Goal: Task Accomplishment & Management: Use online tool/utility

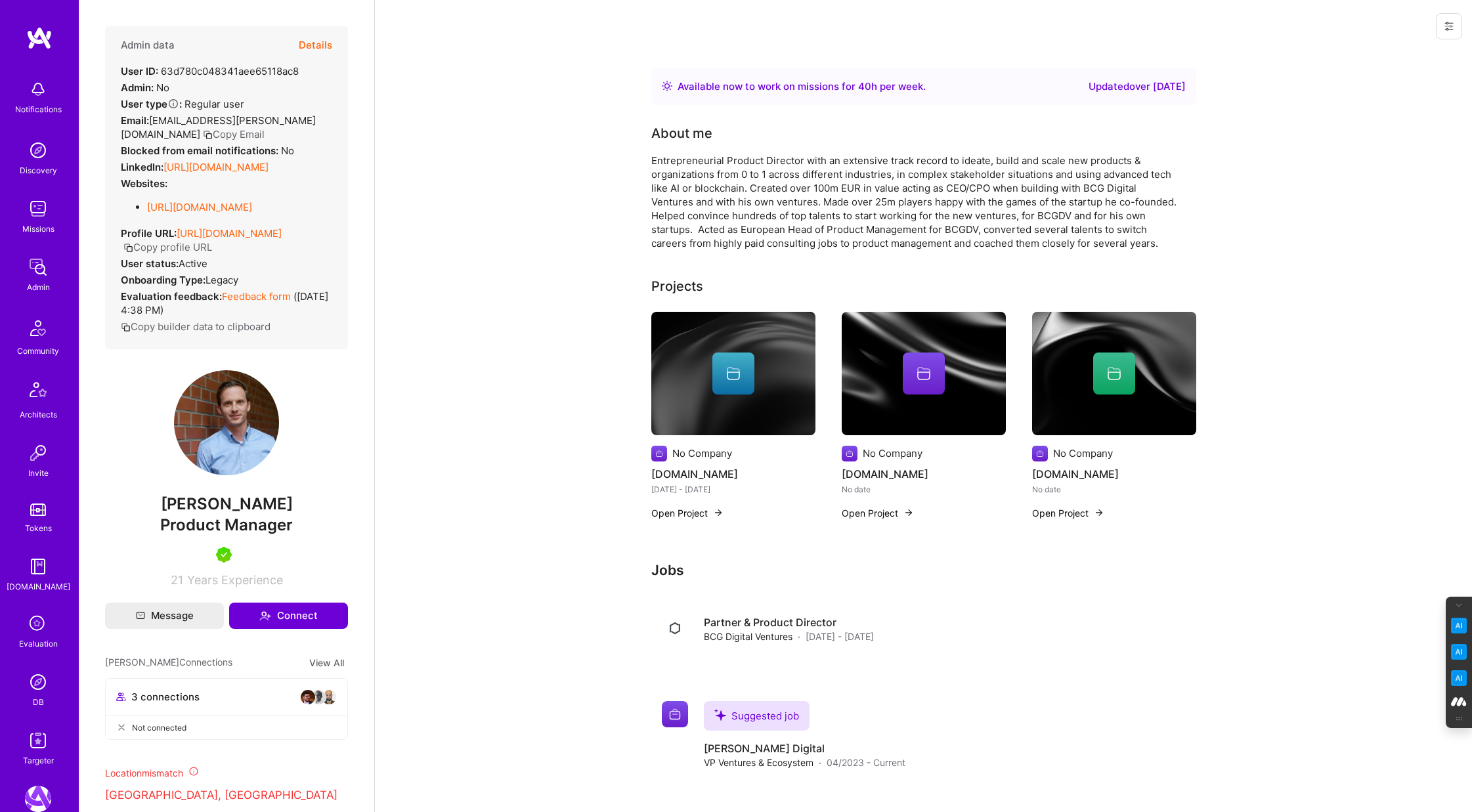
click at [309, 43] on button "Details" at bounding box center [315, 45] width 33 height 38
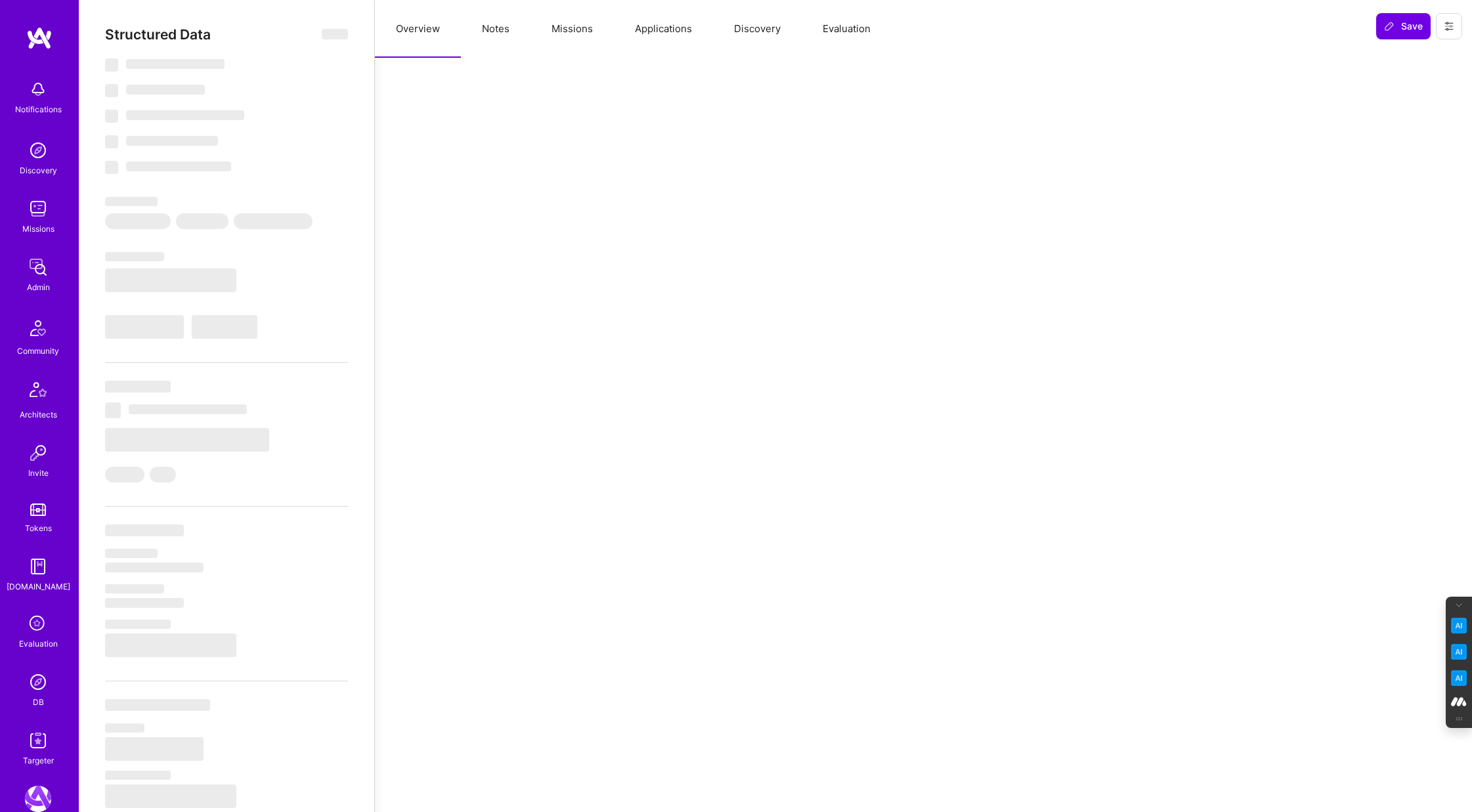
select select "Right Now"
select select "5"
select select "4"
select select "7"
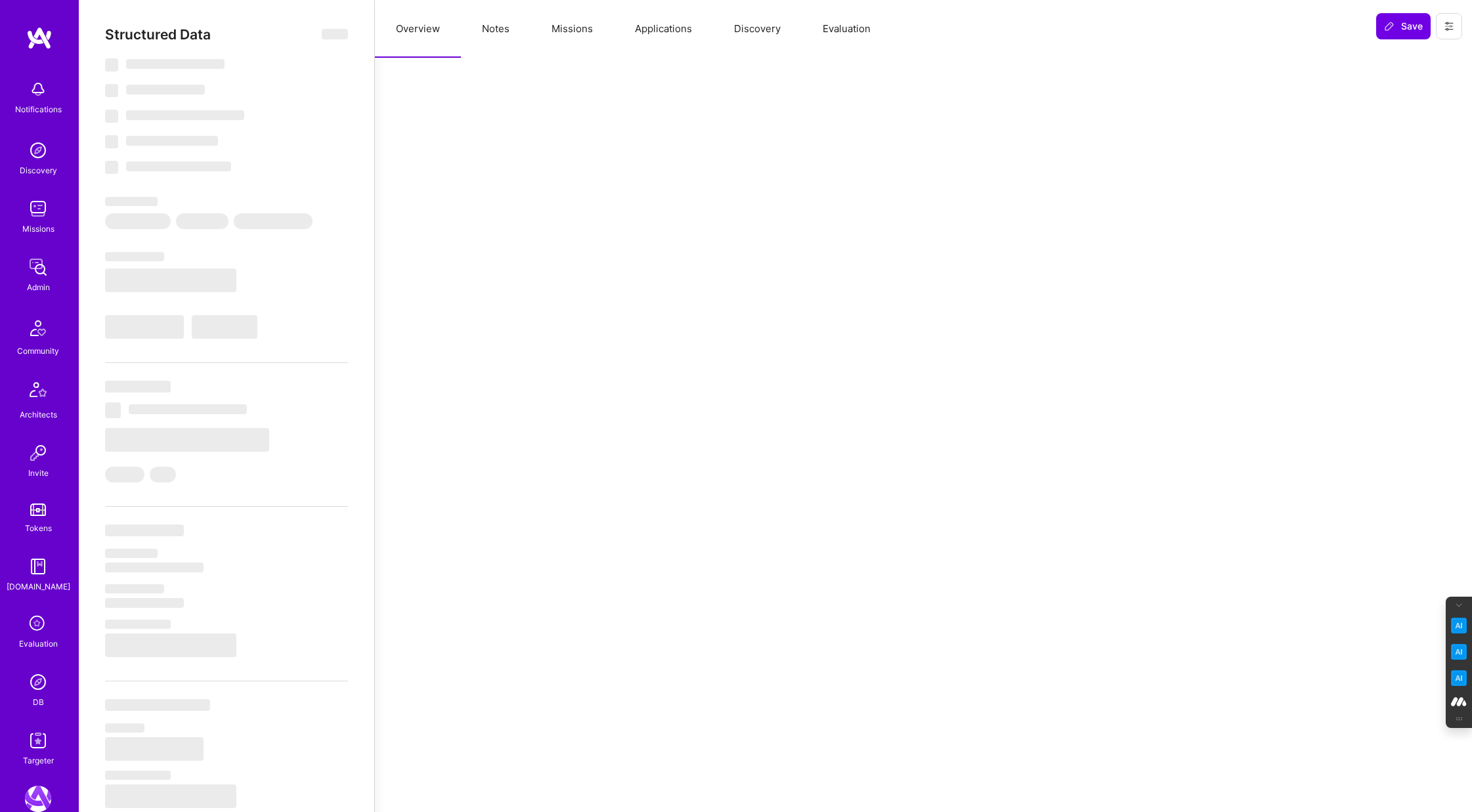
select select "DE"
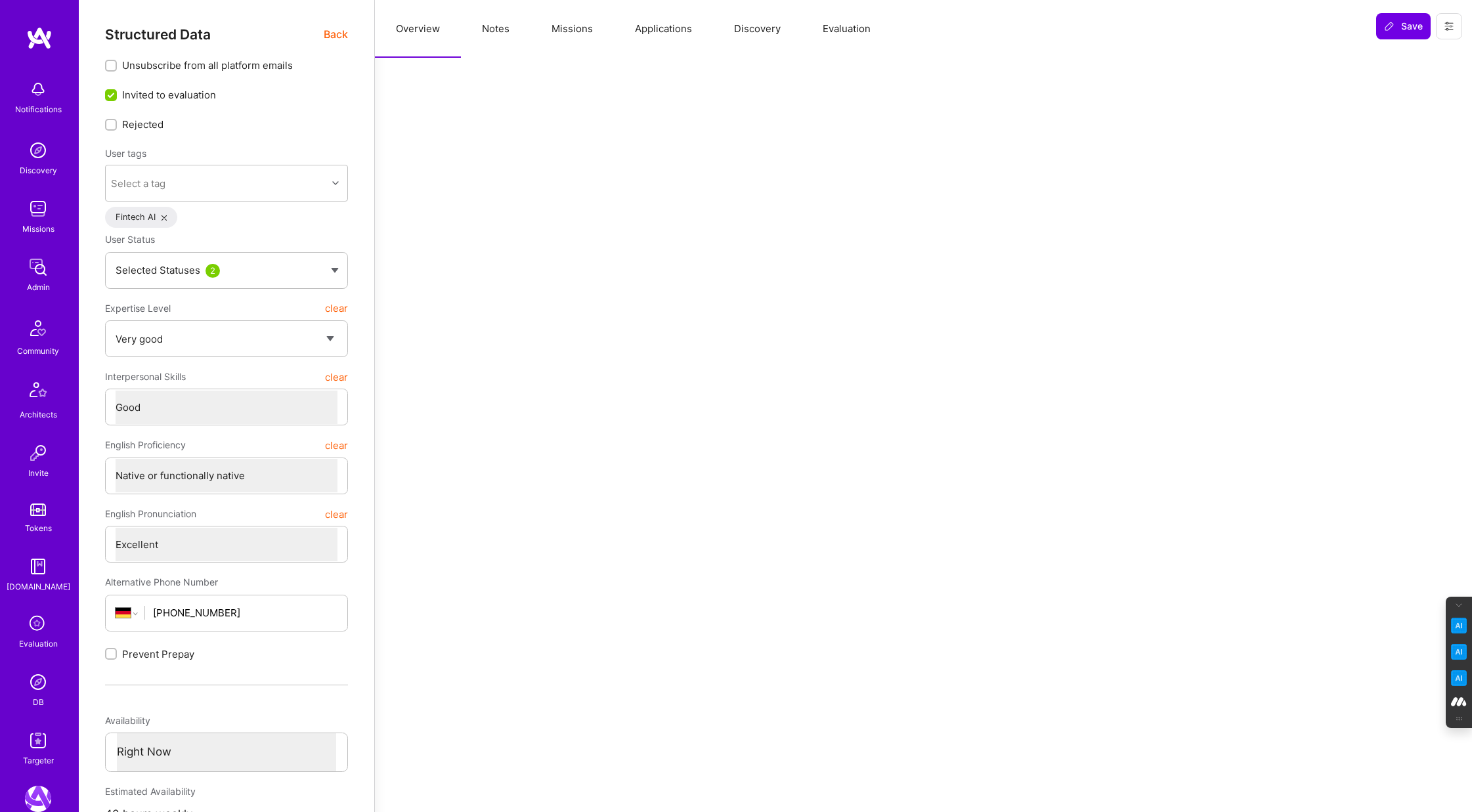
click at [857, 28] on button "Evaluation" at bounding box center [846, 29] width 90 height 58
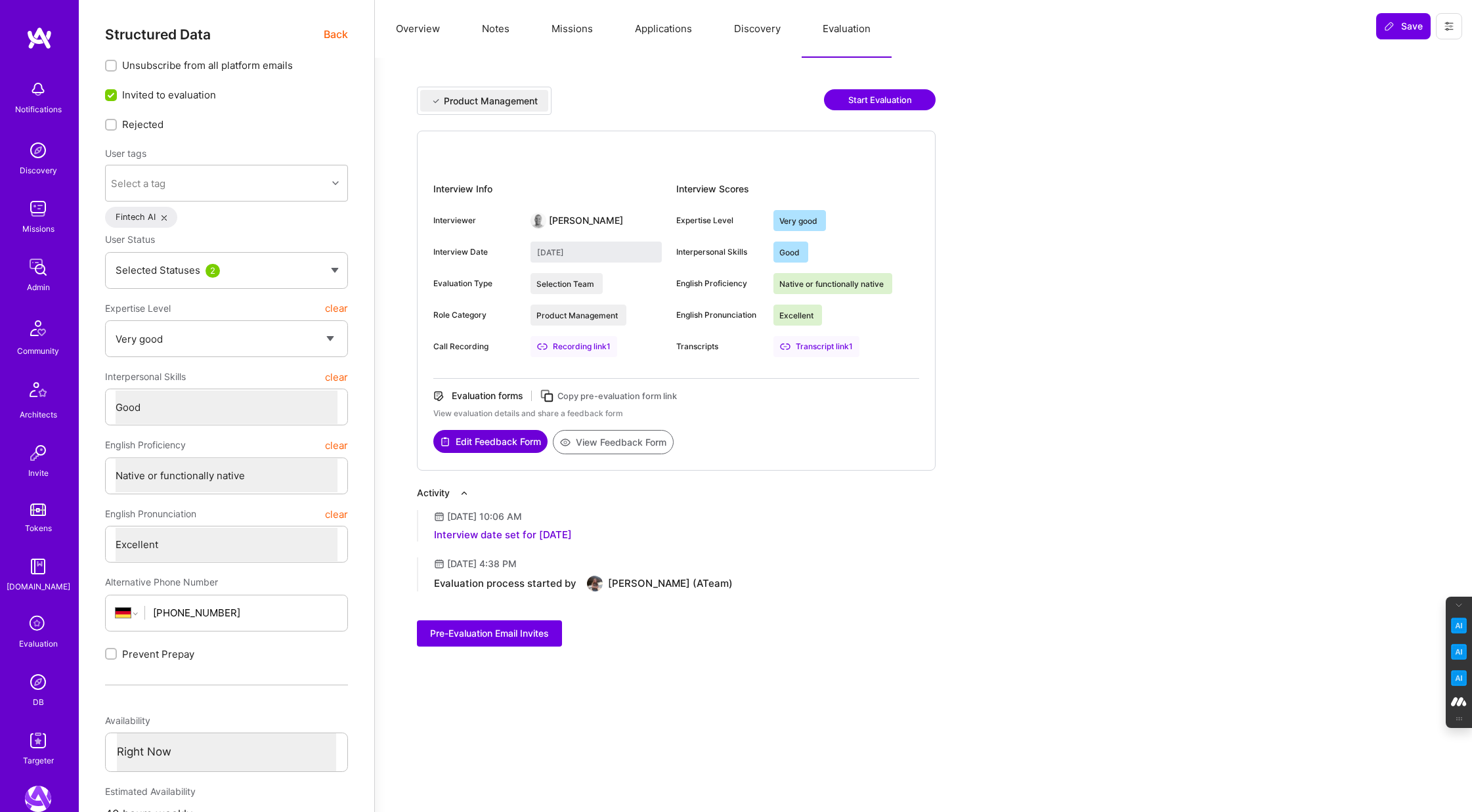
click at [823, 344] on div "Transcript link 1" at bounding box center [817, 347] width 86 height 21
click at [639, 444] on button "View Feedback Form" at bounding box center [613, 442] width 121 height 24
click at [746, 43] on button "Discovery" at bounding box center [758, 29] width 89 height 58
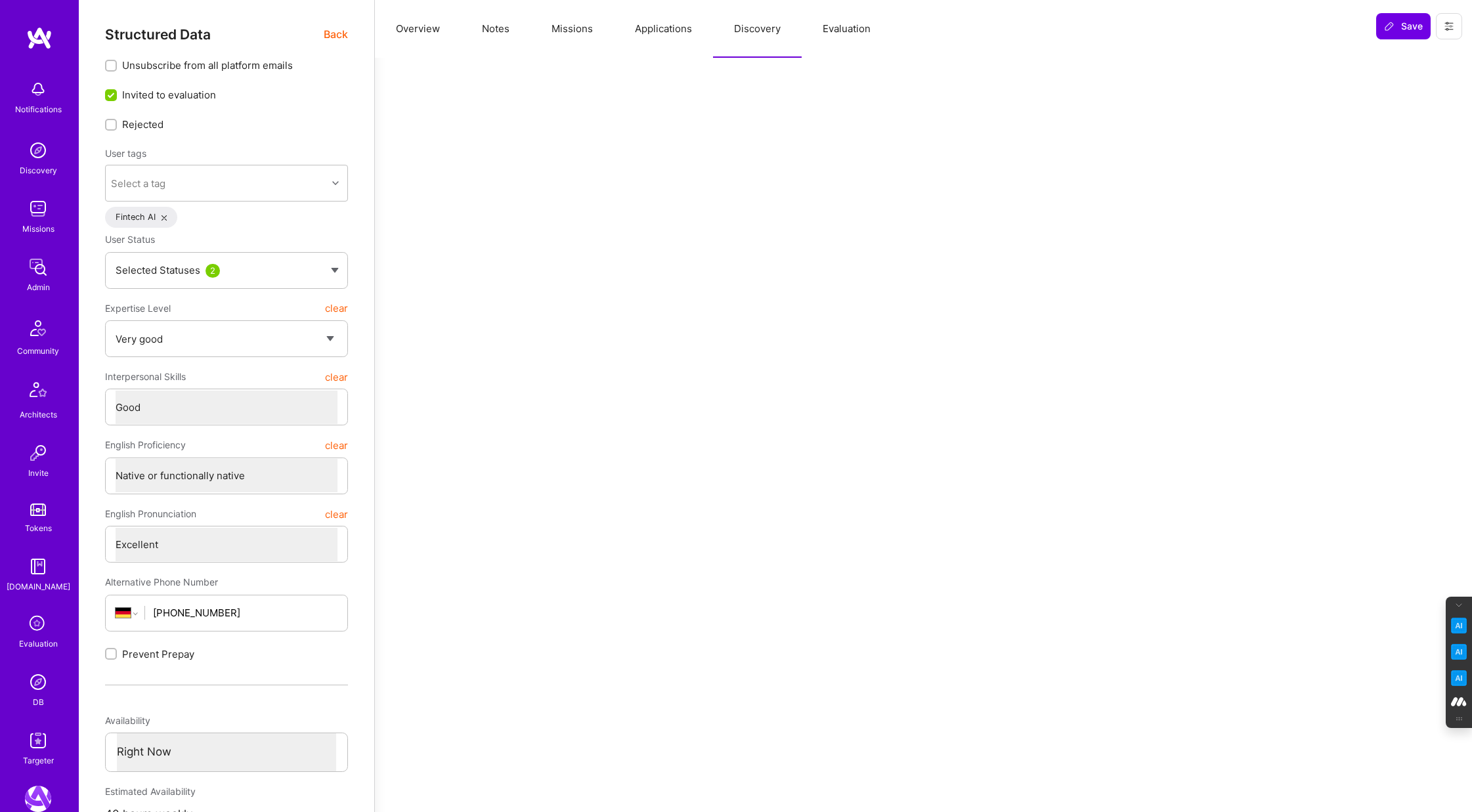
click at [649, 34] on button "Applications" at bounding box center [663, 29] width 99 height 58
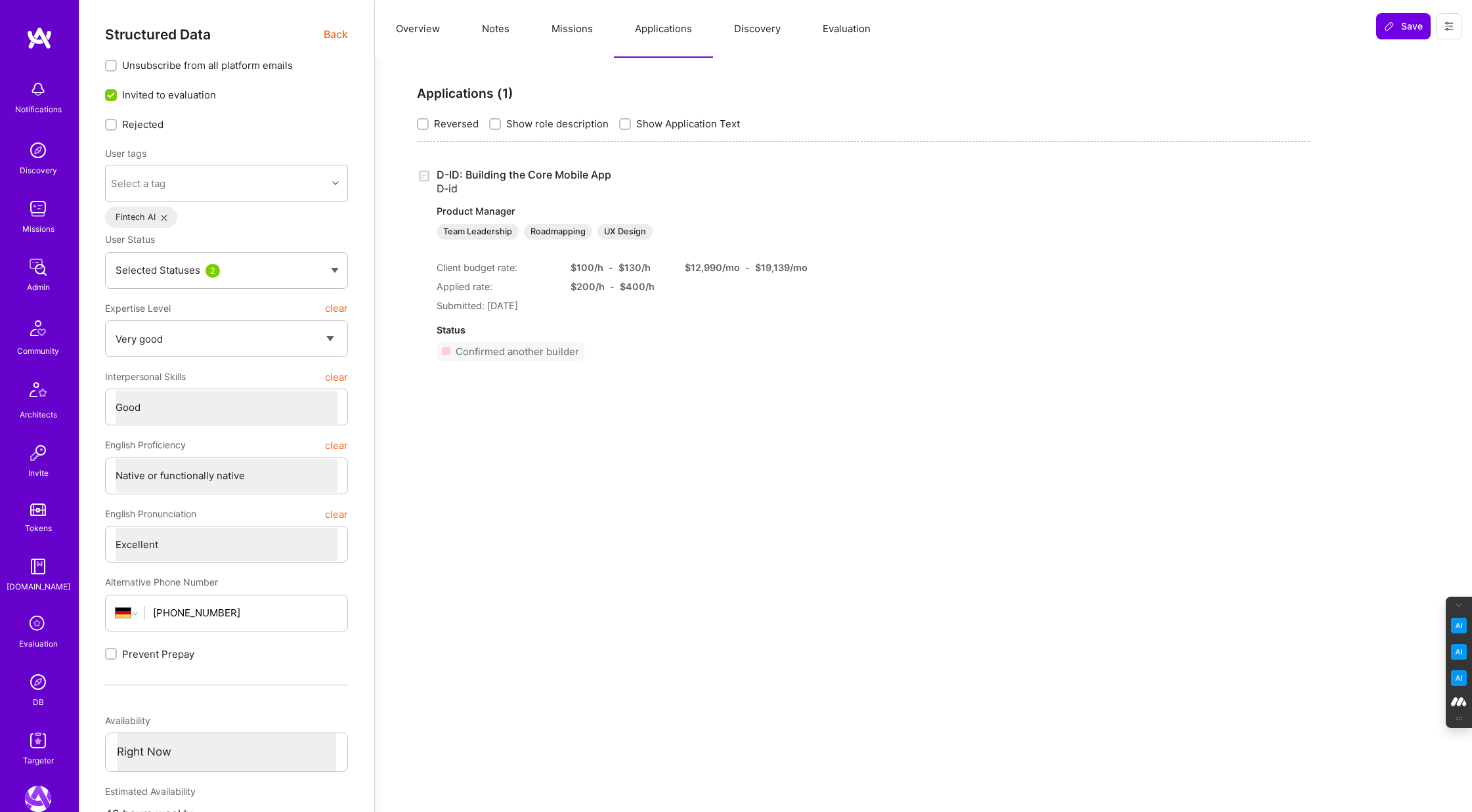
click at [562, 30] on button "Missions" at bounding box center [572, 29] width 84 height 58
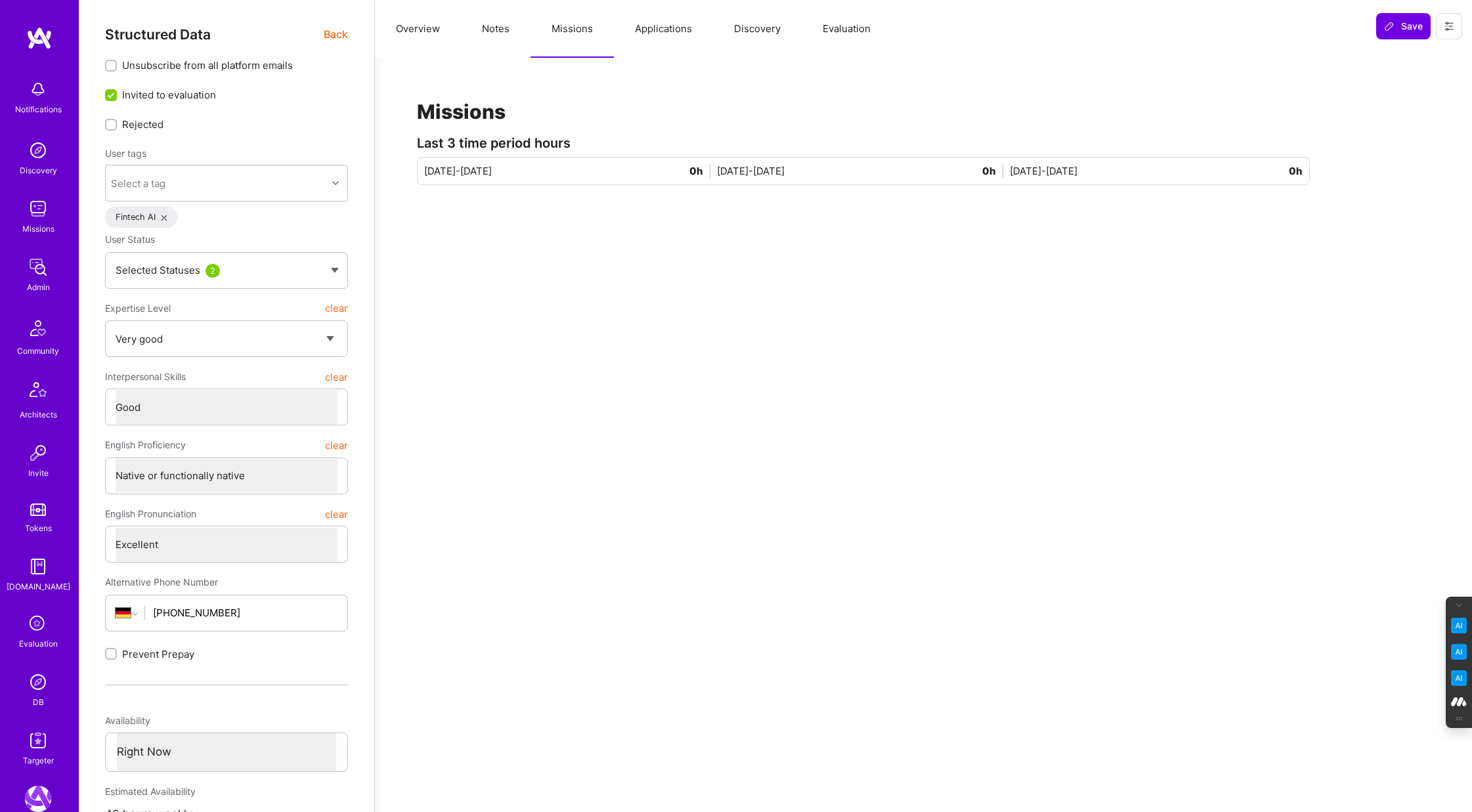
click at [493, 30] on button "Notes" at bounding box center [495, 29] width 69 height 58
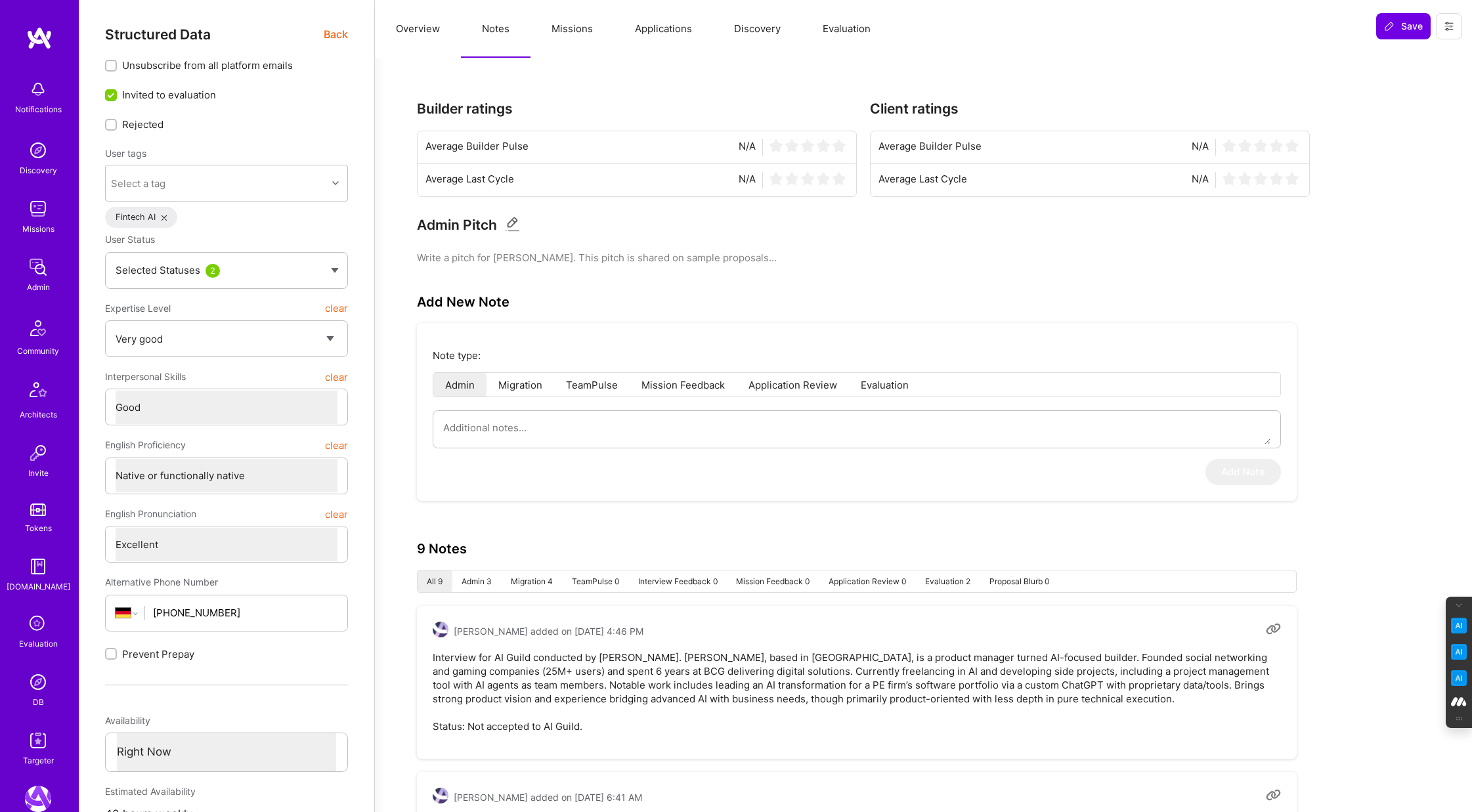
click at [415, 33] on button "Overview" at bounding box center [418, 29] width 86 height 58
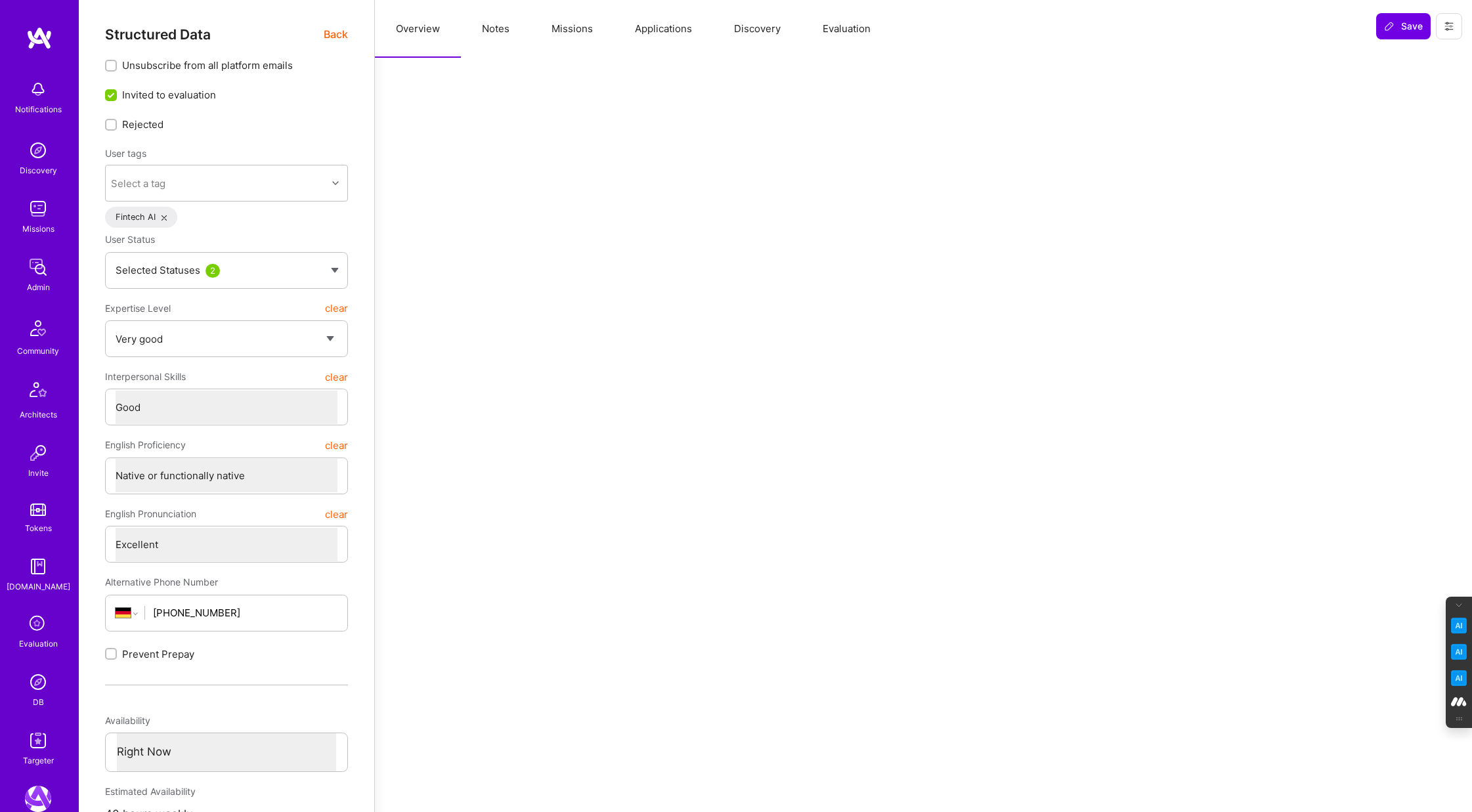
click at [330, 33] on span "Back" at bounding box center [336, 35] width 24 height 17
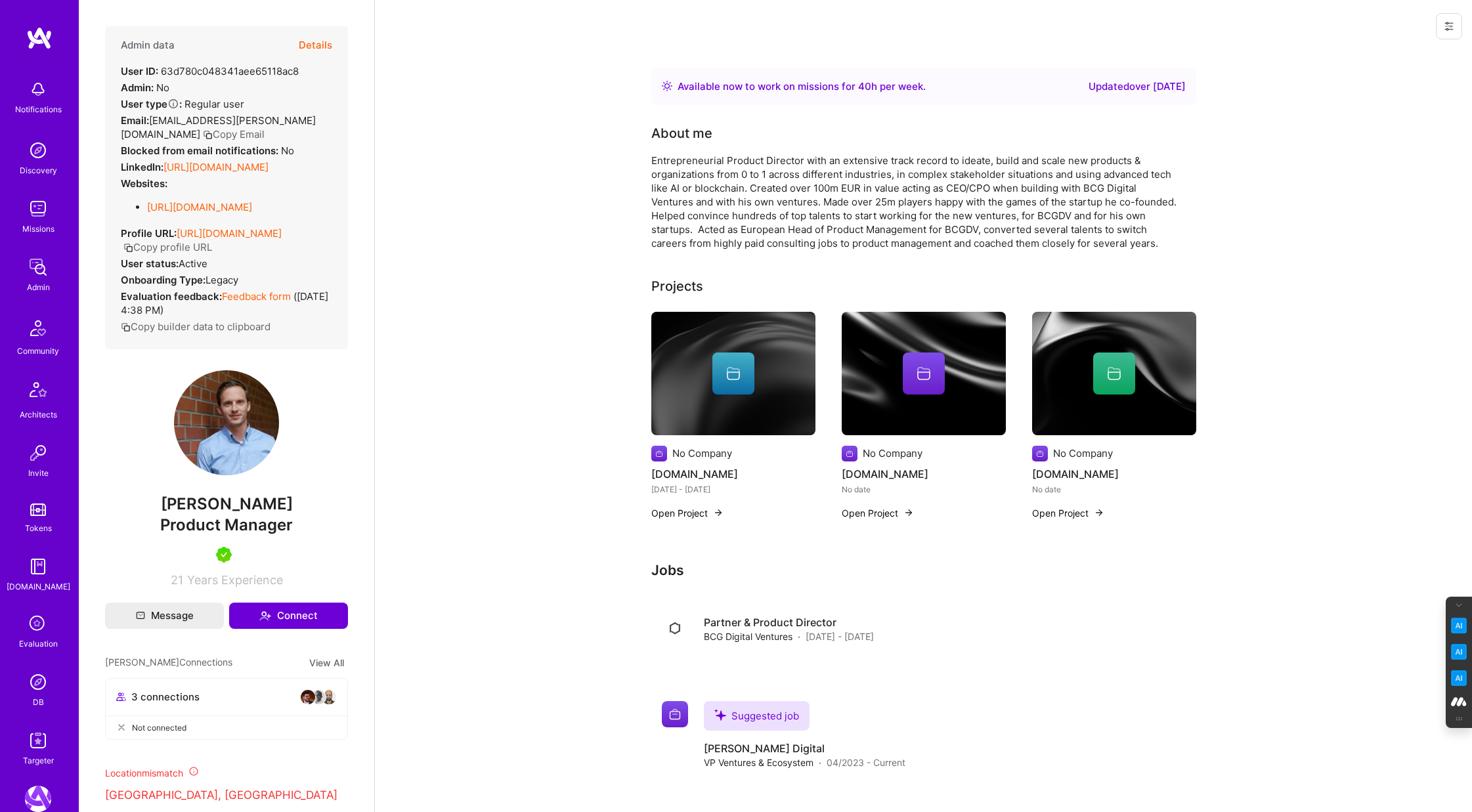
click at [308, 43] on button "Details" at bounding box center [315, 45] width 33 height 38
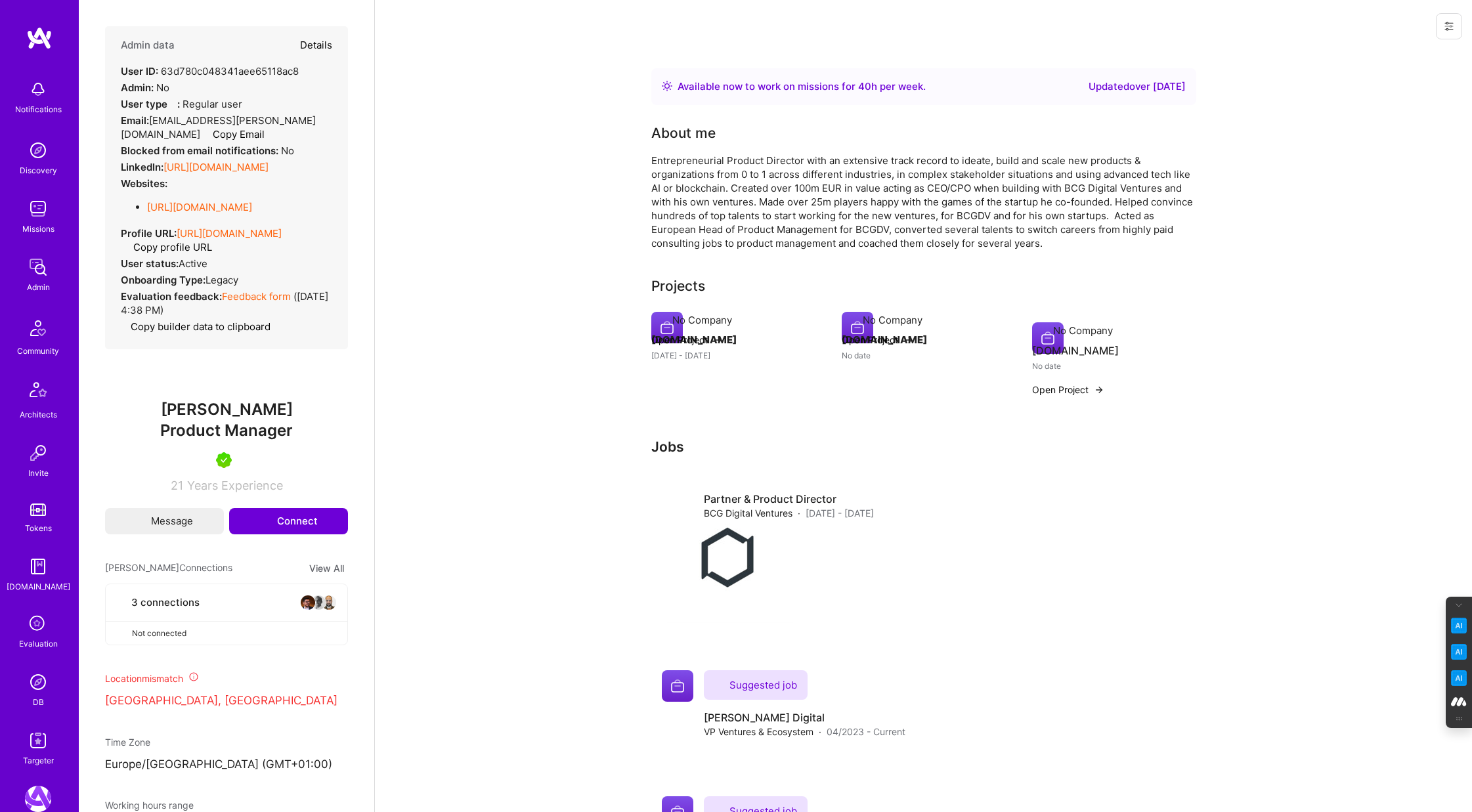
type textarea "x"
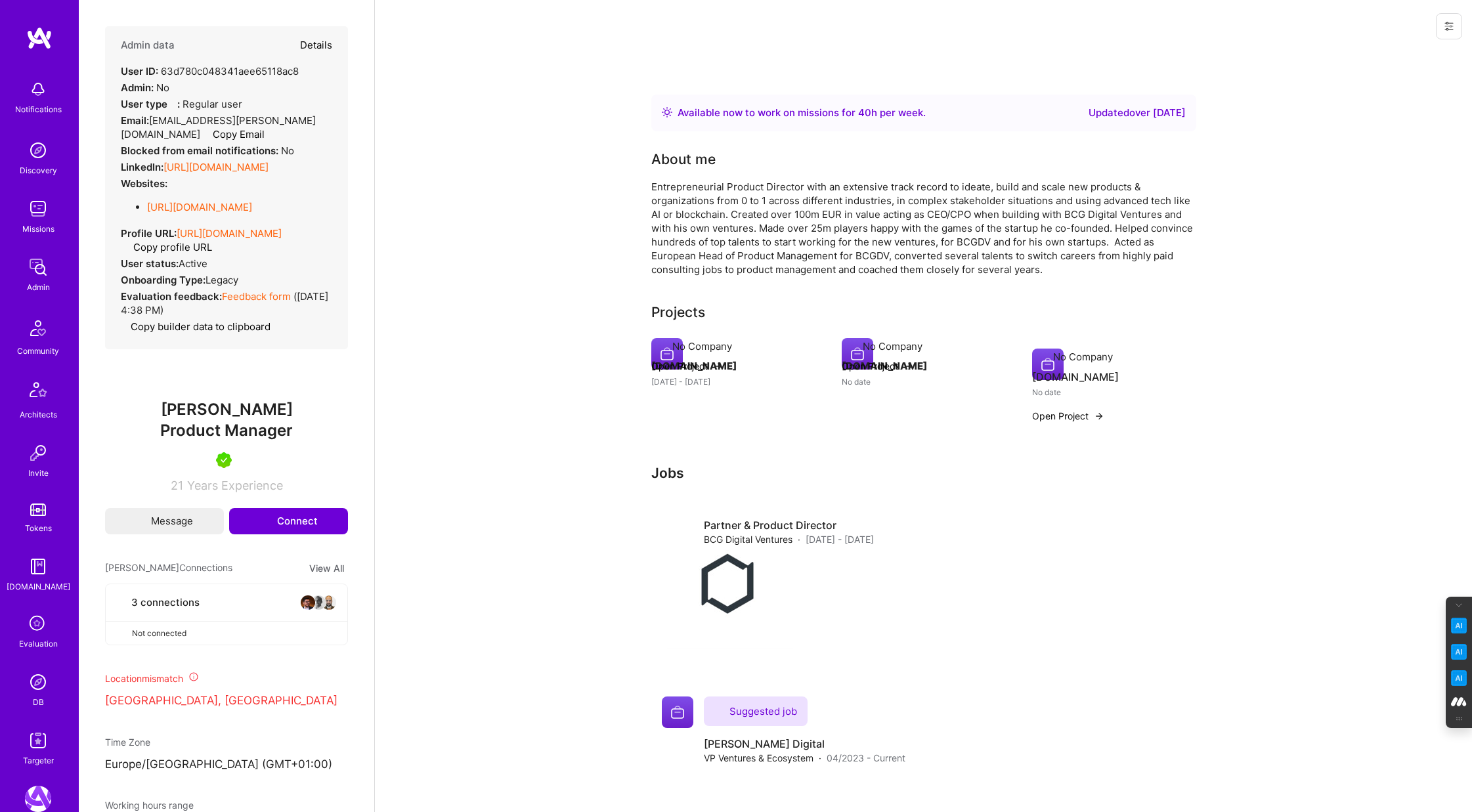
select select "5"
select select "4"
select select "7"
select select "DE"
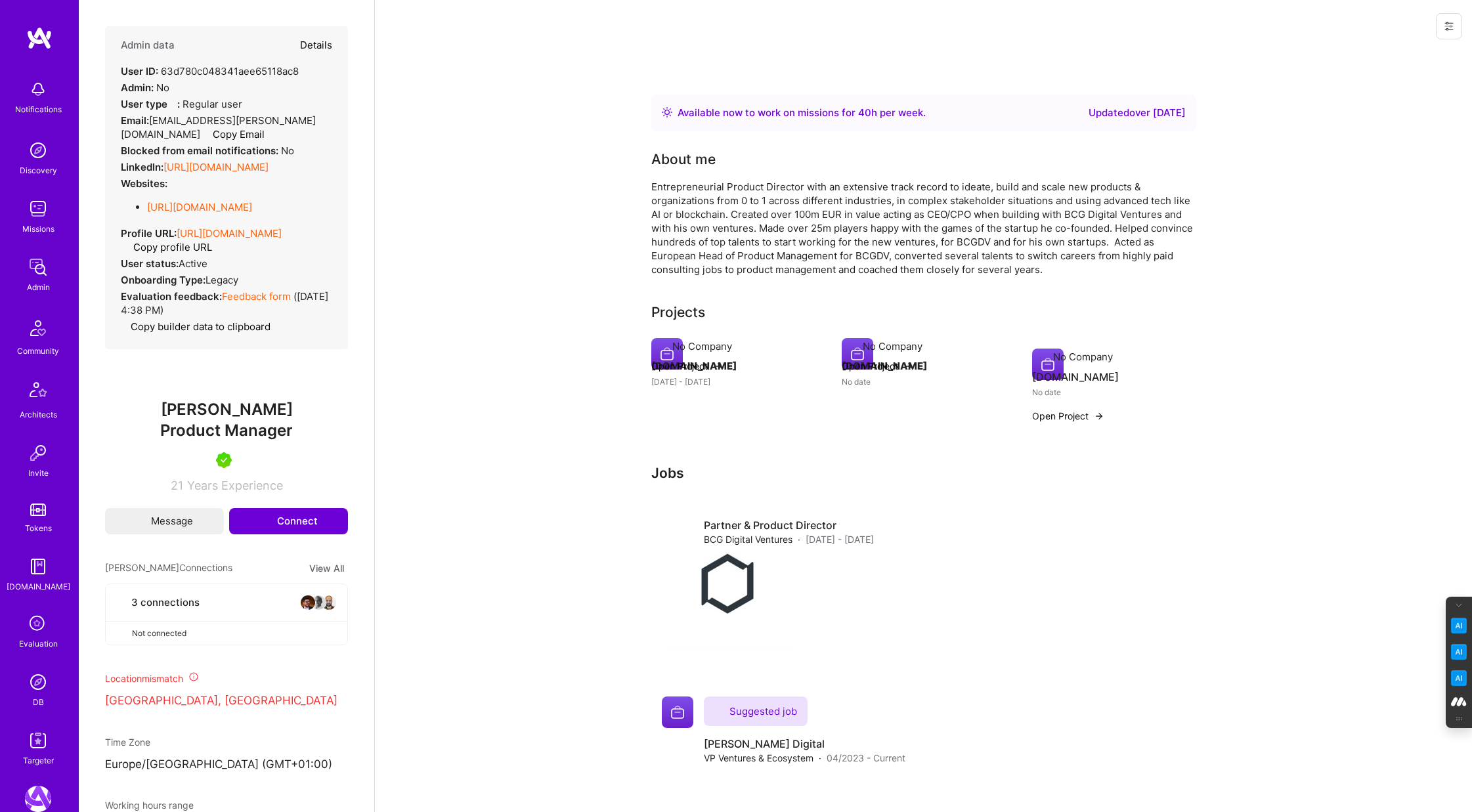
select select "Right Now"
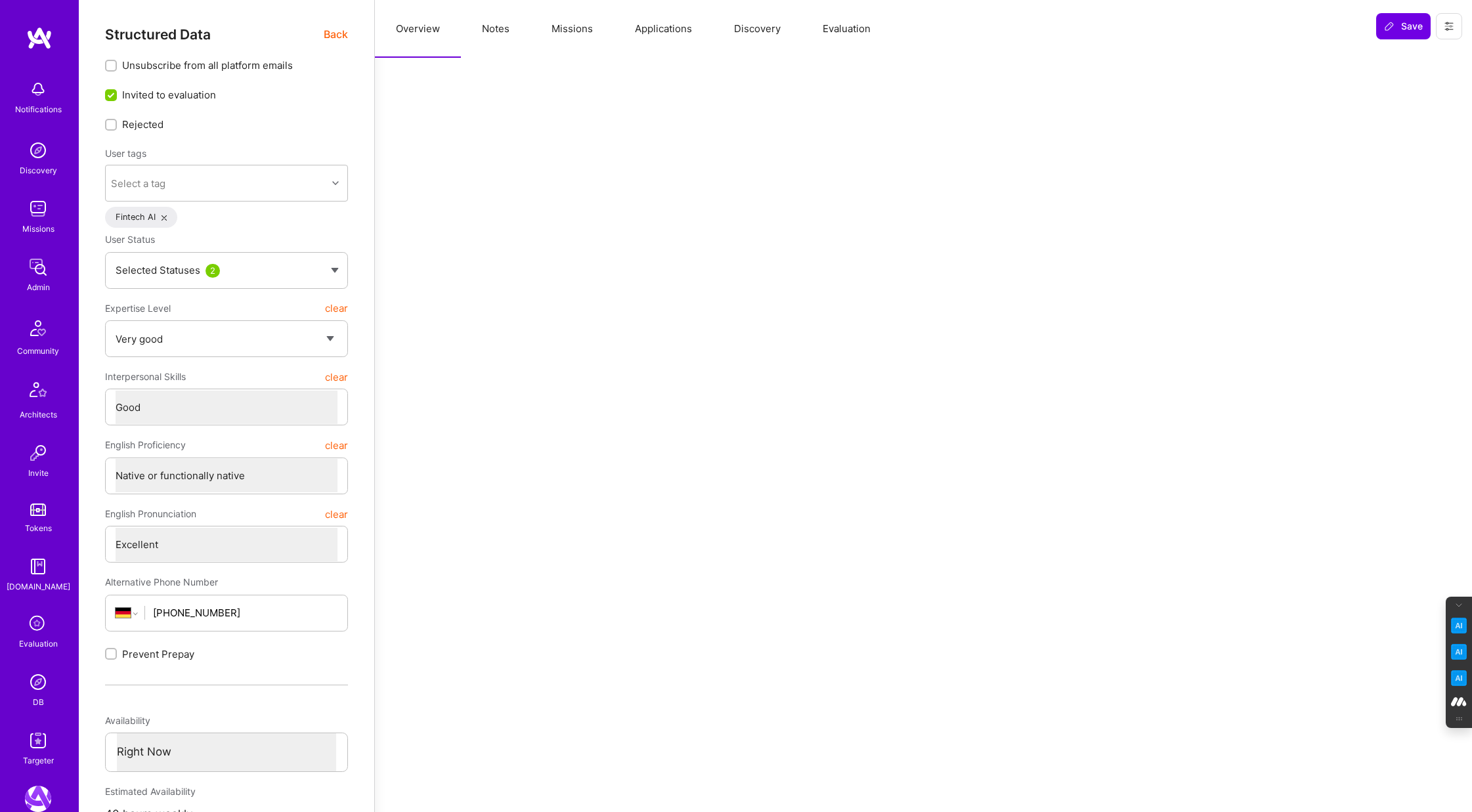
click at [333, 37] on span "Back" at bounding box center [336, 35] width 24 height 17
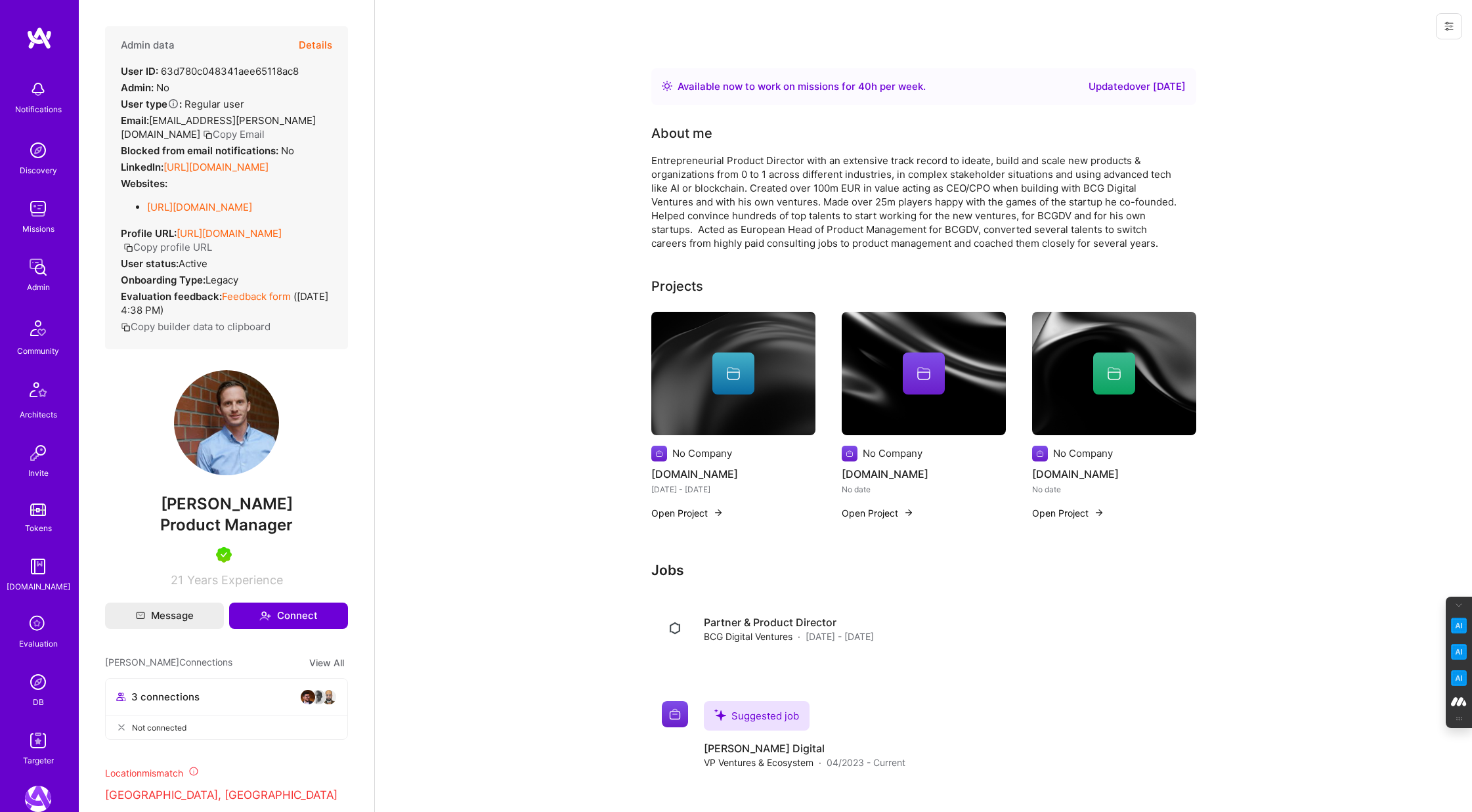
click at [313, 41] on button "Details" at bounding box center [315, 45] width 33 height 38
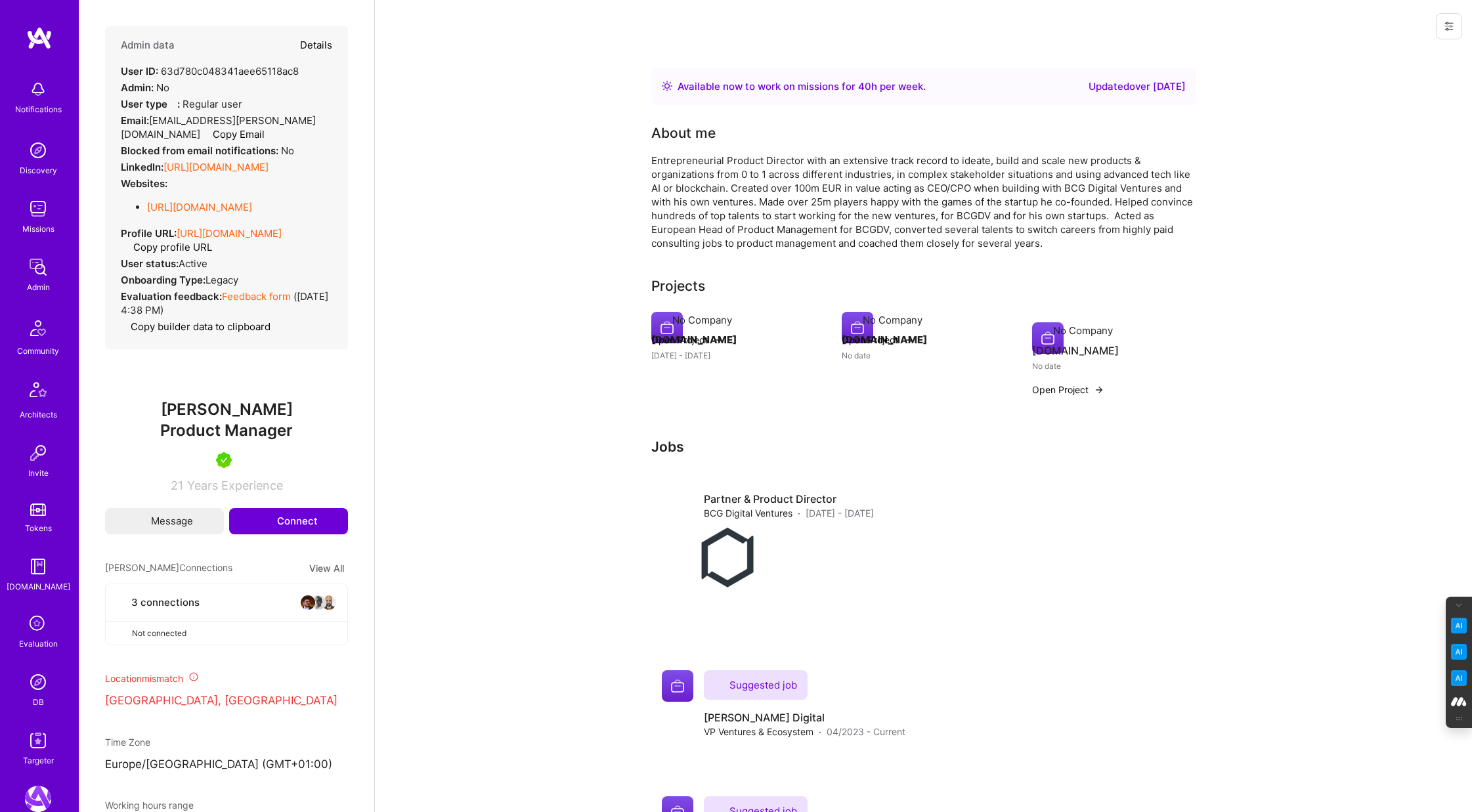
type textarea "x"
select select "5"
select select "4"
select select "7"
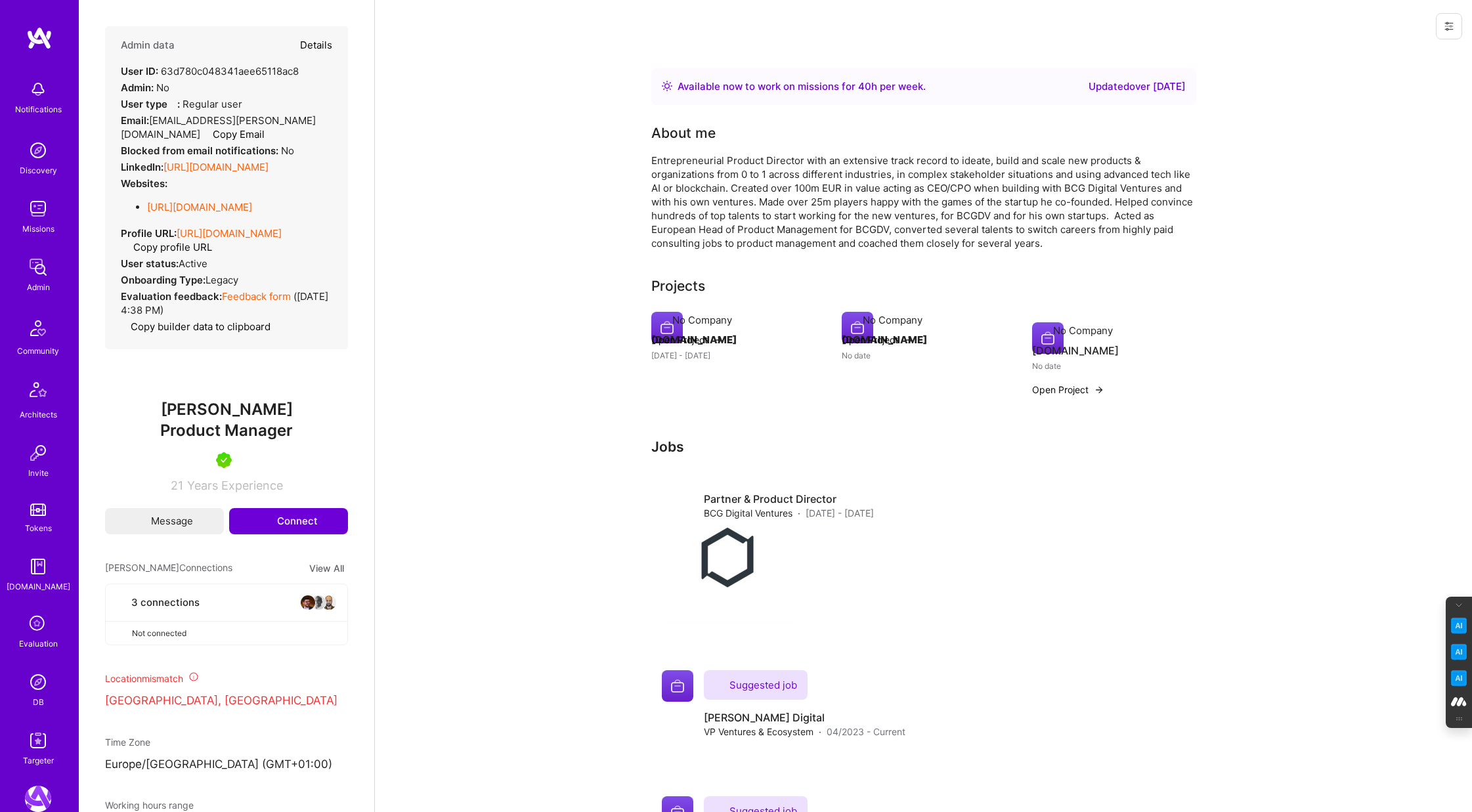
select select "DE"
select select "Right Now"
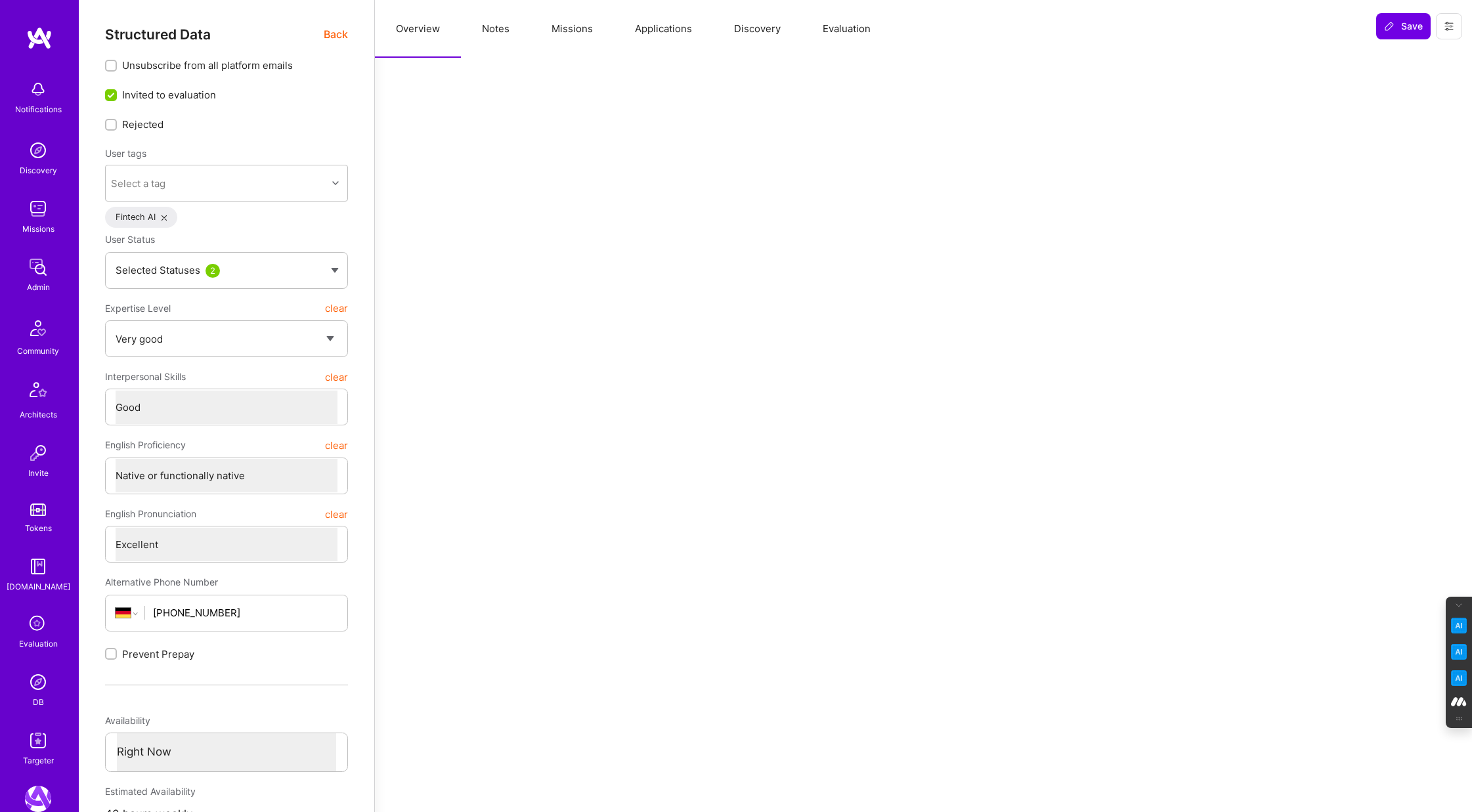
click at [501, 36] on button "Notes" at bounding box center [495, 29] width 69 height 58
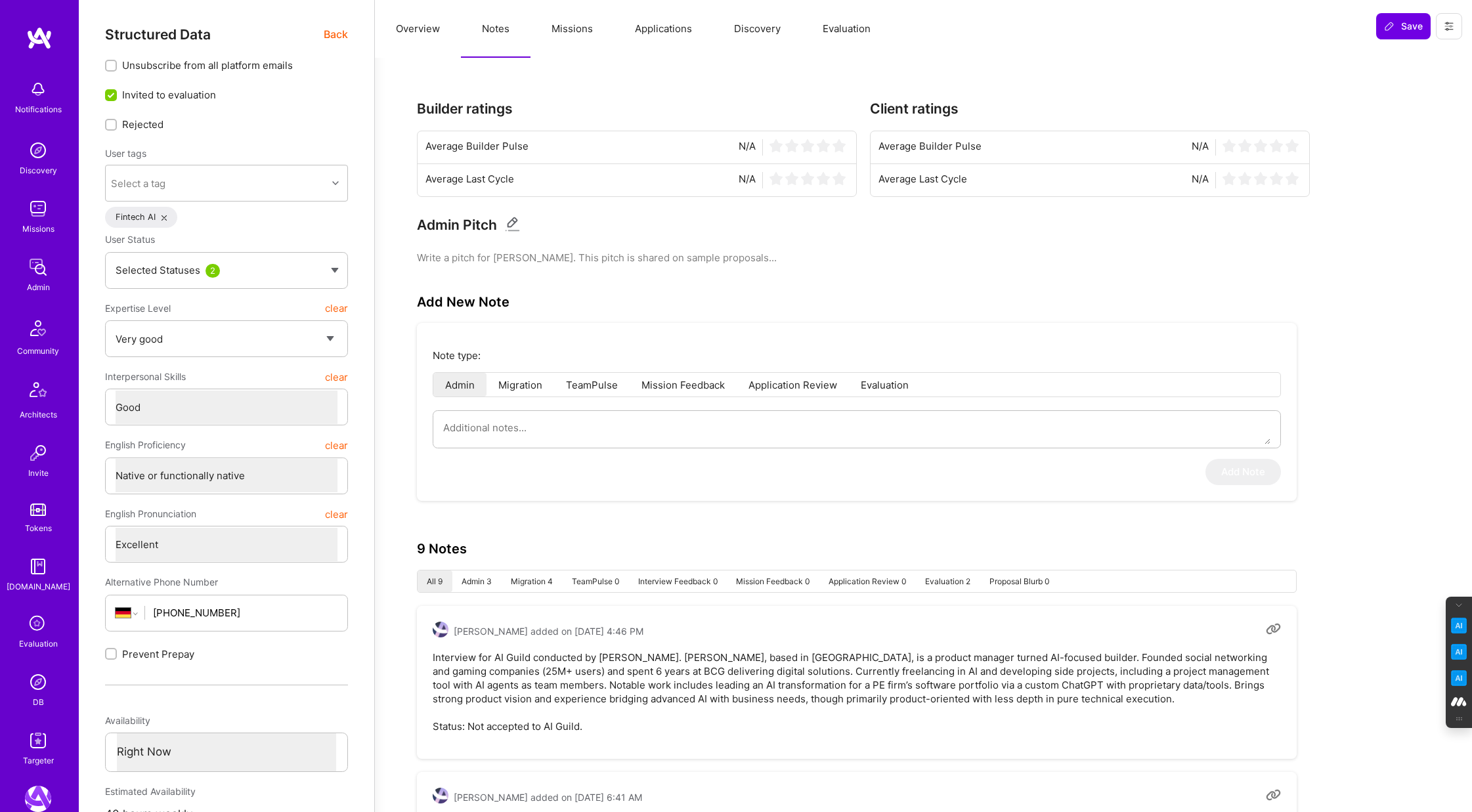
click at [336, 30] on span "Back" at bounding box center [336, 35] width 24 height 17
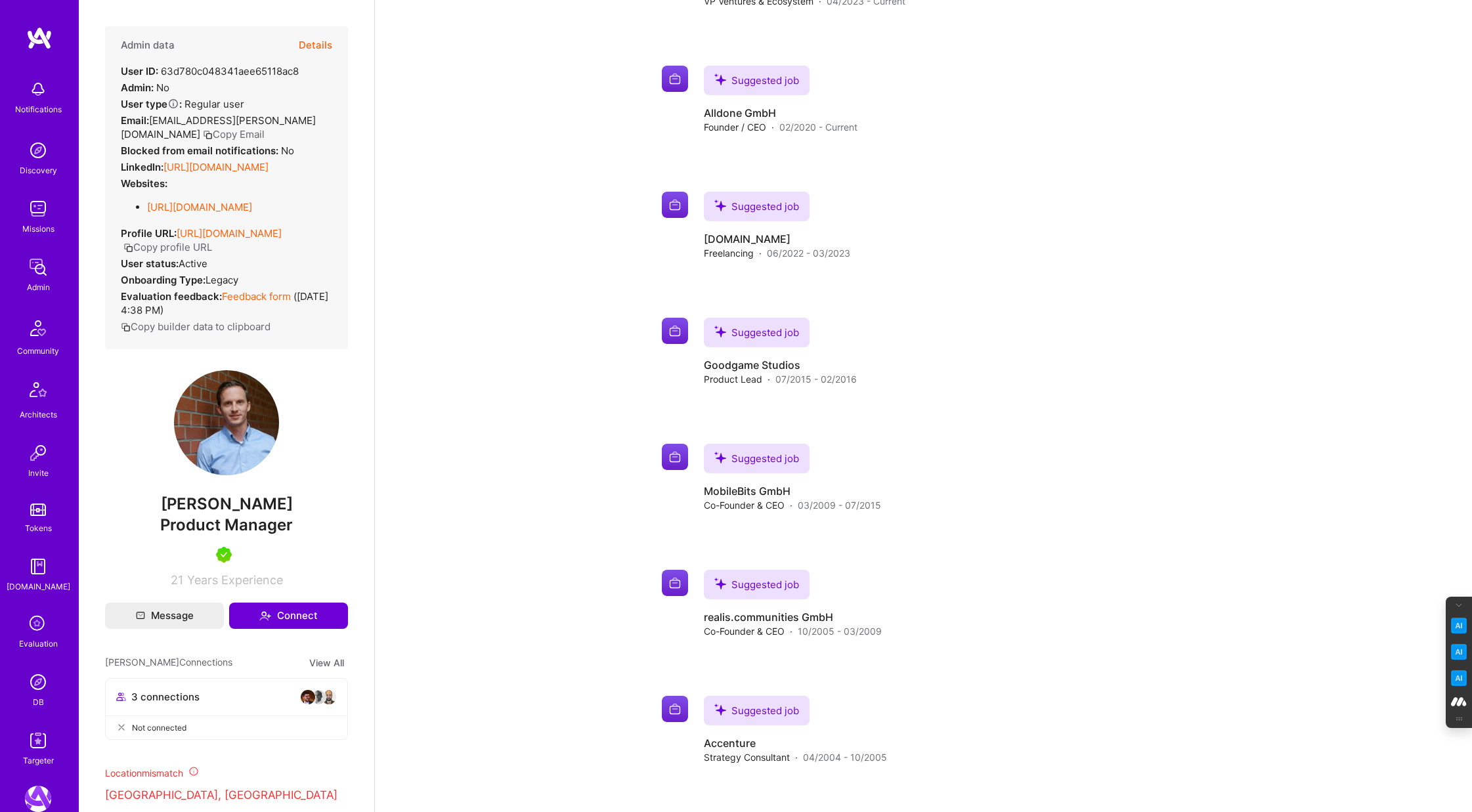
click at [215, 173] on link "https://linkedin.com/in/karstenwysk" at bounding box center [216, 167] width 105 height 13
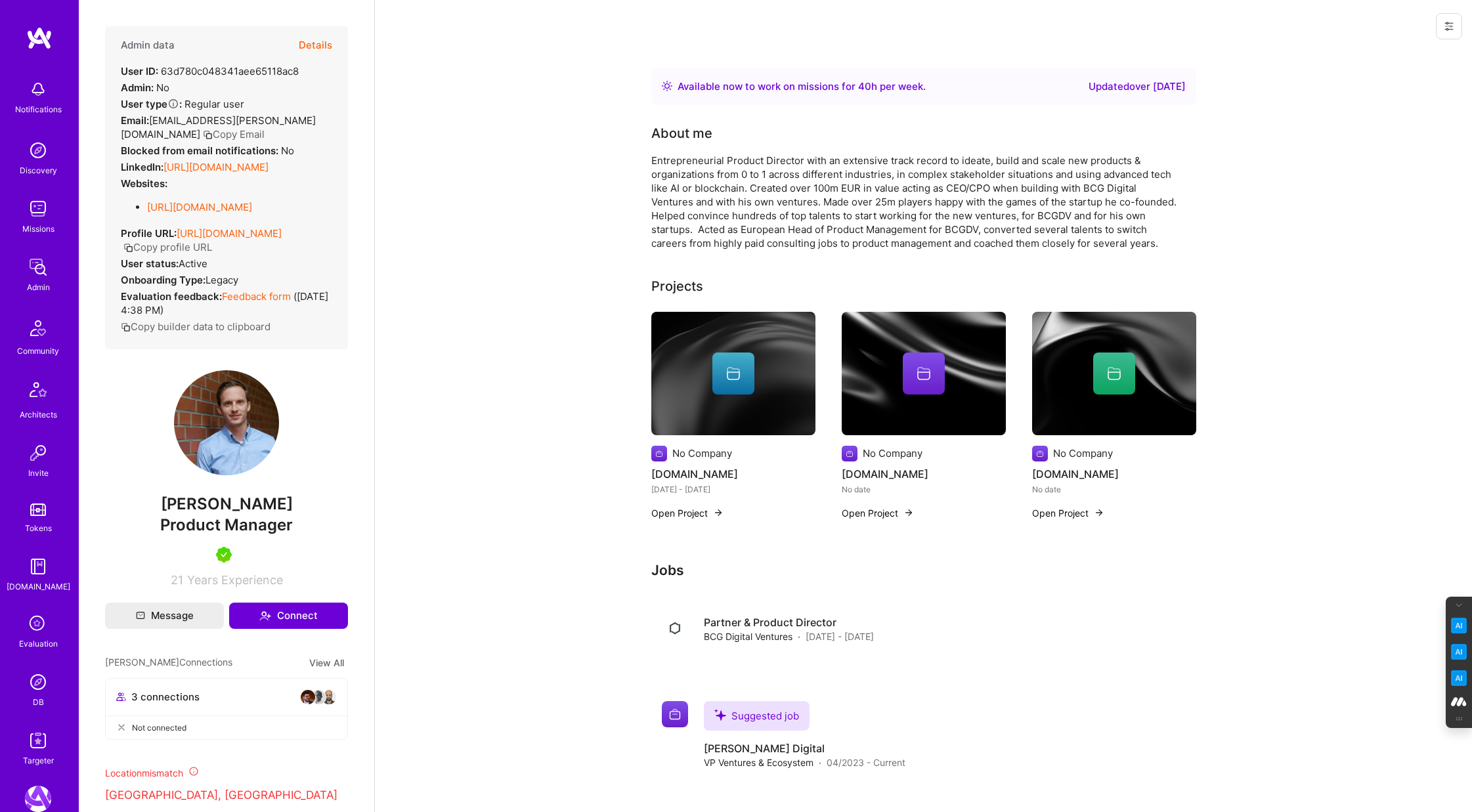
click at [317, 39] on button "Details" at bounding box center [315, 45] width 33 height 38
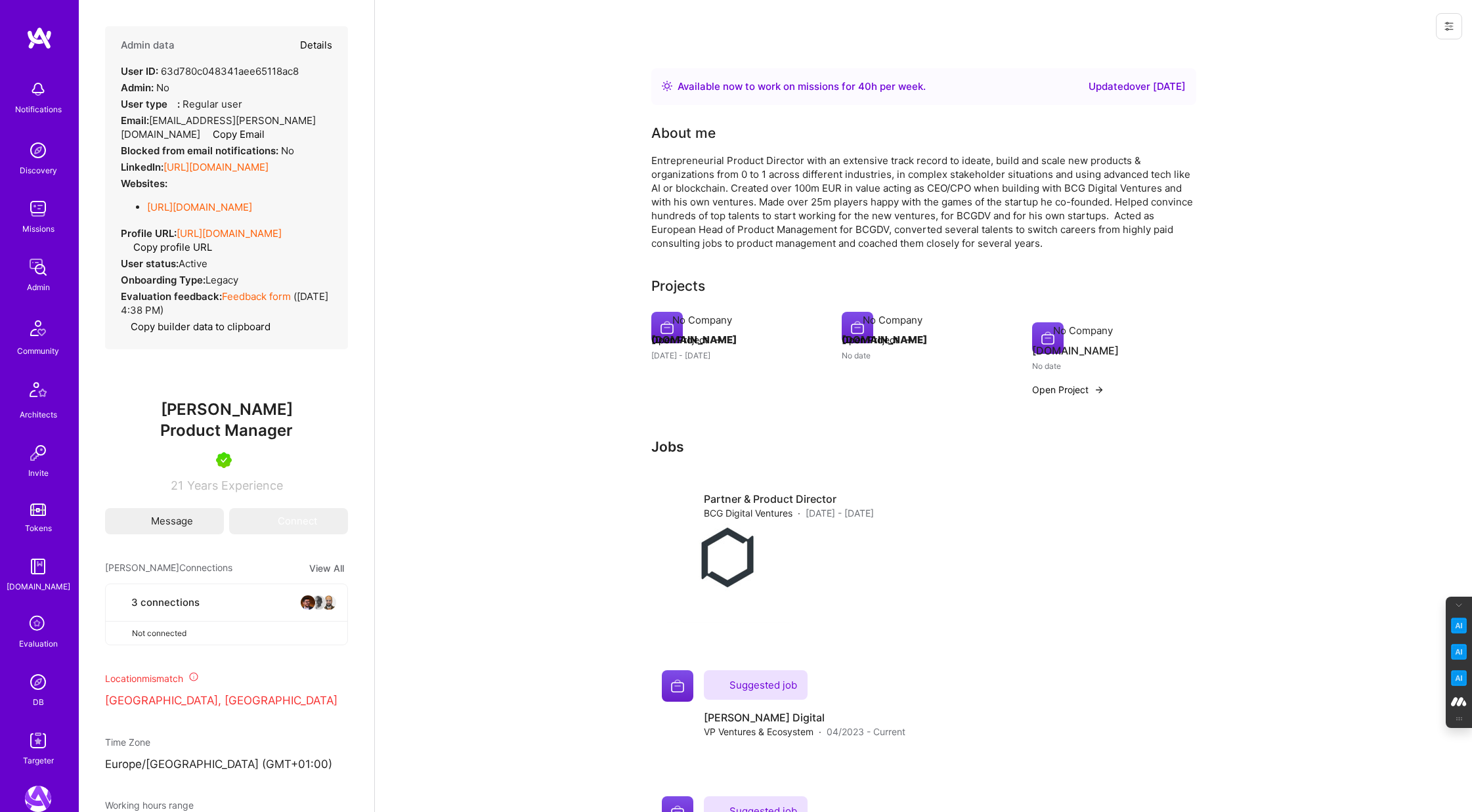
type textarea "x"
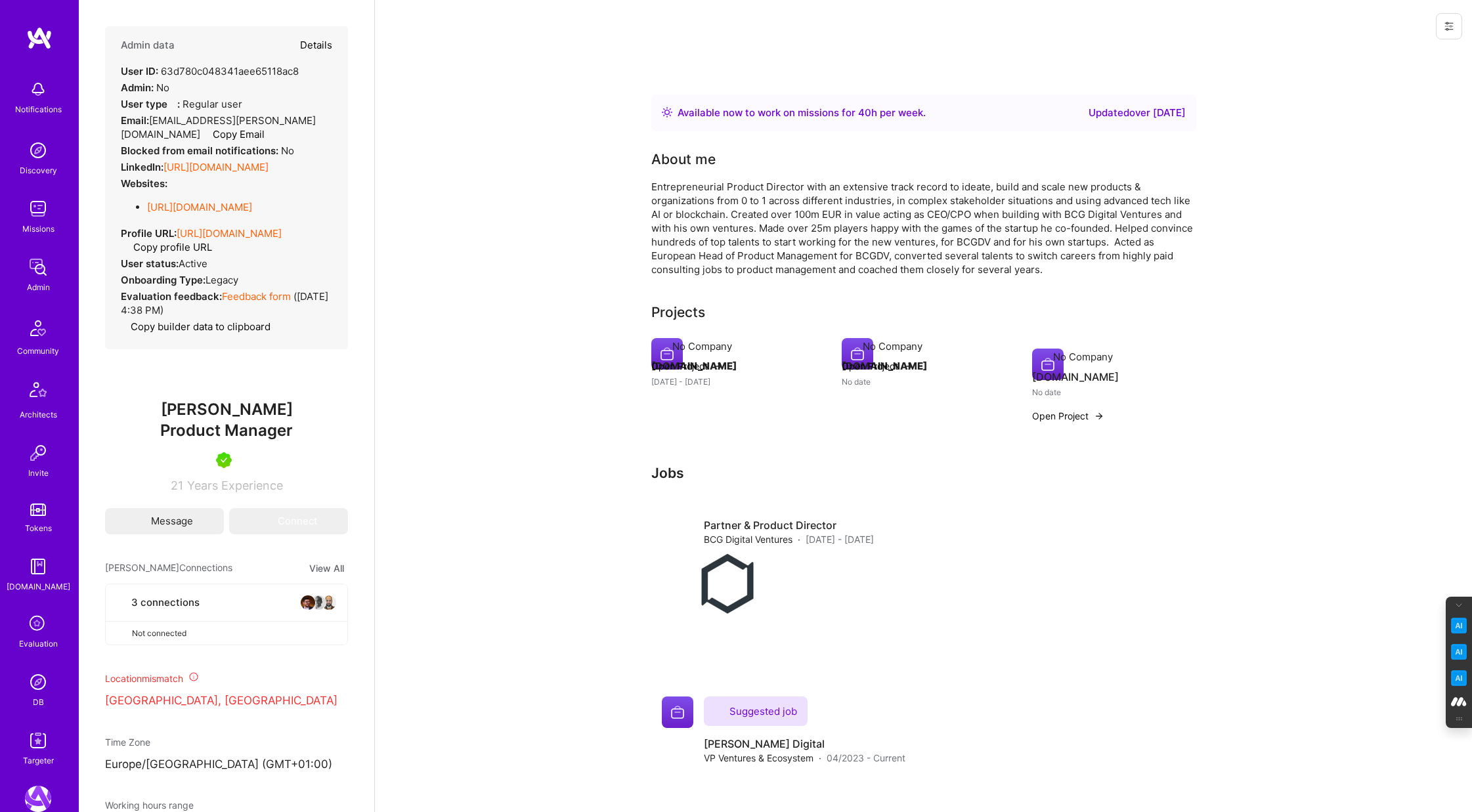
select select "5"
select select "4"
select select "7"
select select "DE"
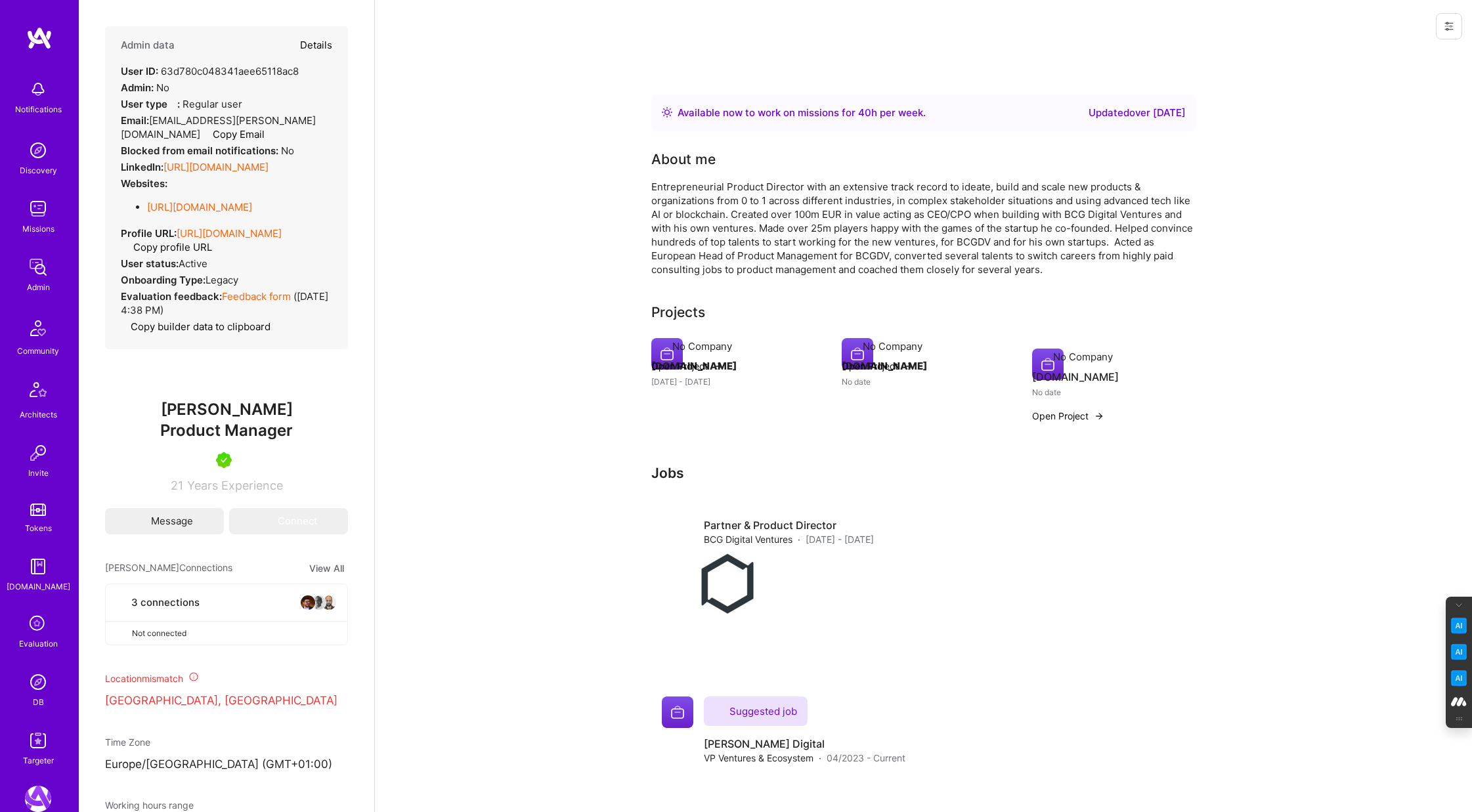
select select "Right Now"
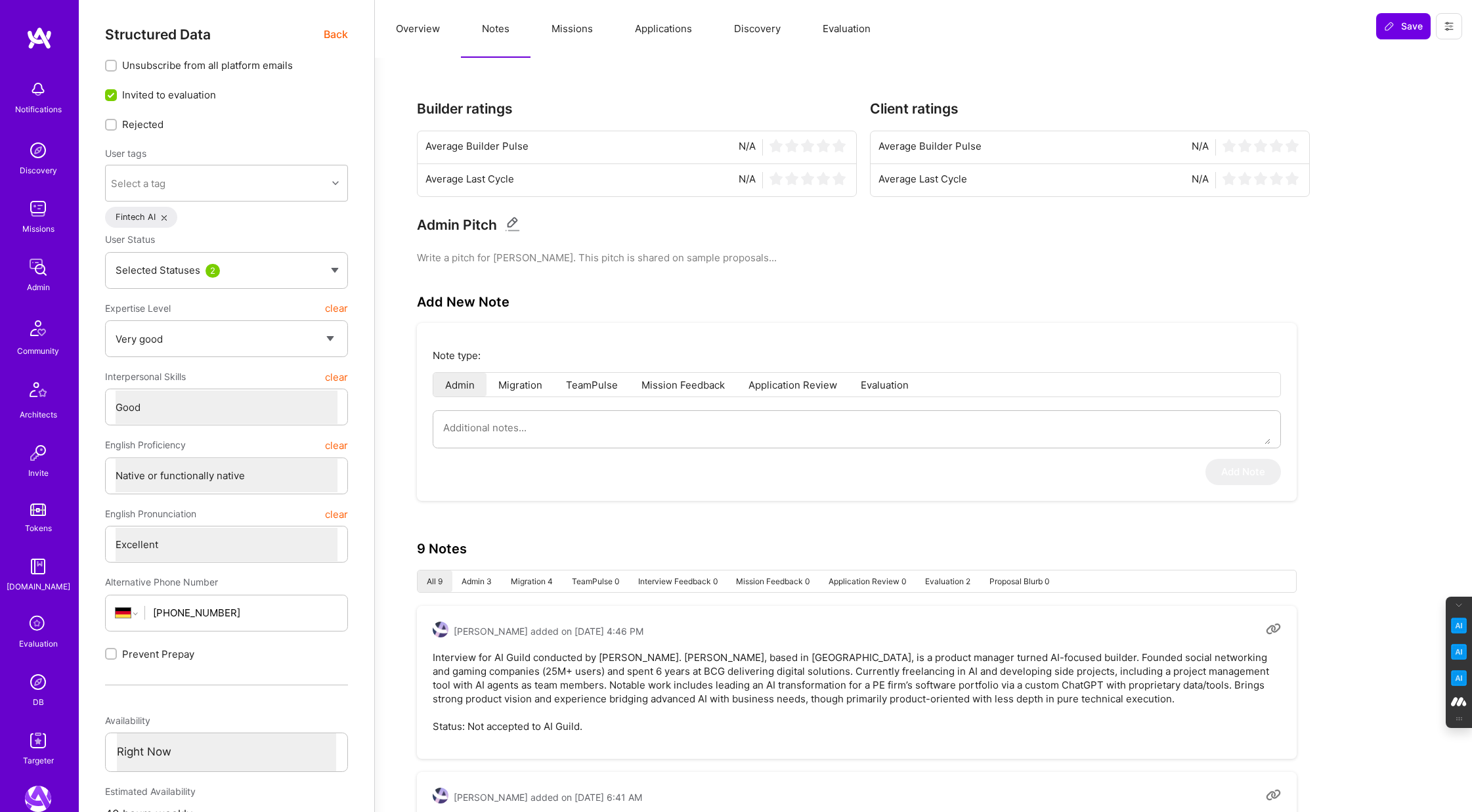
type textarea "x"
click at [851, 24] on button "Evaluation" at bounding box center [846, 29] width 90 height 58
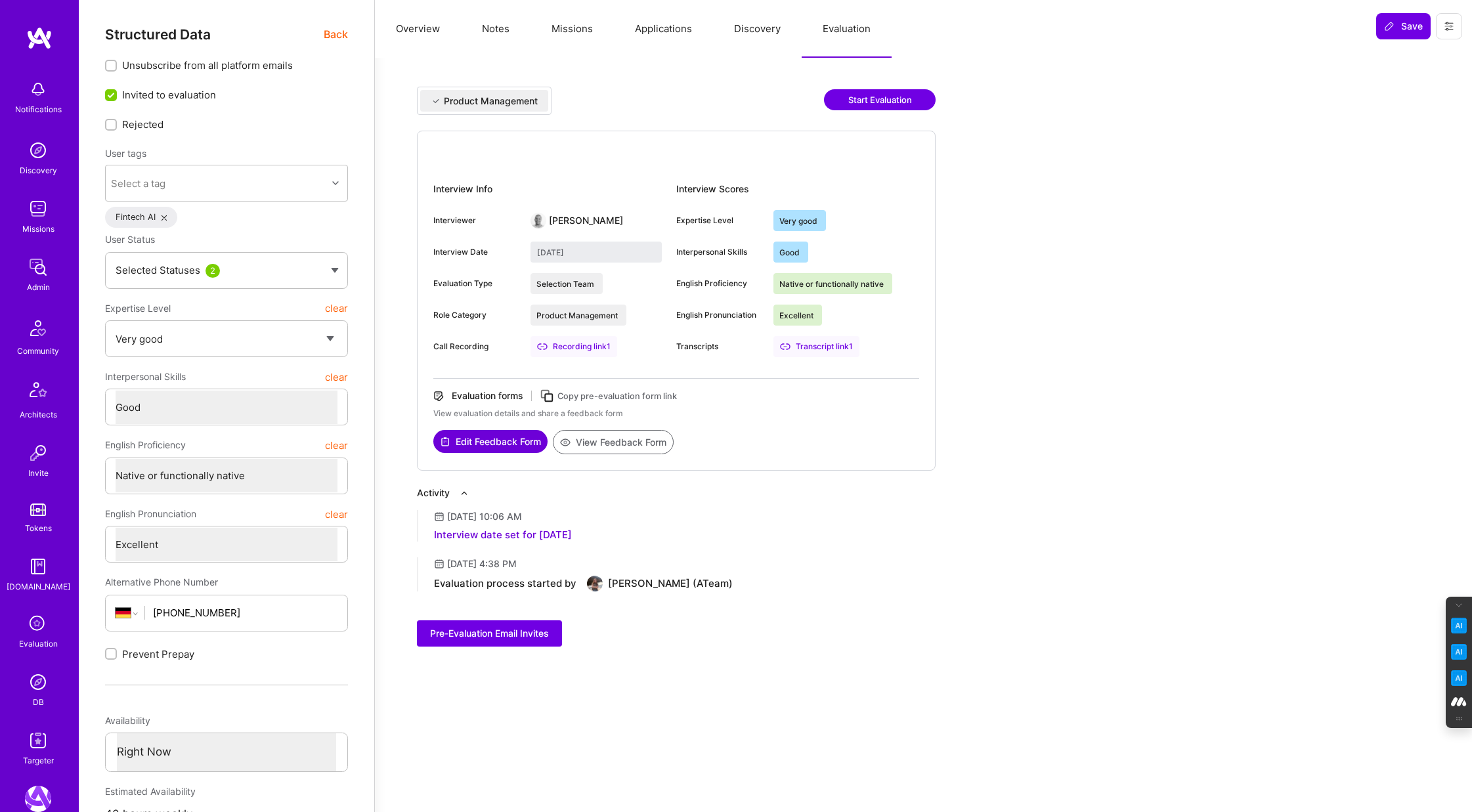
click at [331, 30] on span "Back" at bounding box center [336, 35] width 24 height 17
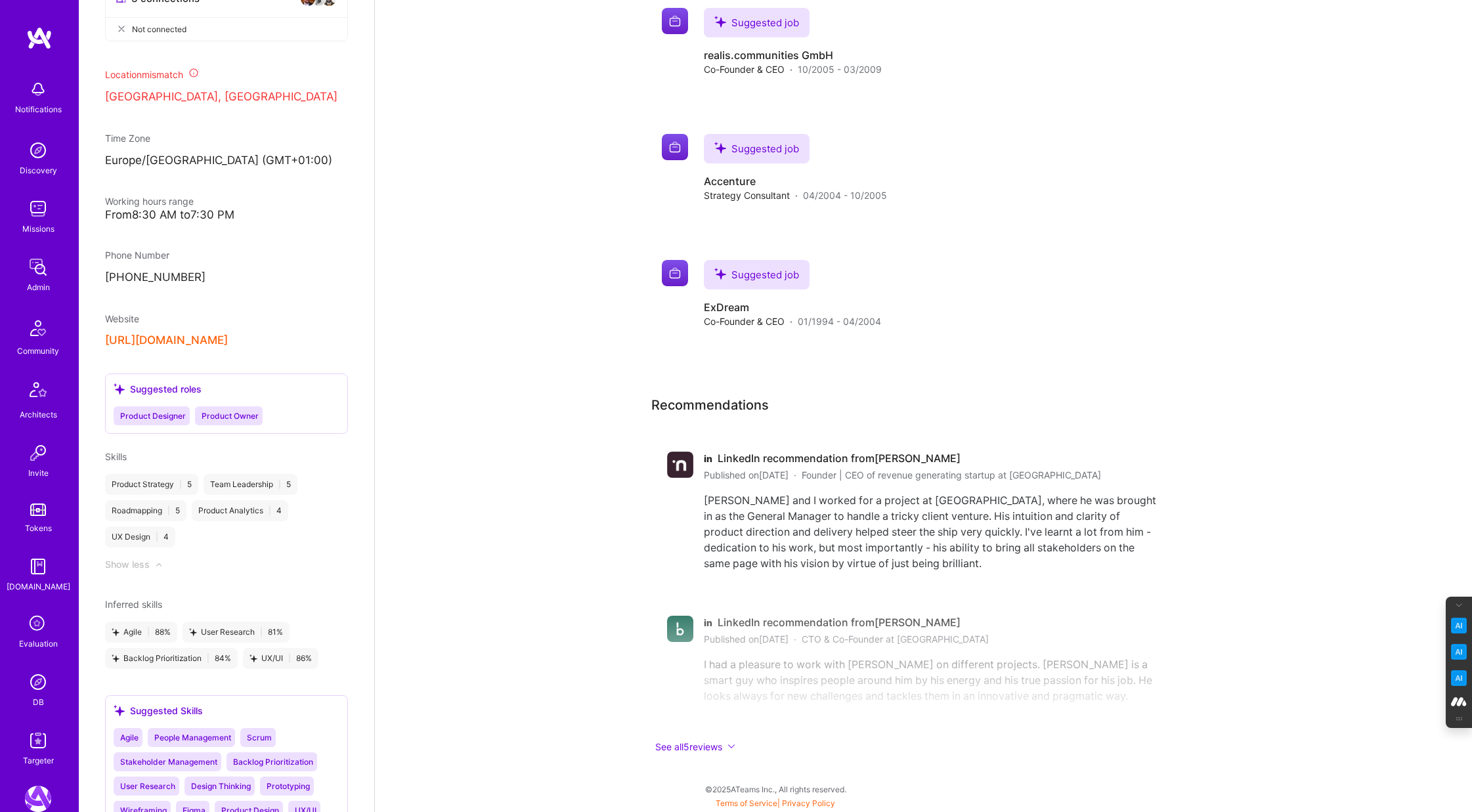
scroll to position [700, 0]
click at [176, 345] on button "https://www.karstenwysk.de/" at bounding box center [166, 339] width 123 height 14
click at [42, 750] on img at bounding box center [38, 740] width 26 height 26
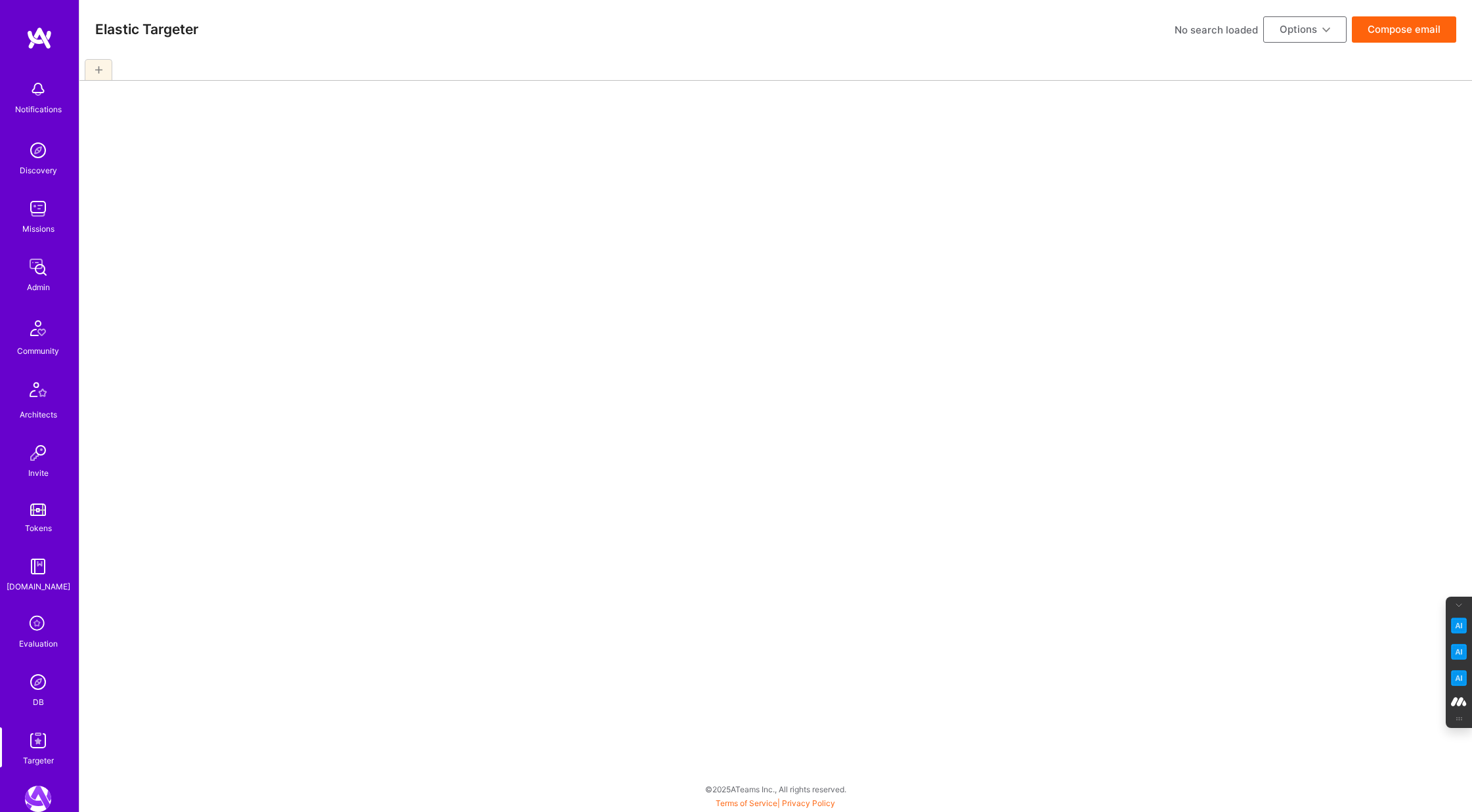
select select "7"
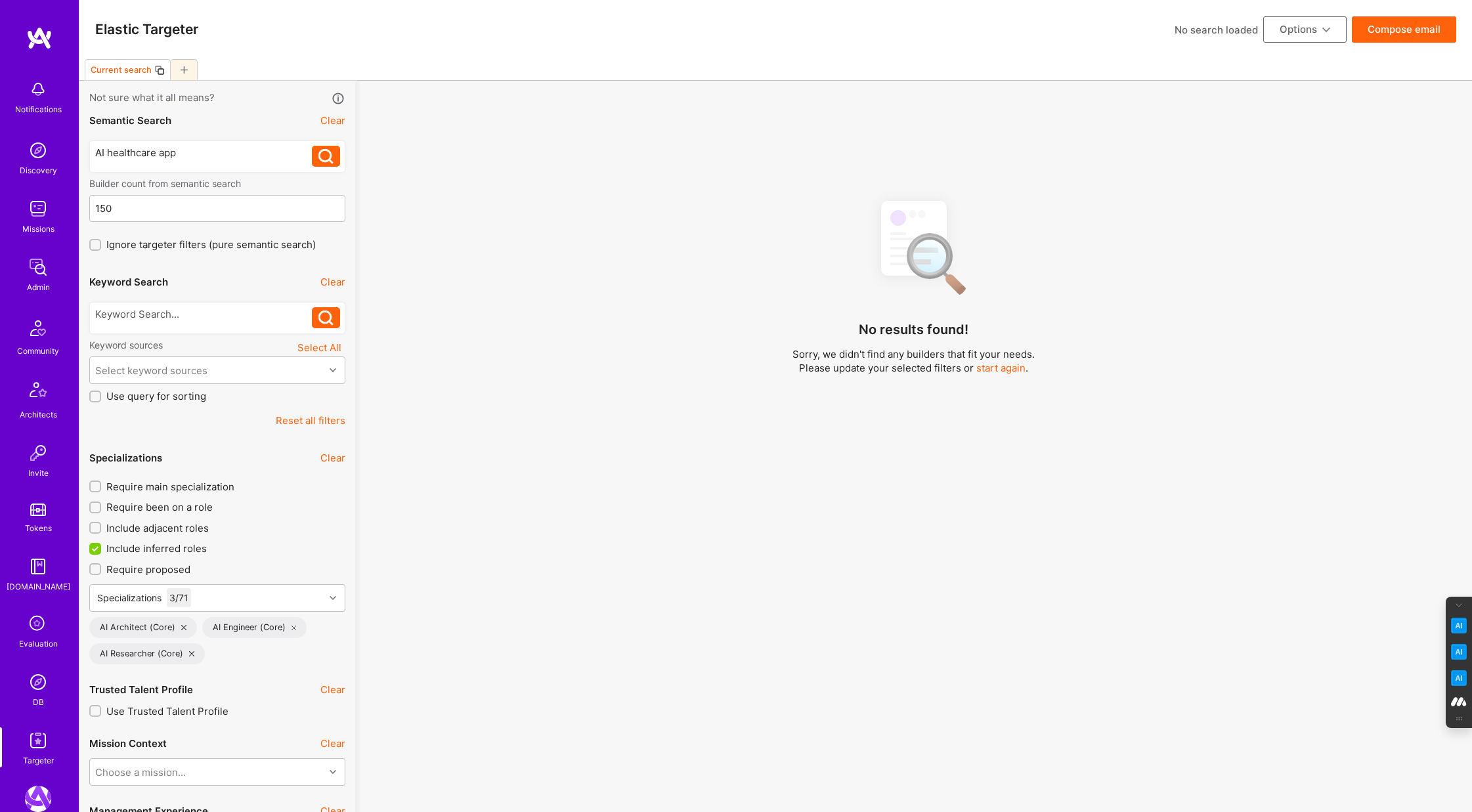
drag, startPoint x: 188, startPoint y: 152, endPoint x: -48, endPoint y: 124, distance: 237.7
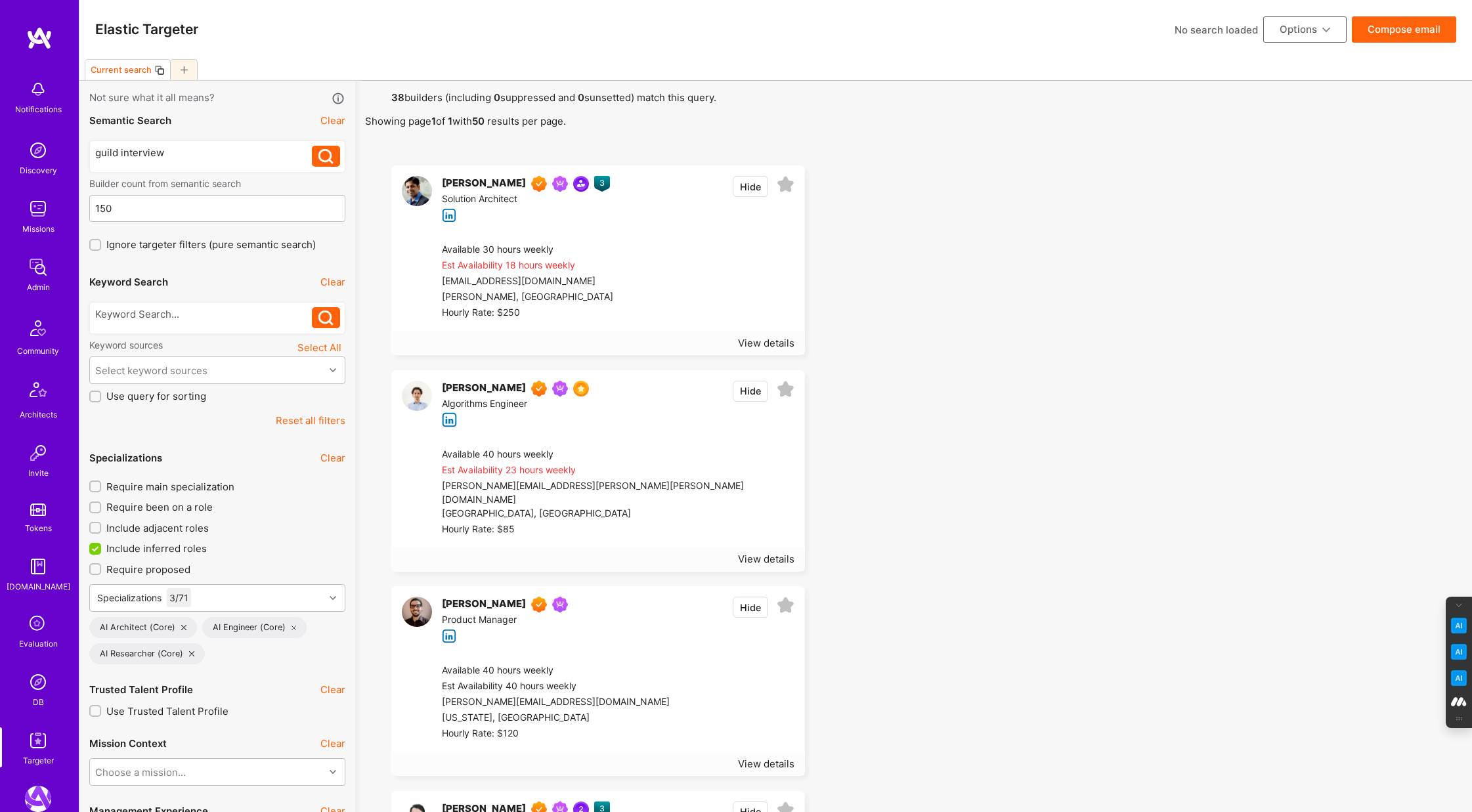
click at [326, 154] on icon at bounding box center [326, 157] width 15 height 15
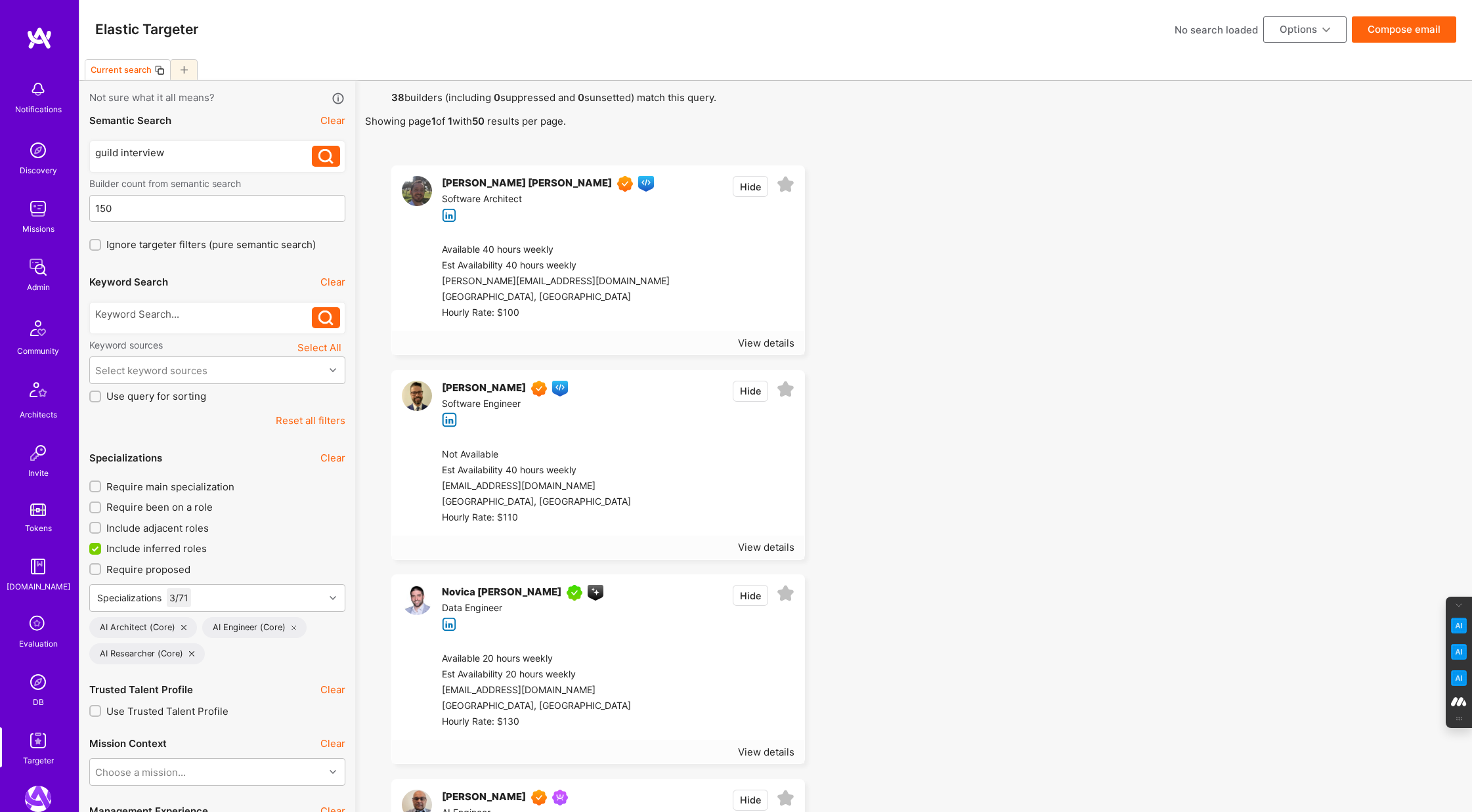
click at [333, 123] on button "Clear" at bounding box center [333, 121] width 25 height 14
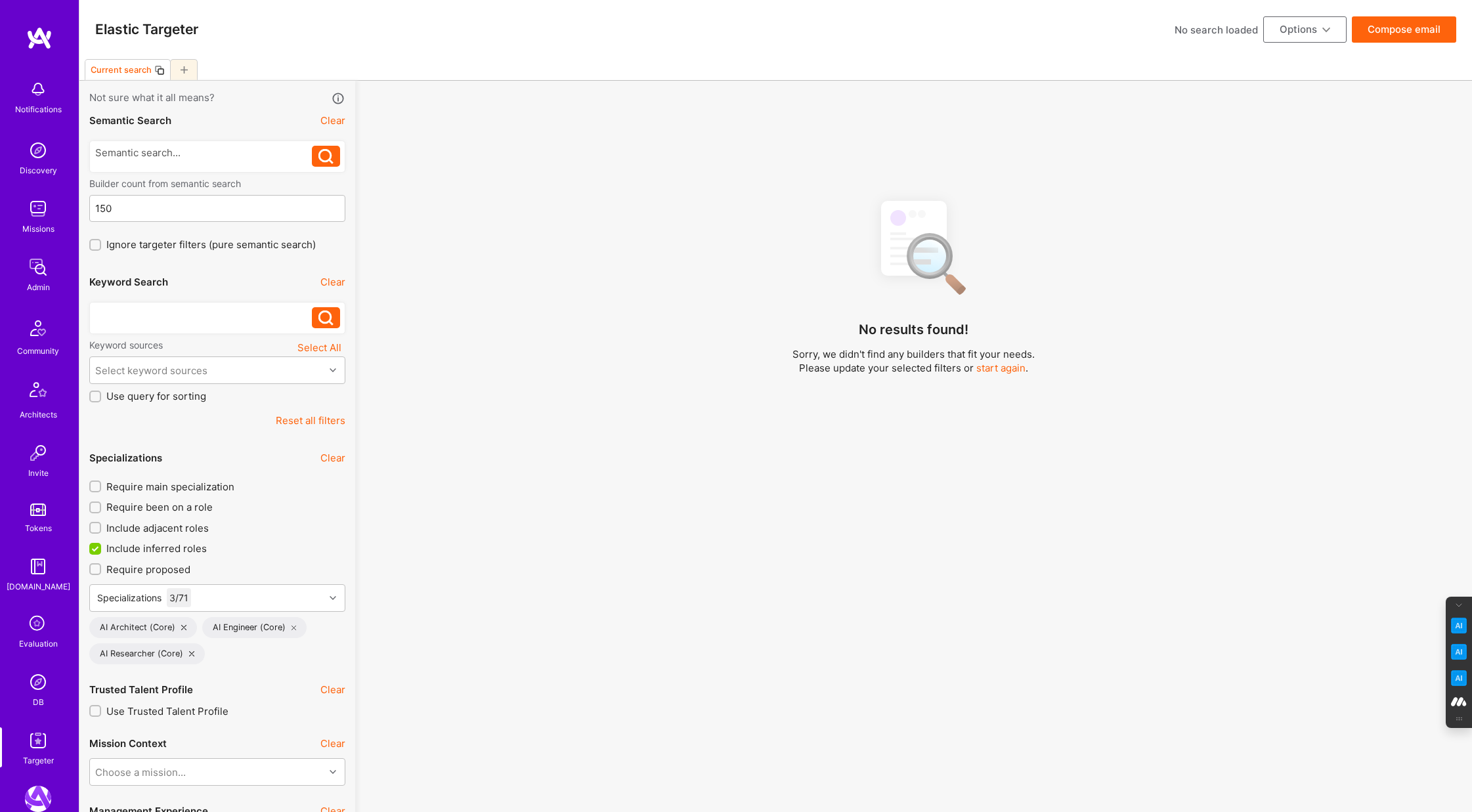
click at [135, 313] on div at bounding box center [204, 314] width 217 height 14
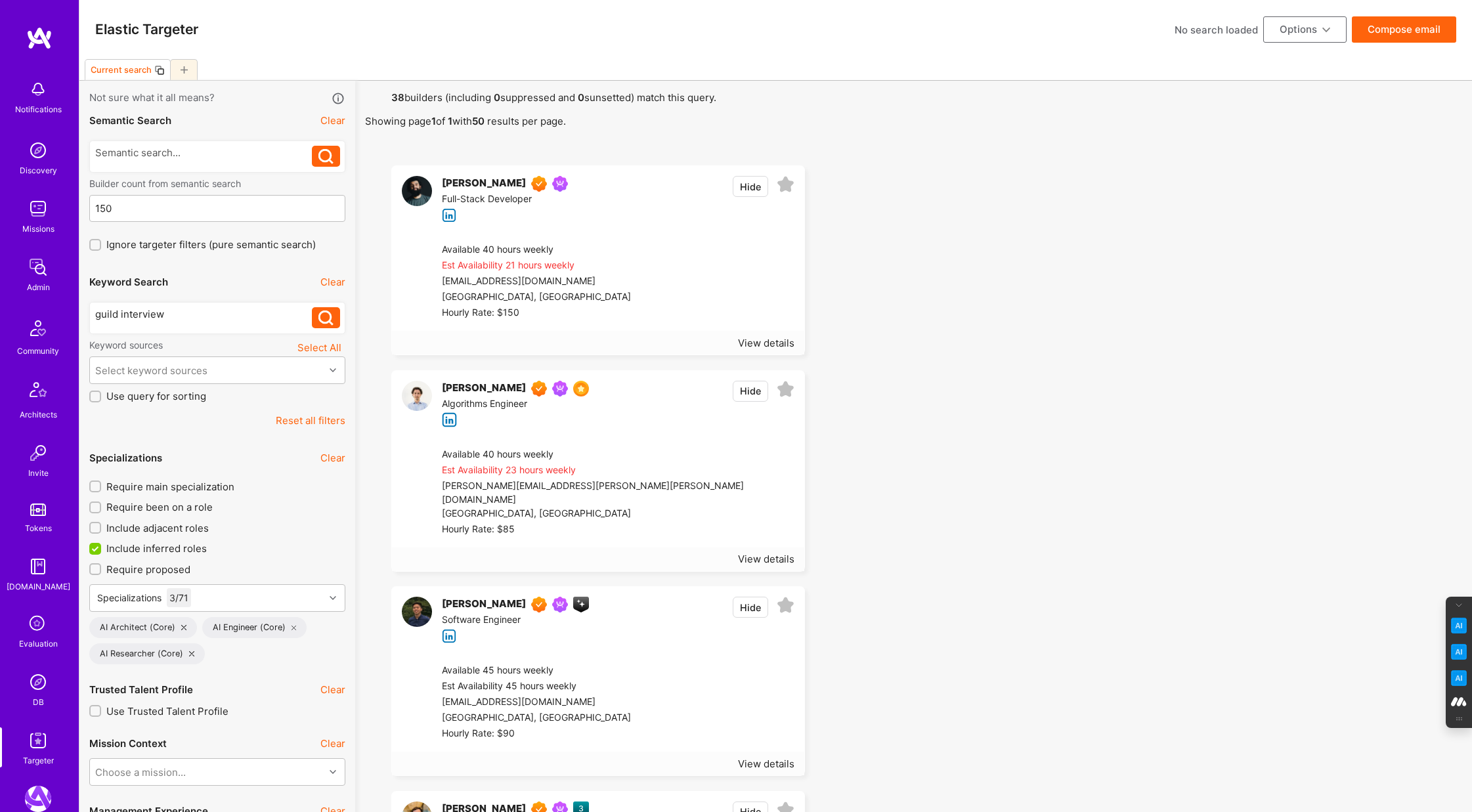
click at [326, 316] on icon at bounding box center [326, 318] width 15 height 15
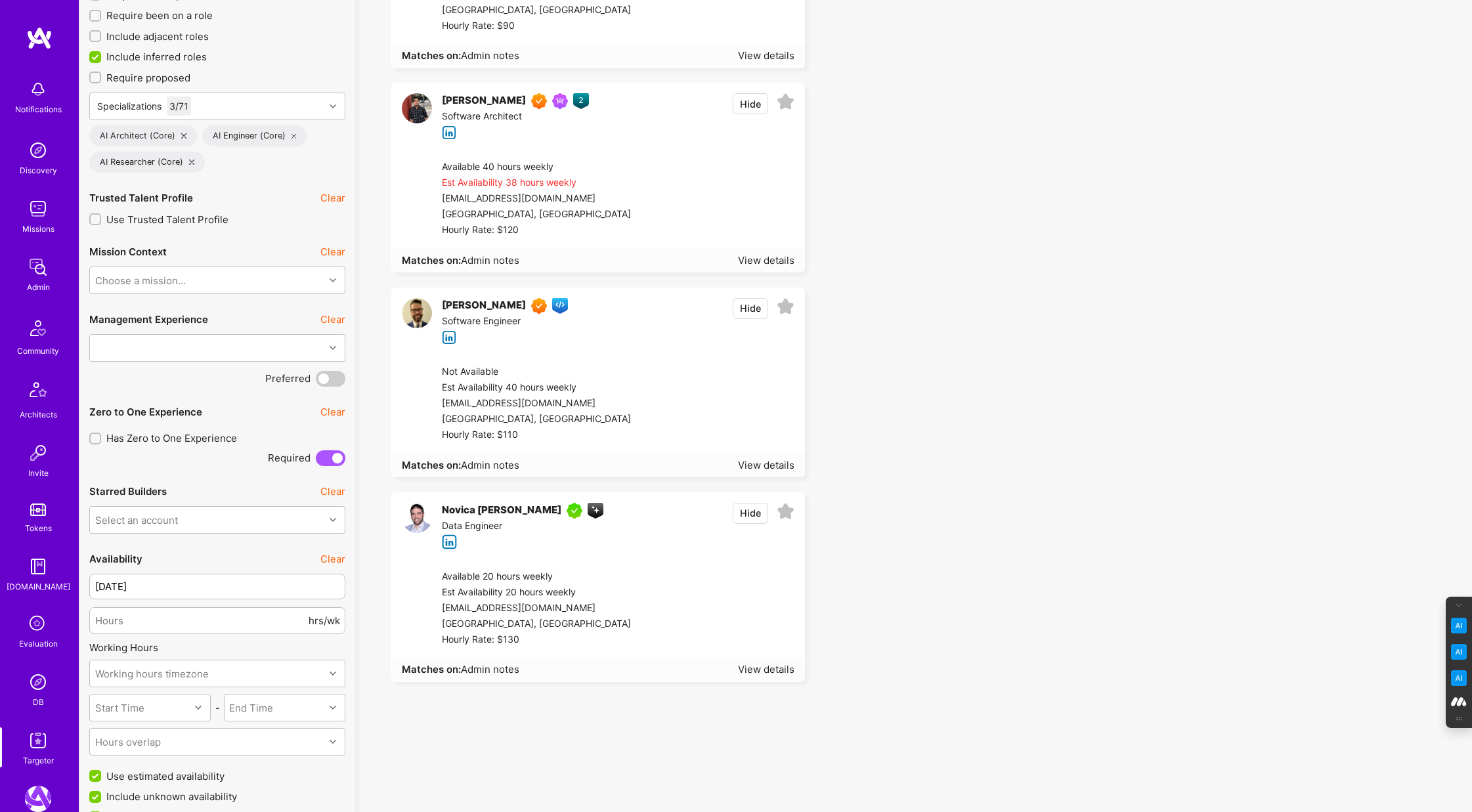
scroll to position [495, 0]
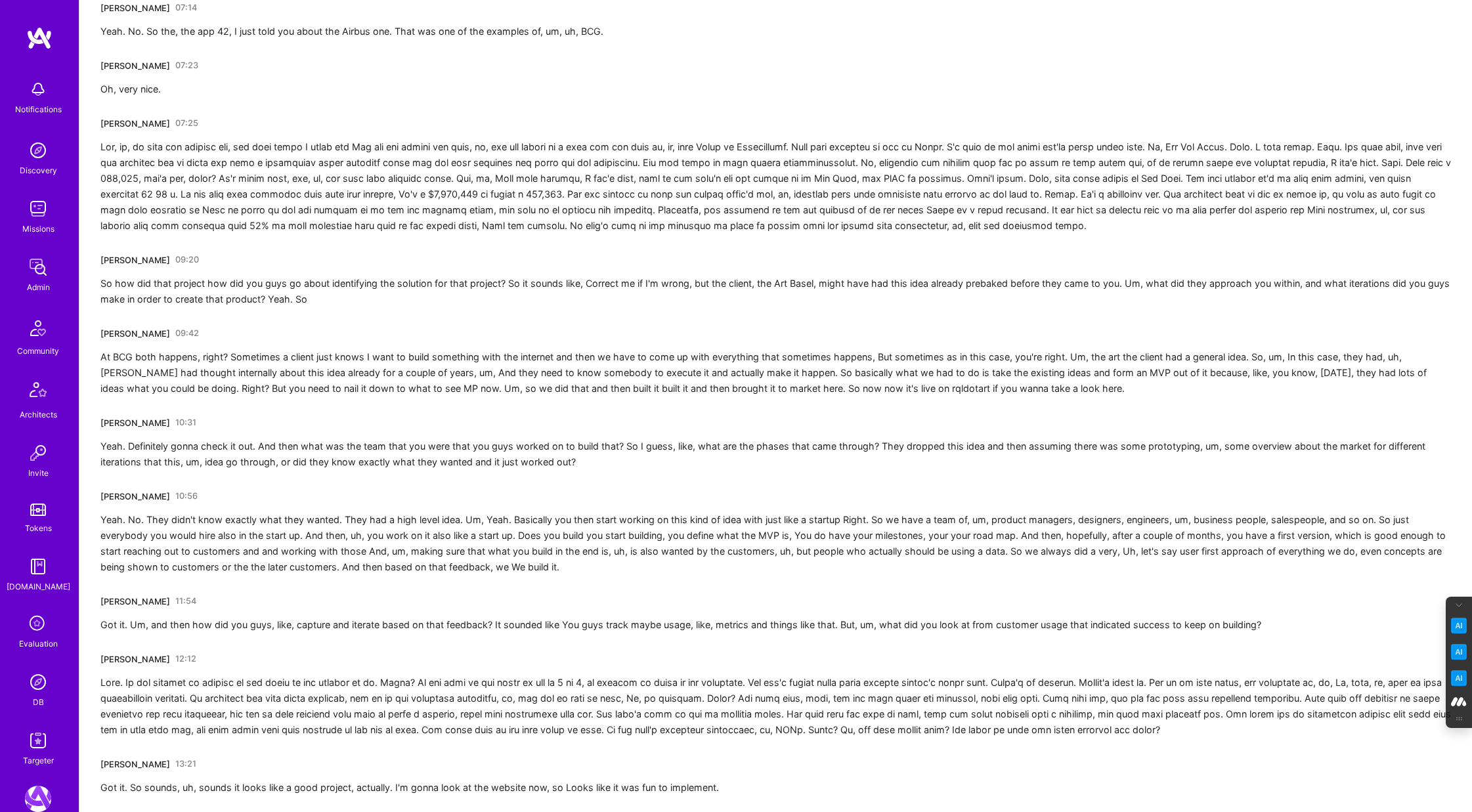
scroll to position [565, 0]
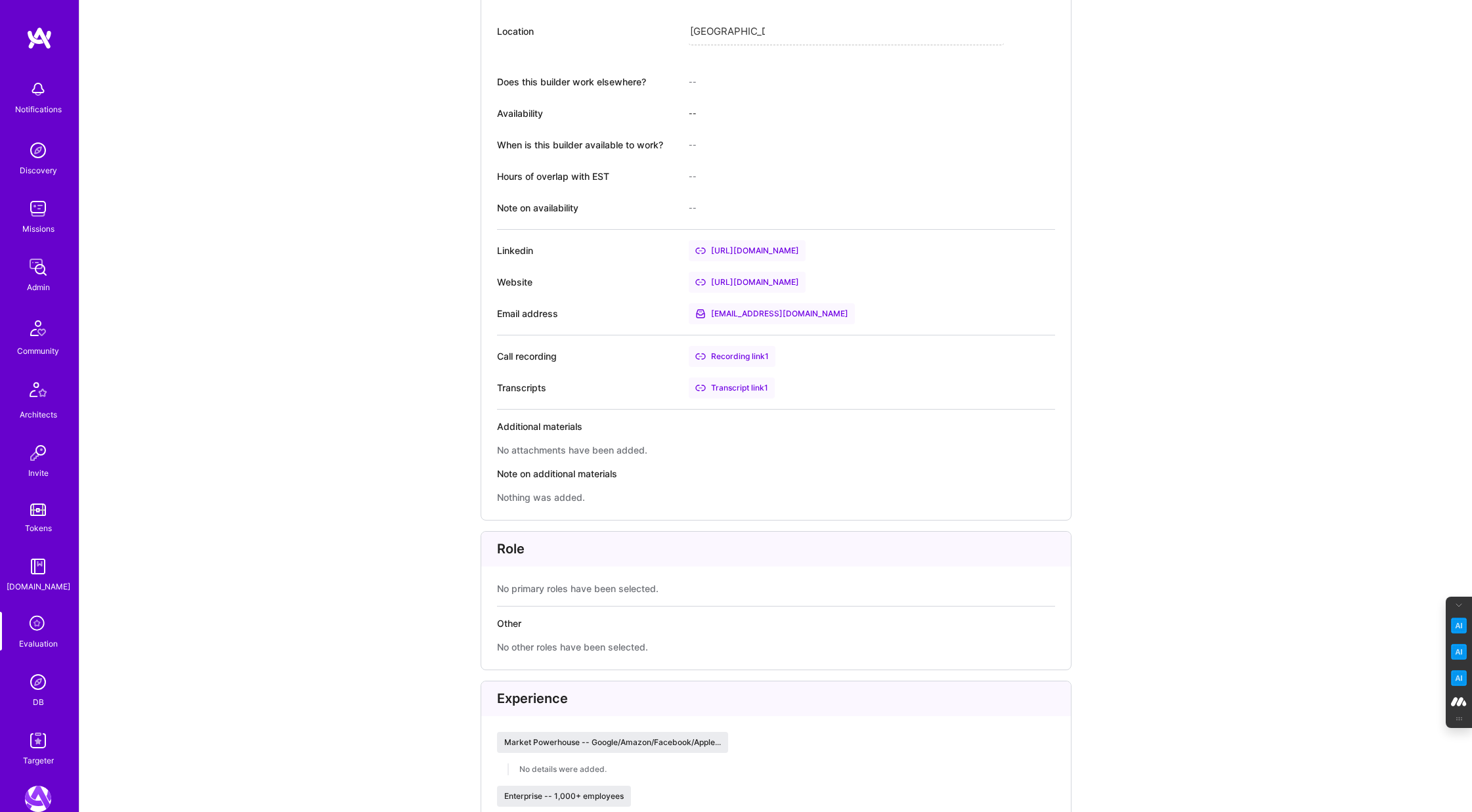
scroll to position [636, 0]
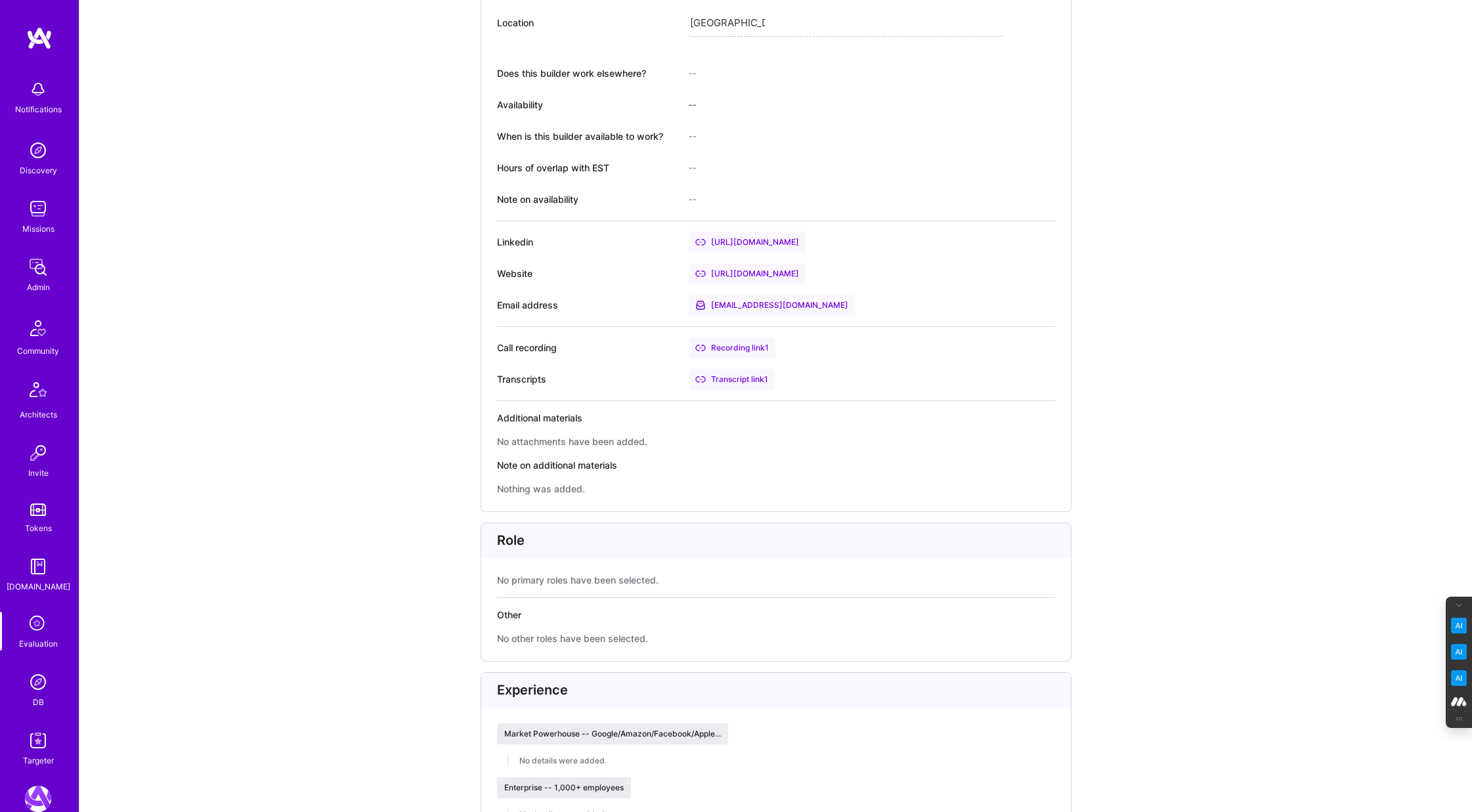
click at [751, 347] on div "Recording link 1" at bounding box center [732, 348] width 87 height 21
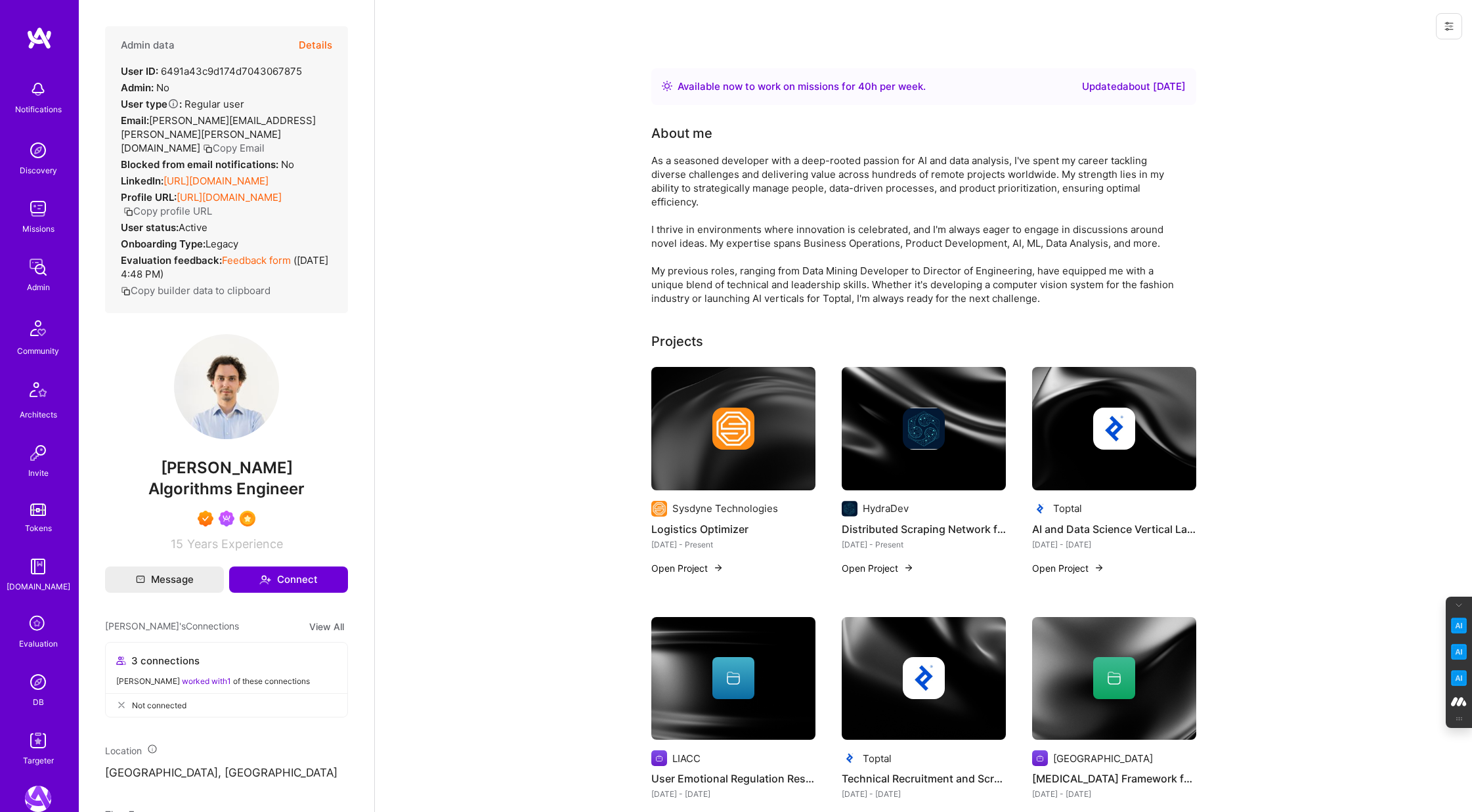
click at [311, 41] on button "Details" at bounding box center [315, 45] width 33 height 38
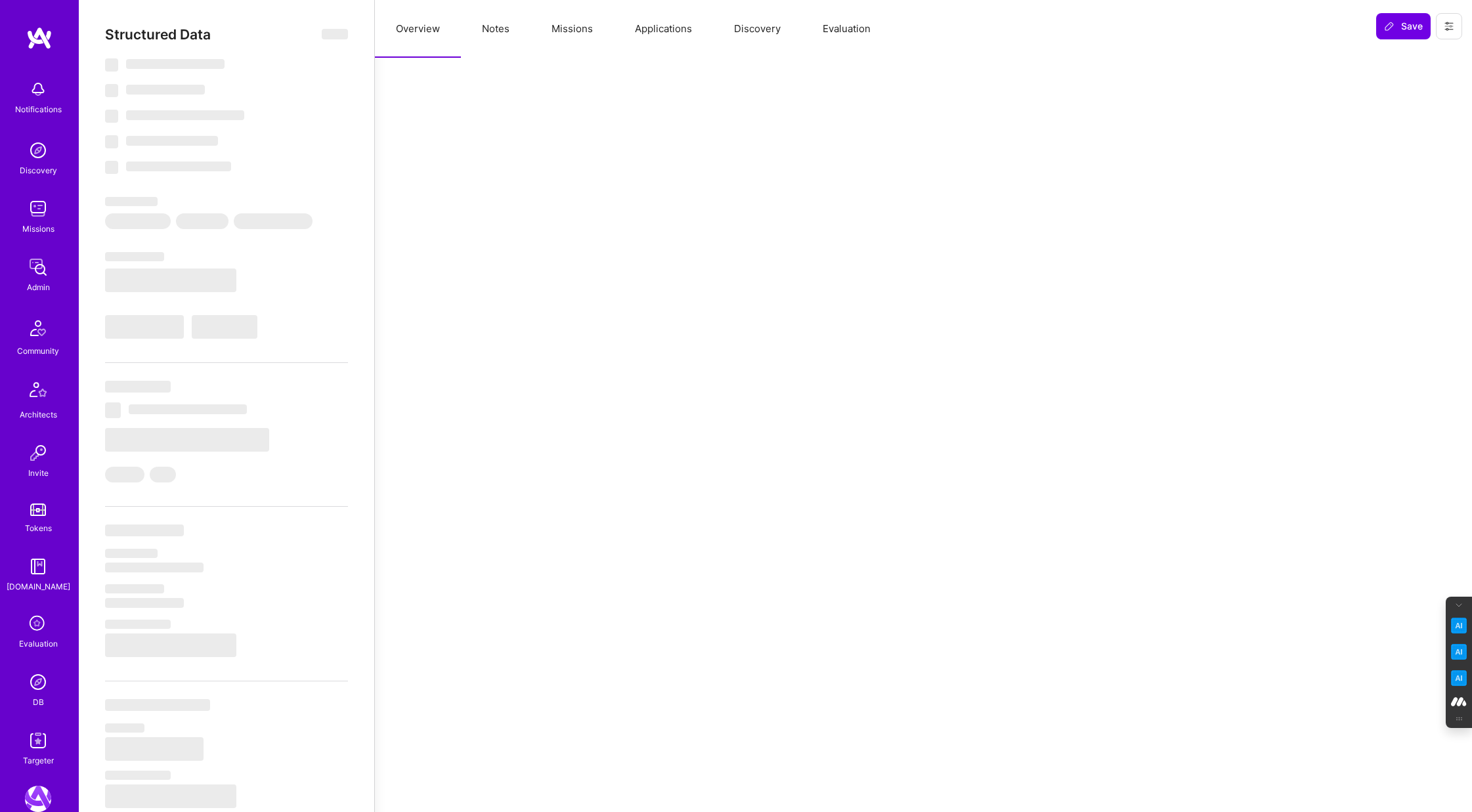
select select "Right Now"
select select "7"
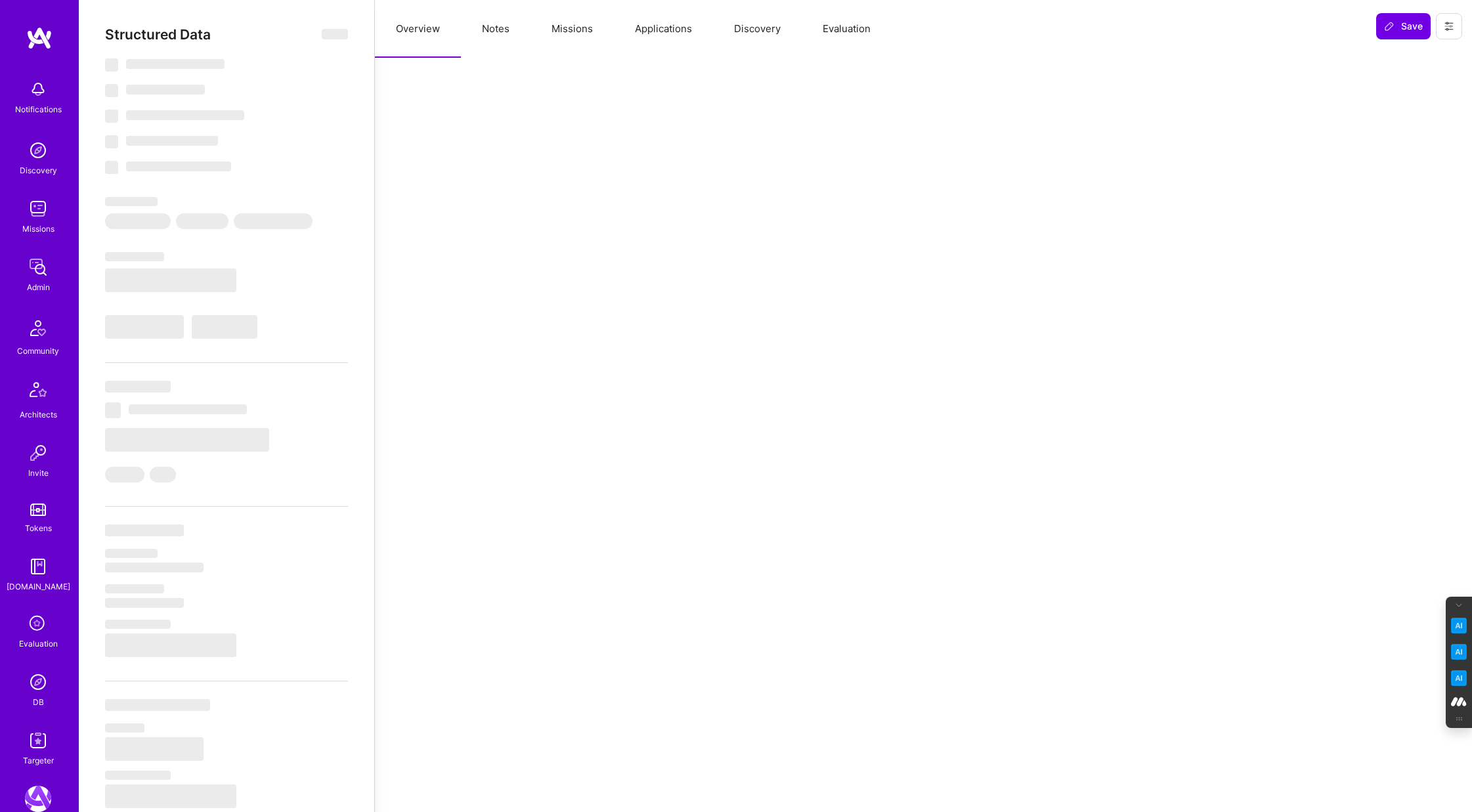
select select "PT"
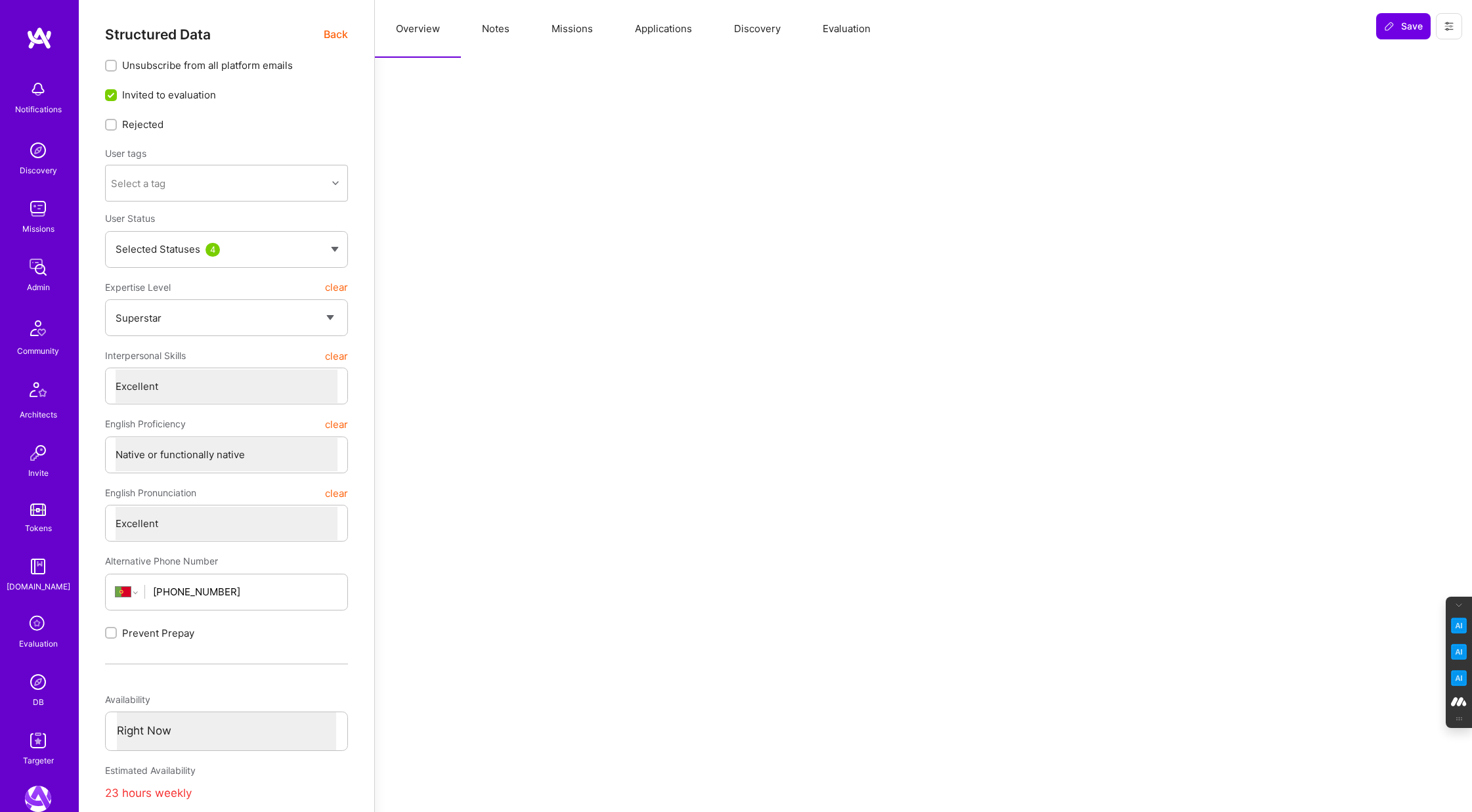
click at [498, 23] on button "Notes" at bounding box center [495, 29] width 69 height 58
type textarea "x"
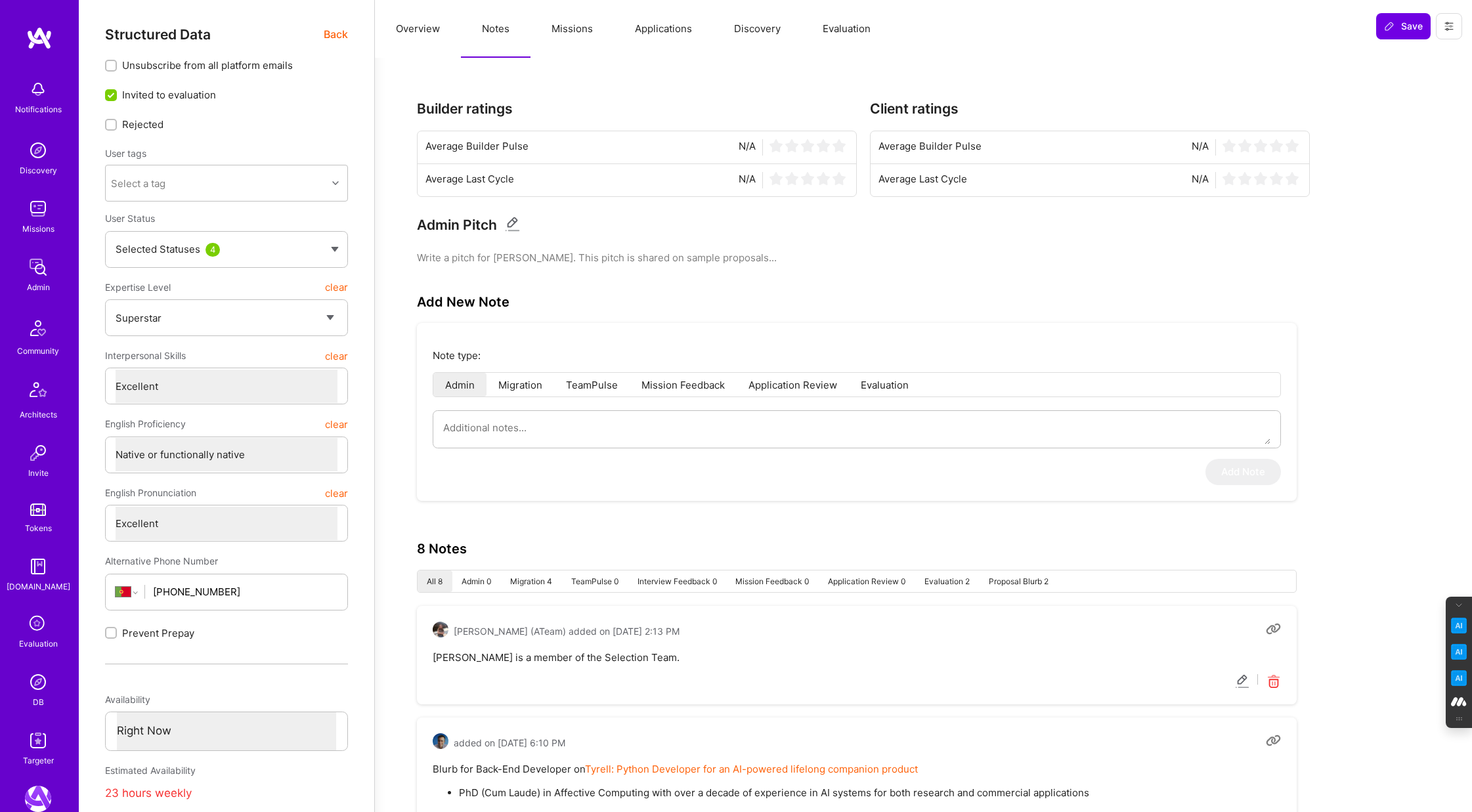
click at [326, 245] on div "Selected Statuses 4" at bounding box center [226, 250] width 243 height 37
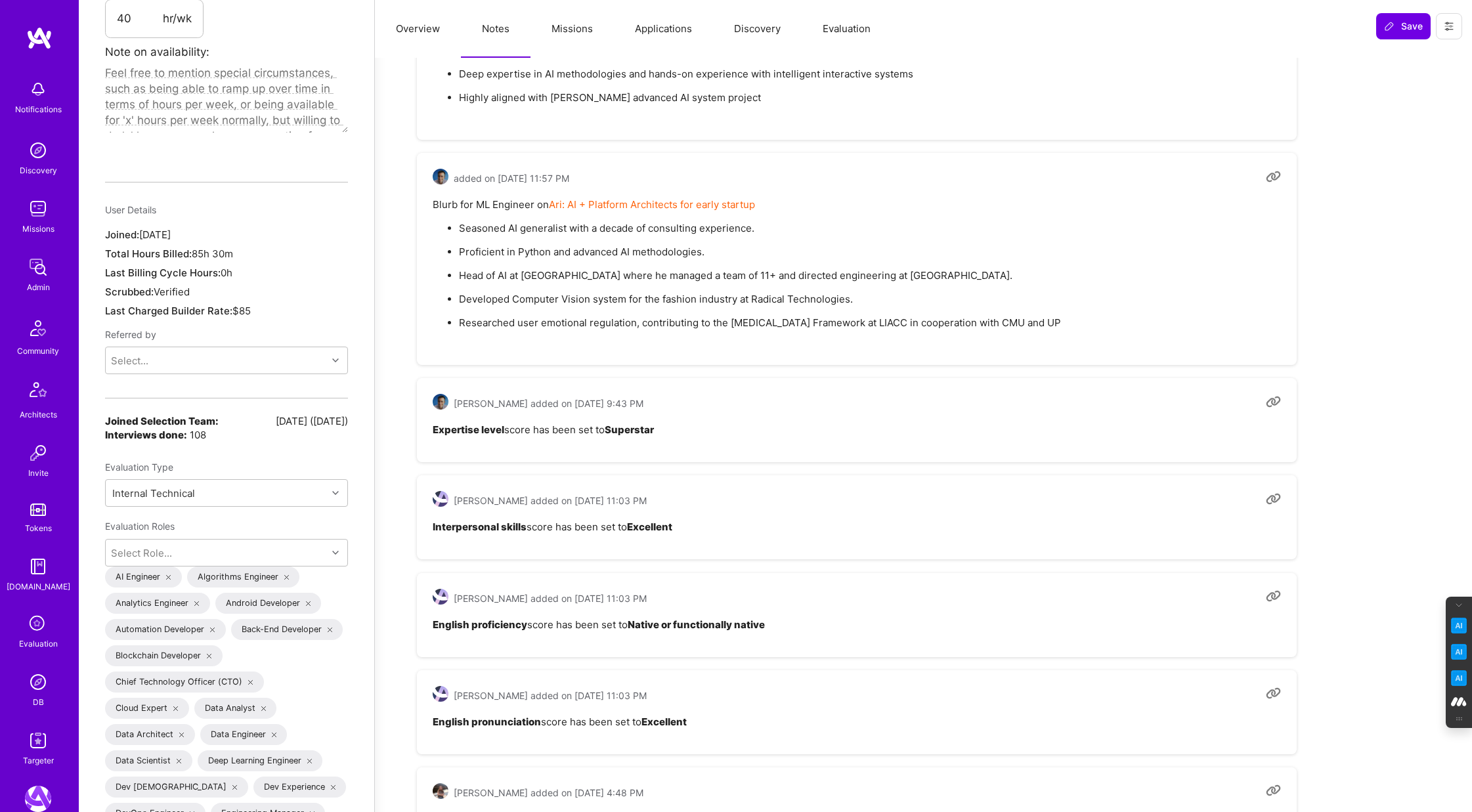
scroll to position [1004, 0]
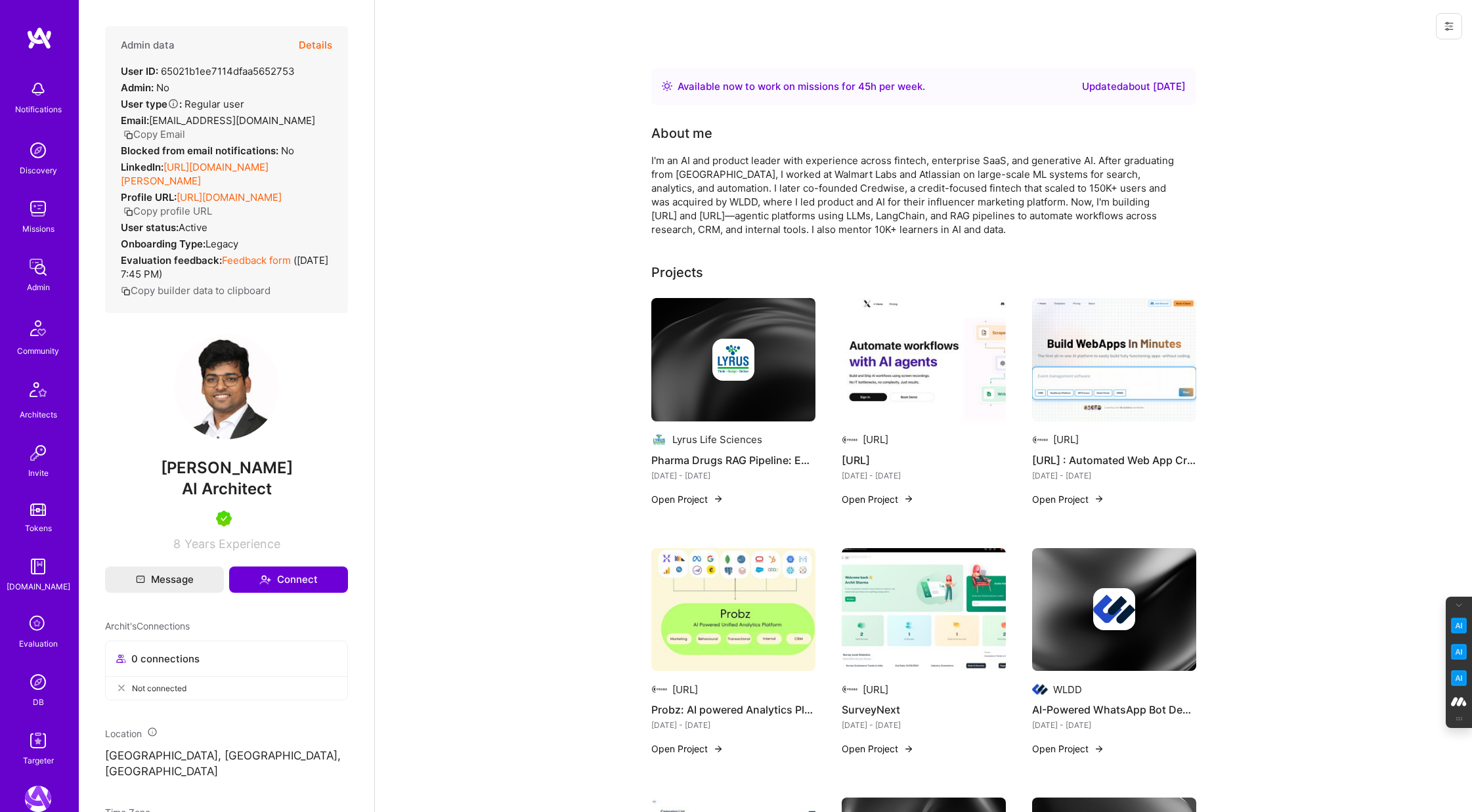
click at [314, 44] on button "Details" at bounding box center [315, 45] width 33 height 38
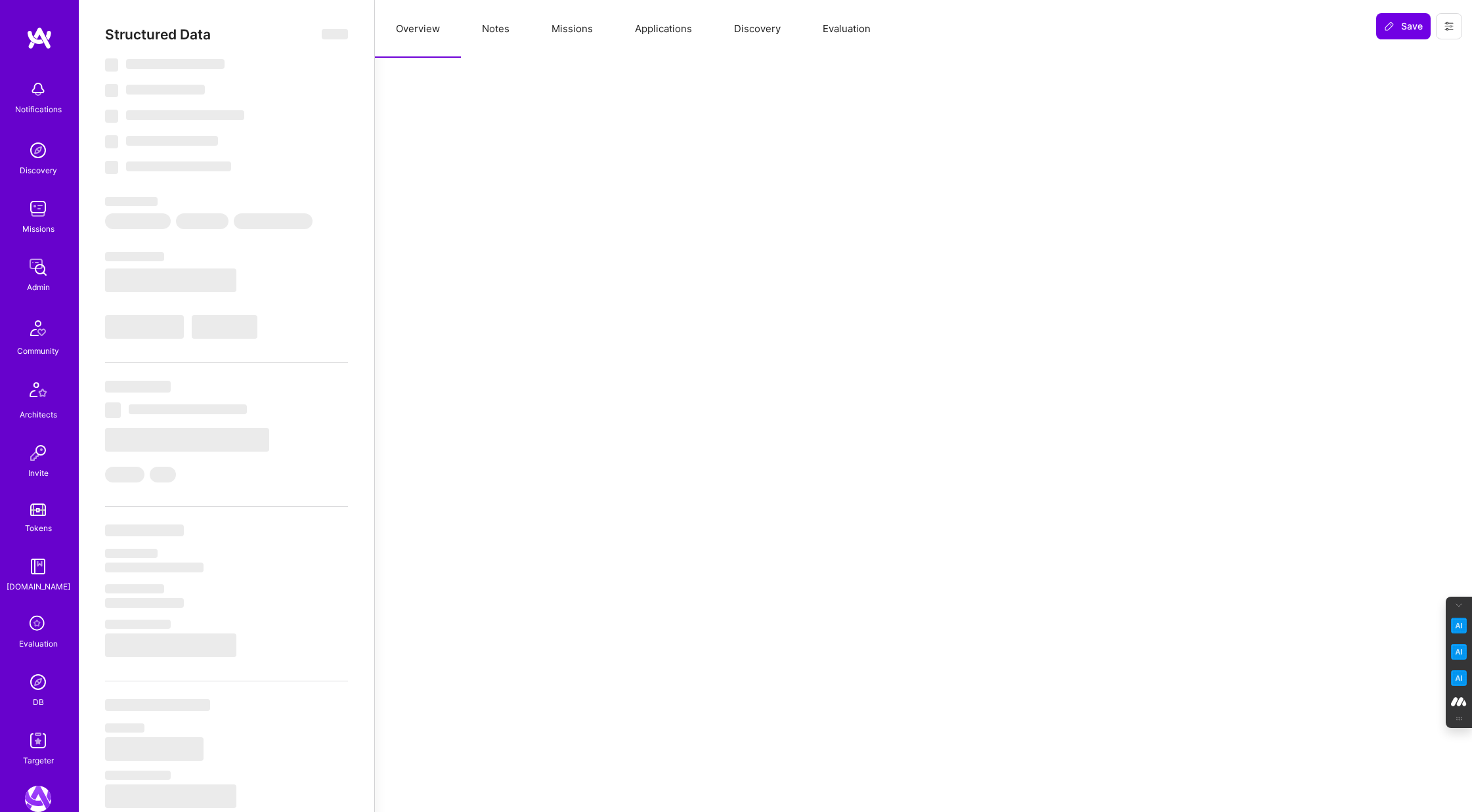
click at [492, 30] on button "Notes" at bounding box center [495, 29] width 69 height 58
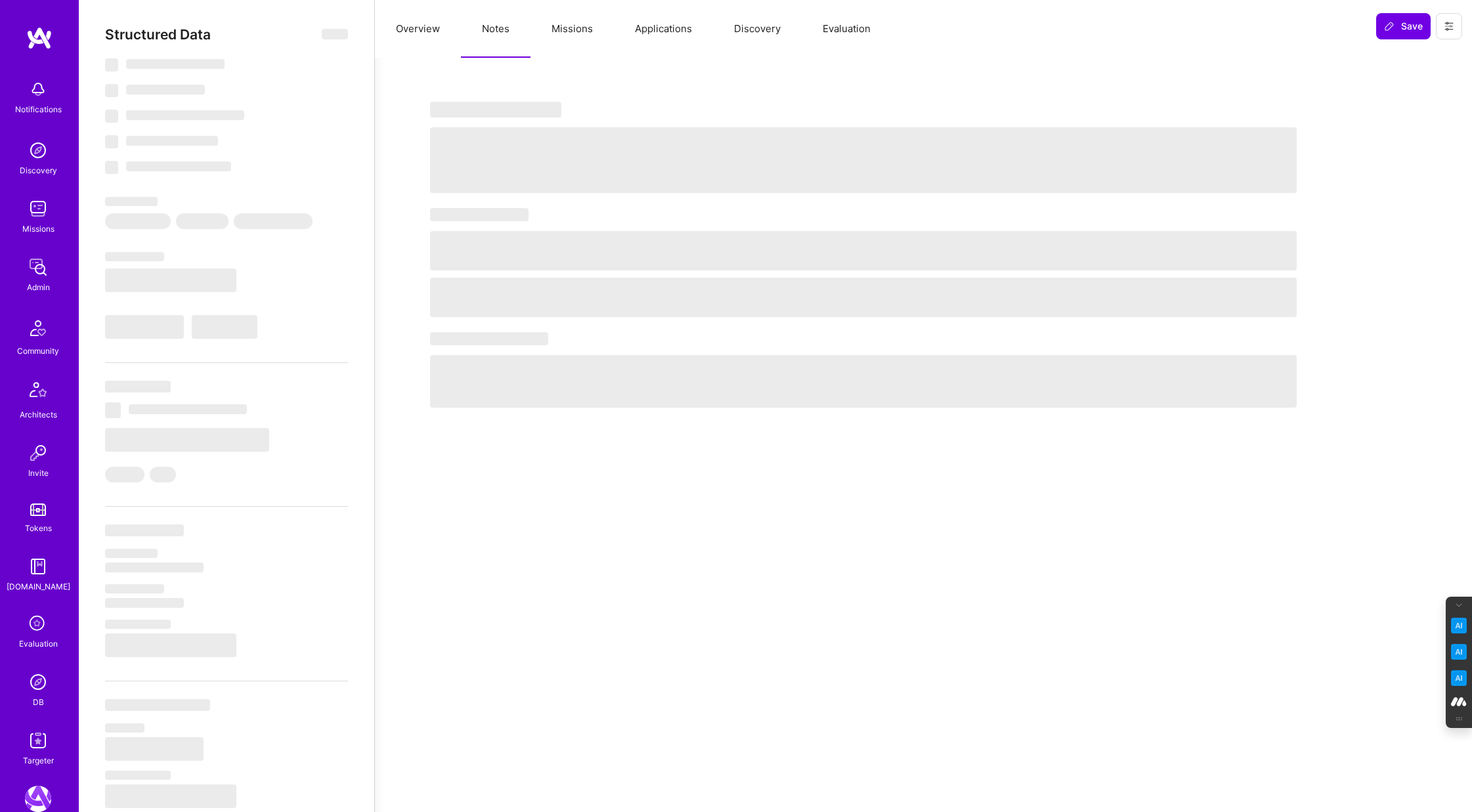
select select "Right Now"
select select "7"
select select "6"
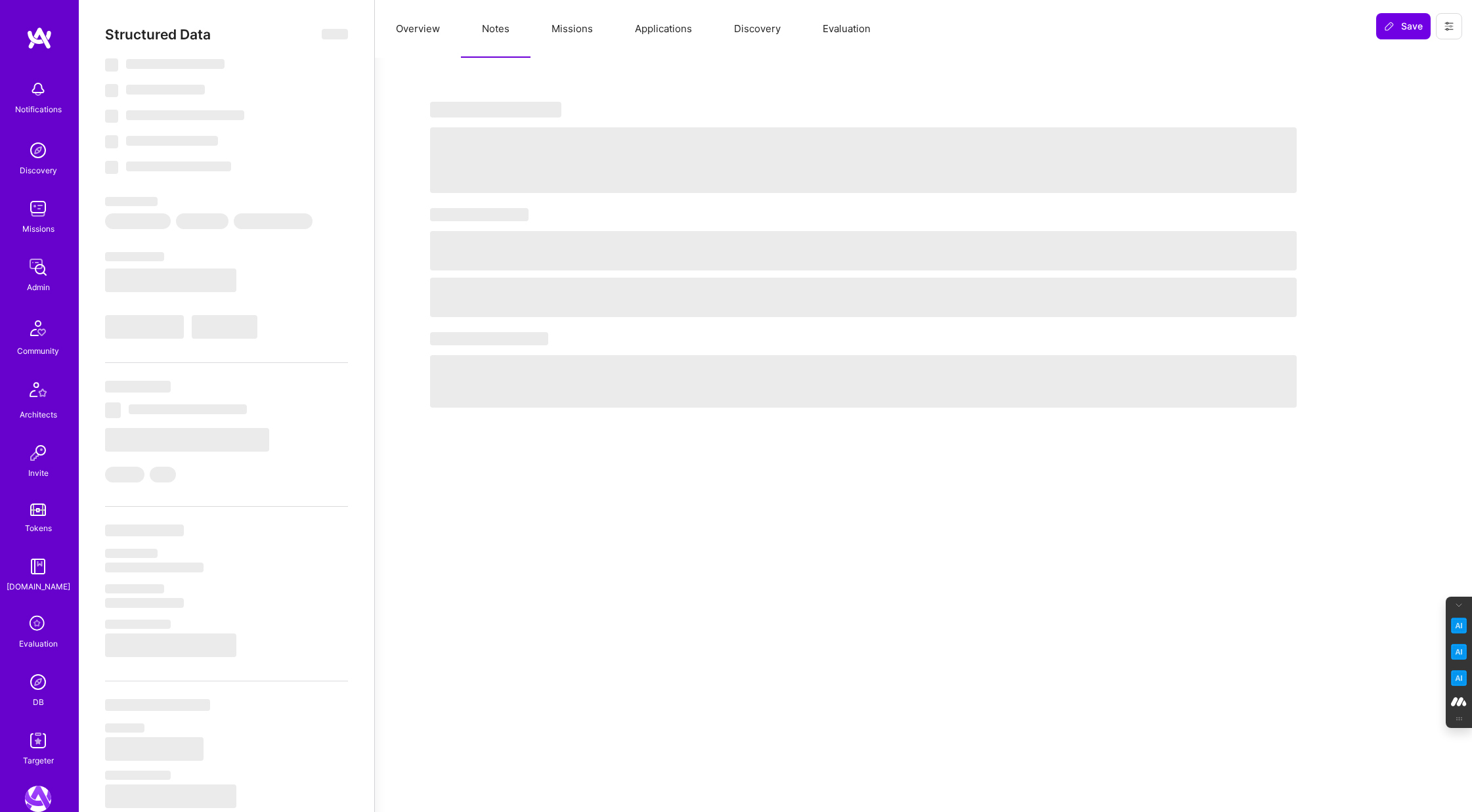
select select "IN"
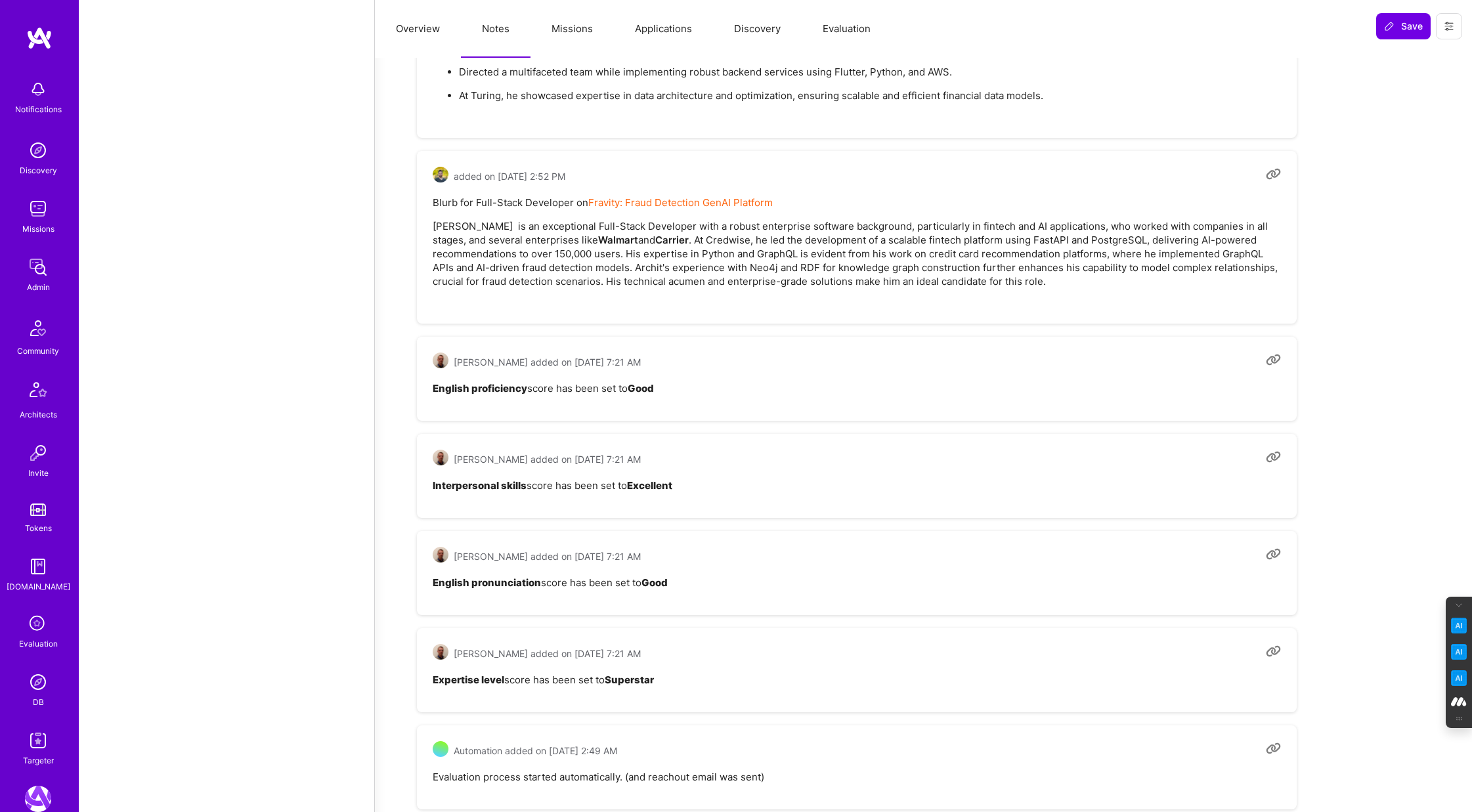
scroll to position [2555, 0]
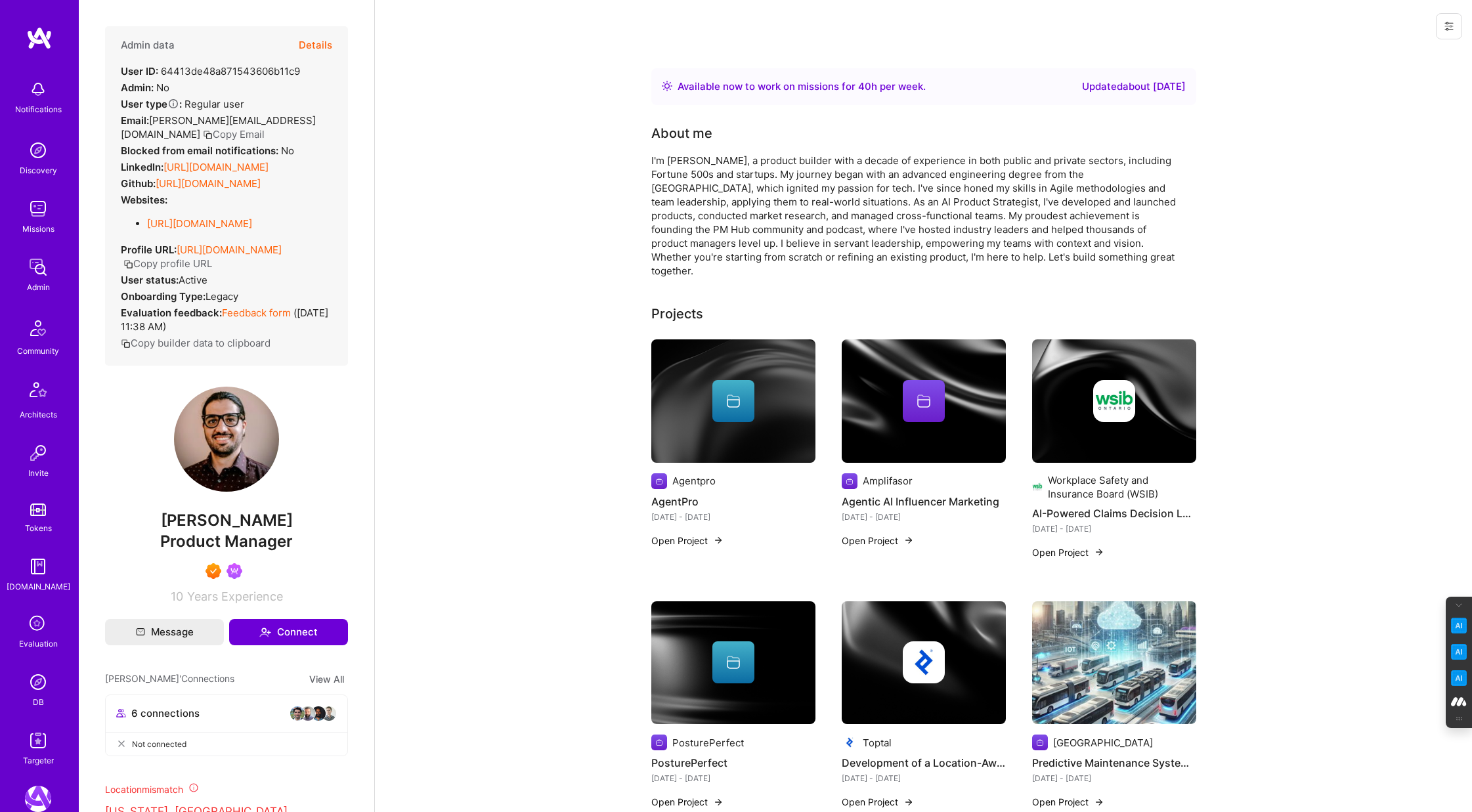
click at [317, 46] on button "Details" at bounding box center [315, 45] width 33 height 38
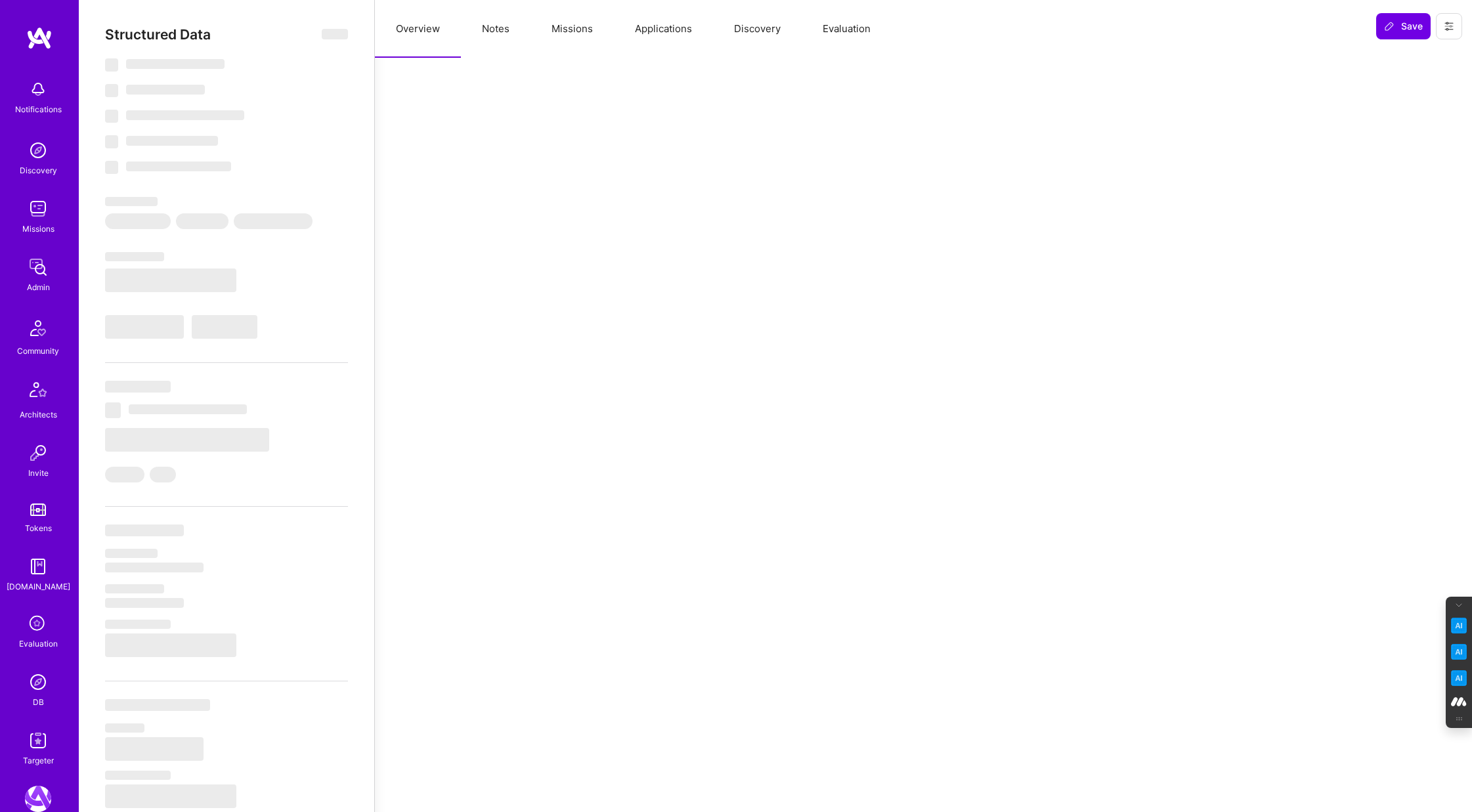
click at [500, 28] on button "Notes" at bounding box center [495, 29] width 69 height 58
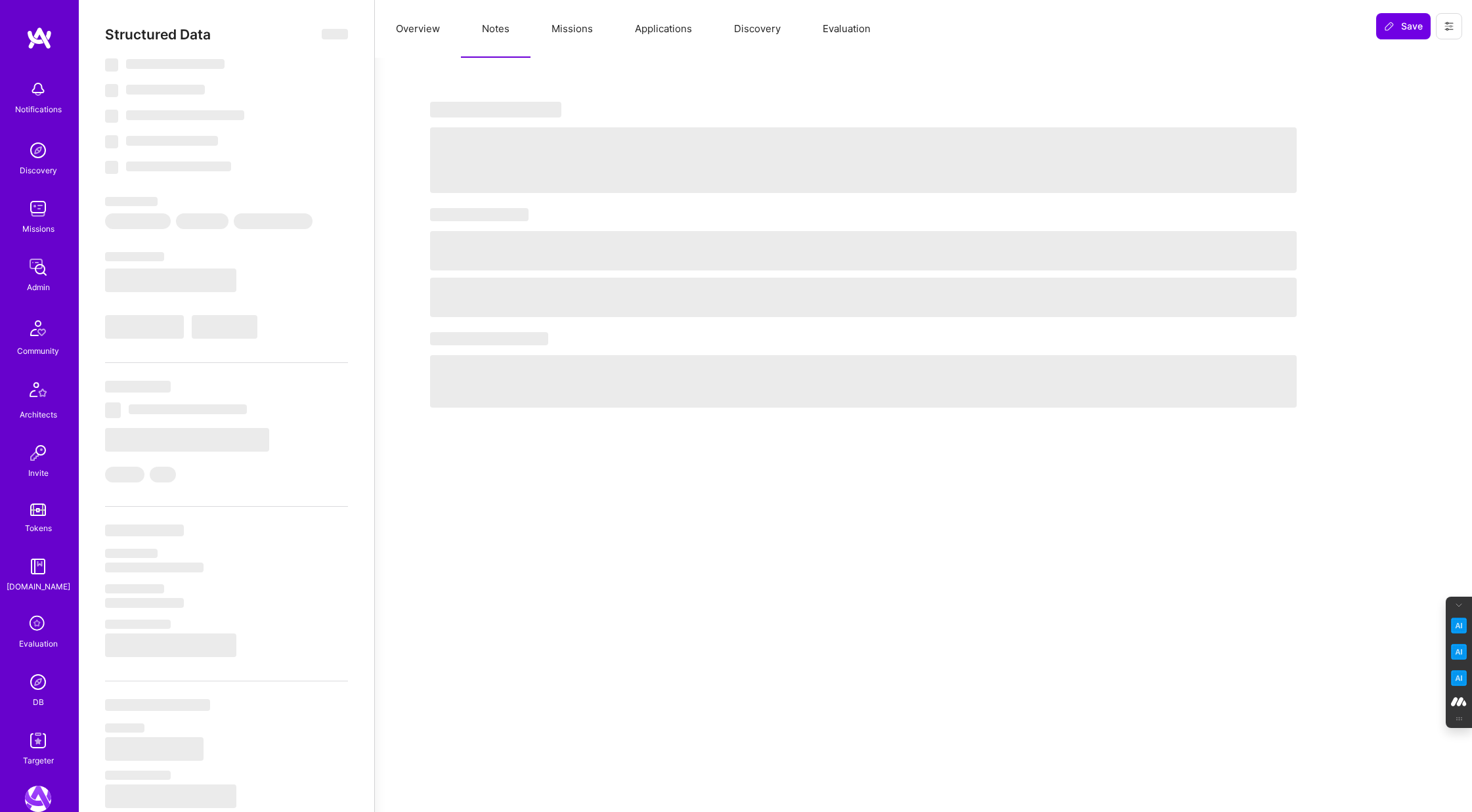
select select "Right Now"
select select "7"
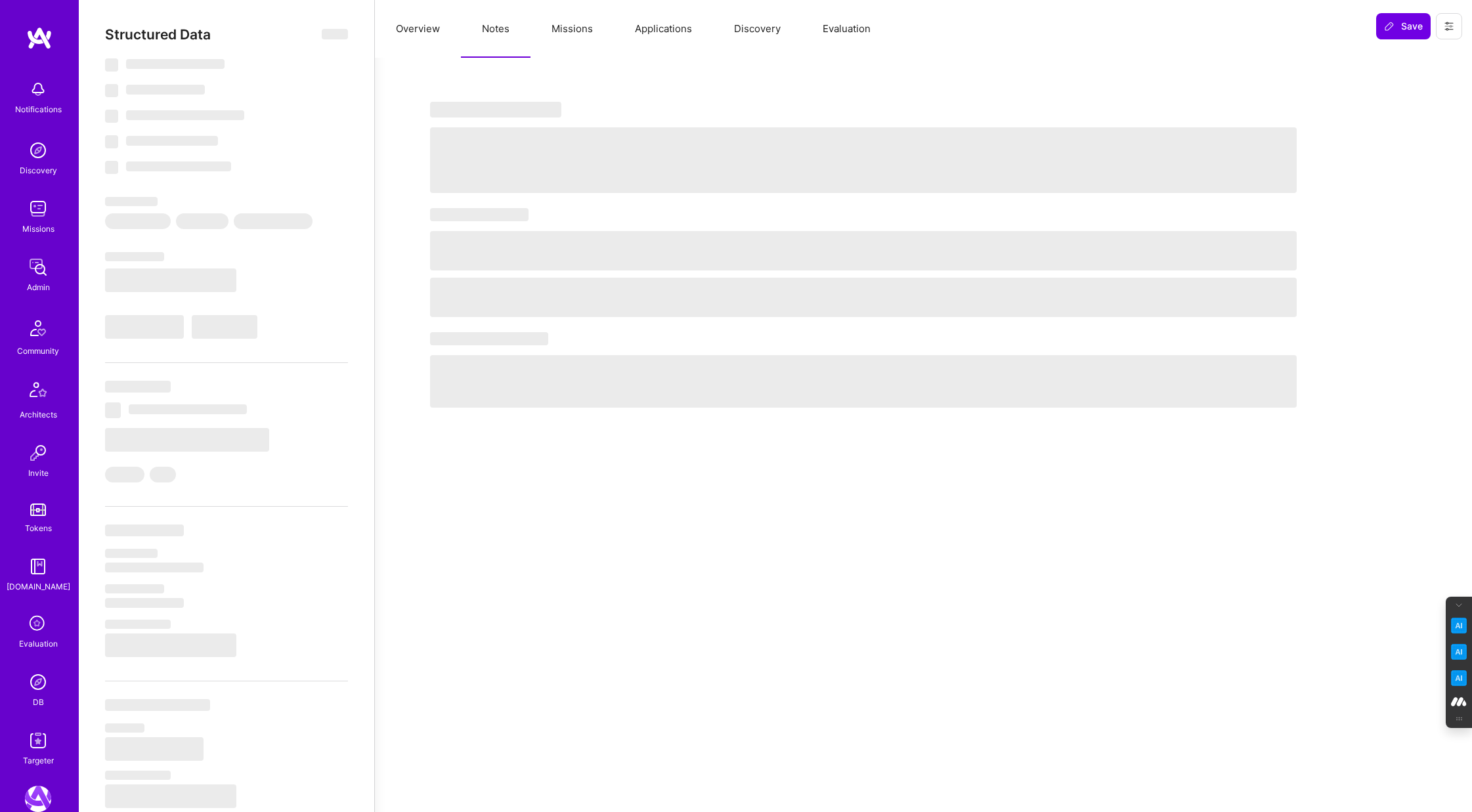
select select "US"
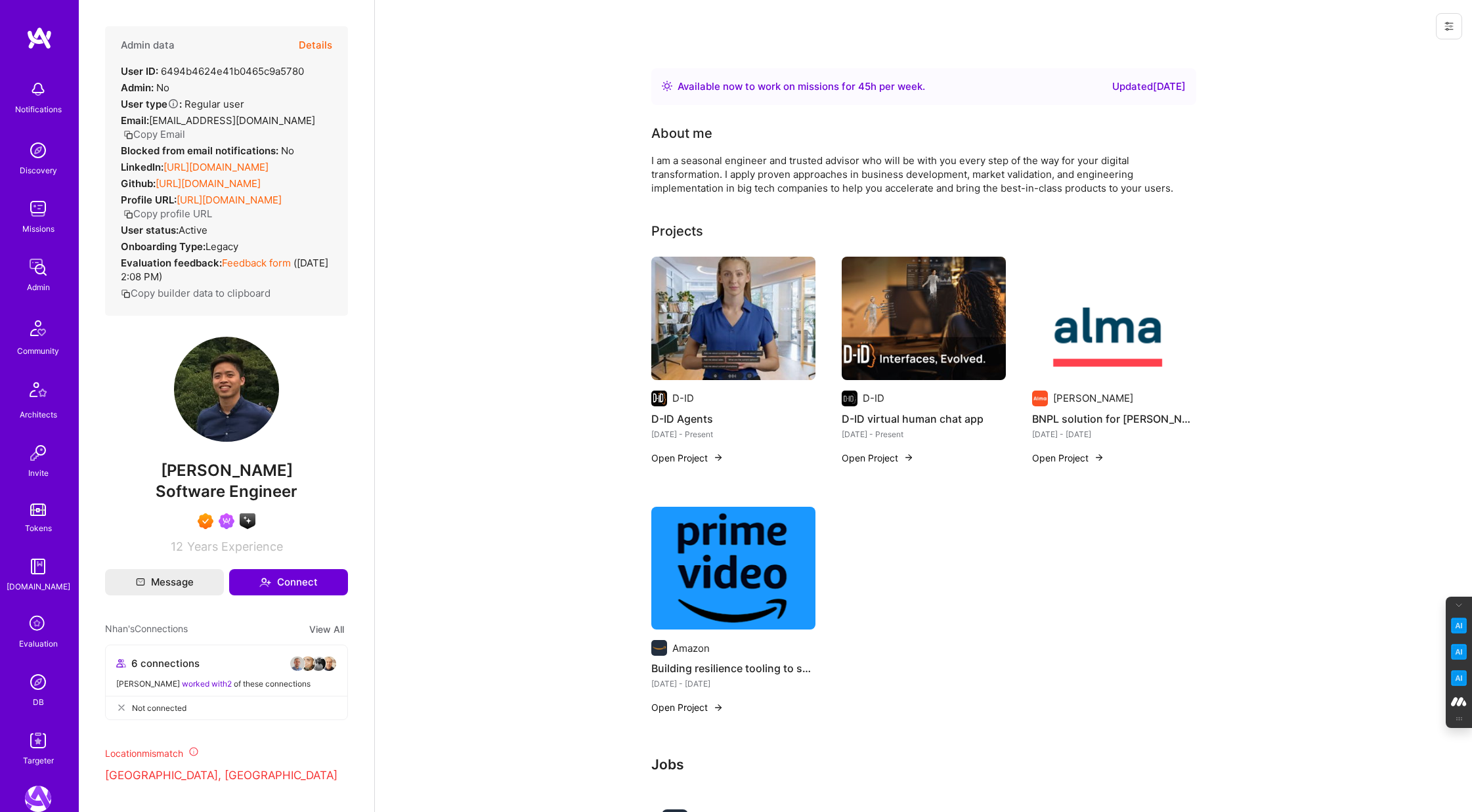
click at [315, 43] on button "Details" at bounding box center [315, 45] width 33 height 38
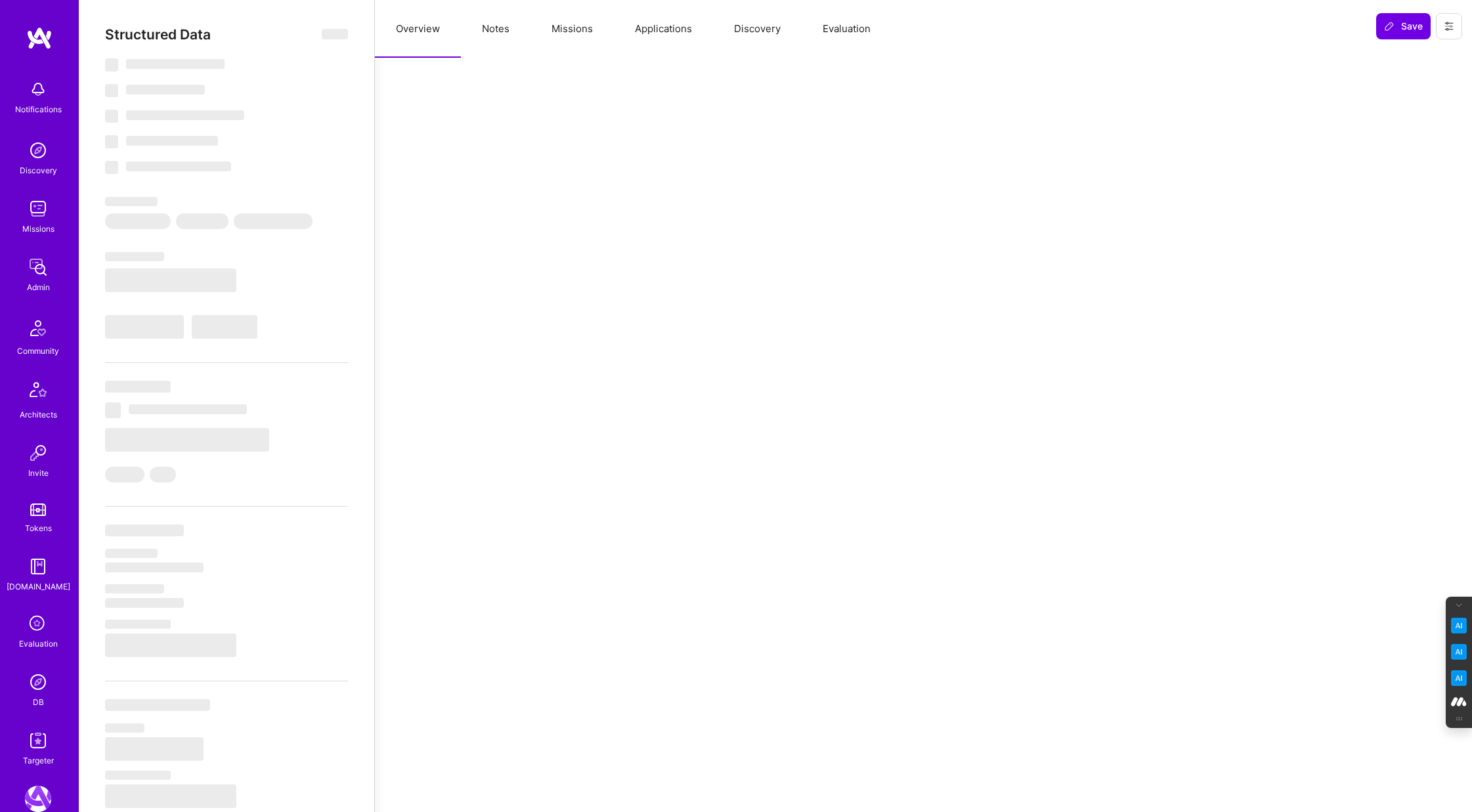
click at [498, 26] on button "Notes" at bounding box center [495, 29] width 69 height 58
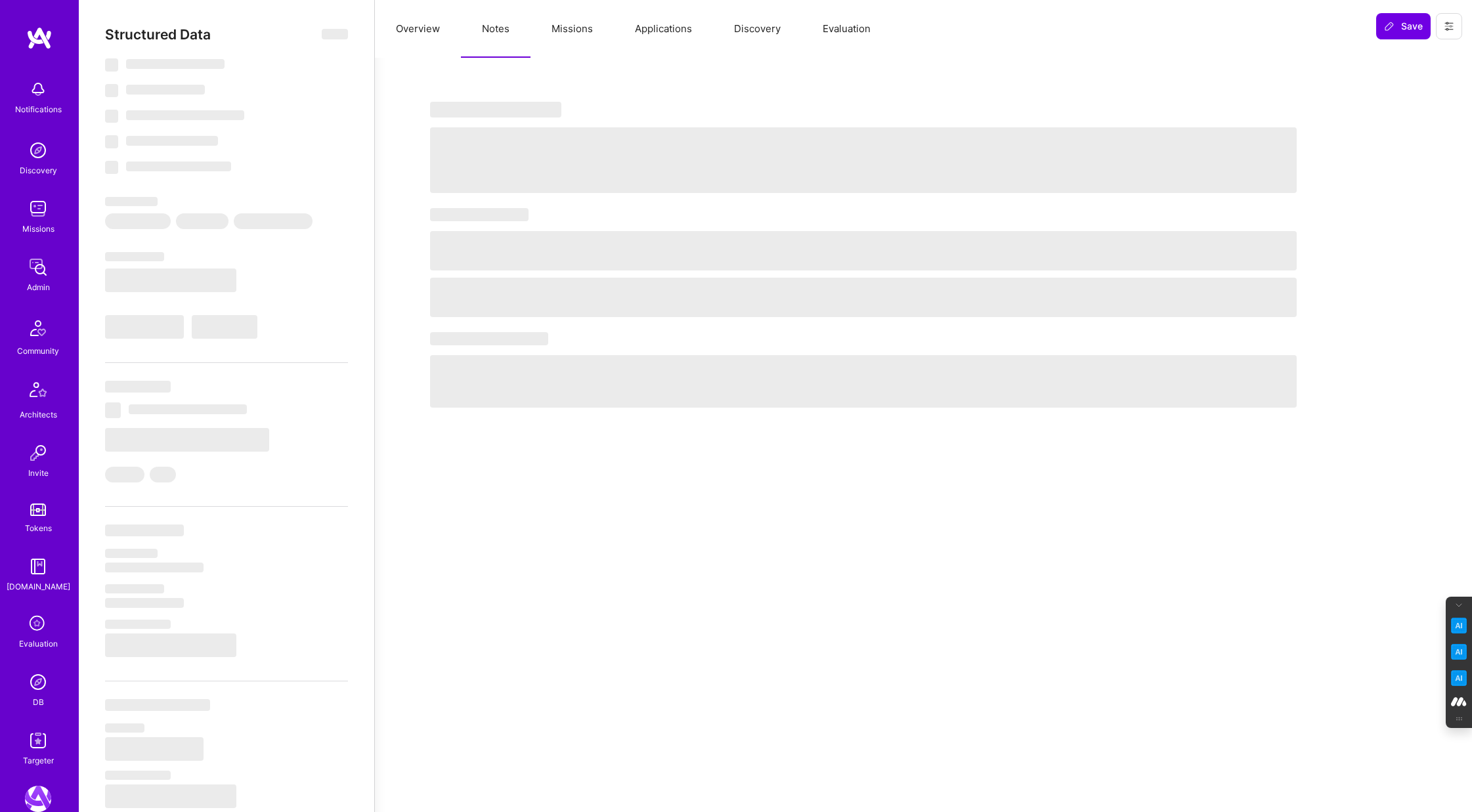
select select "Right Now"
select select "7"
select select "6"
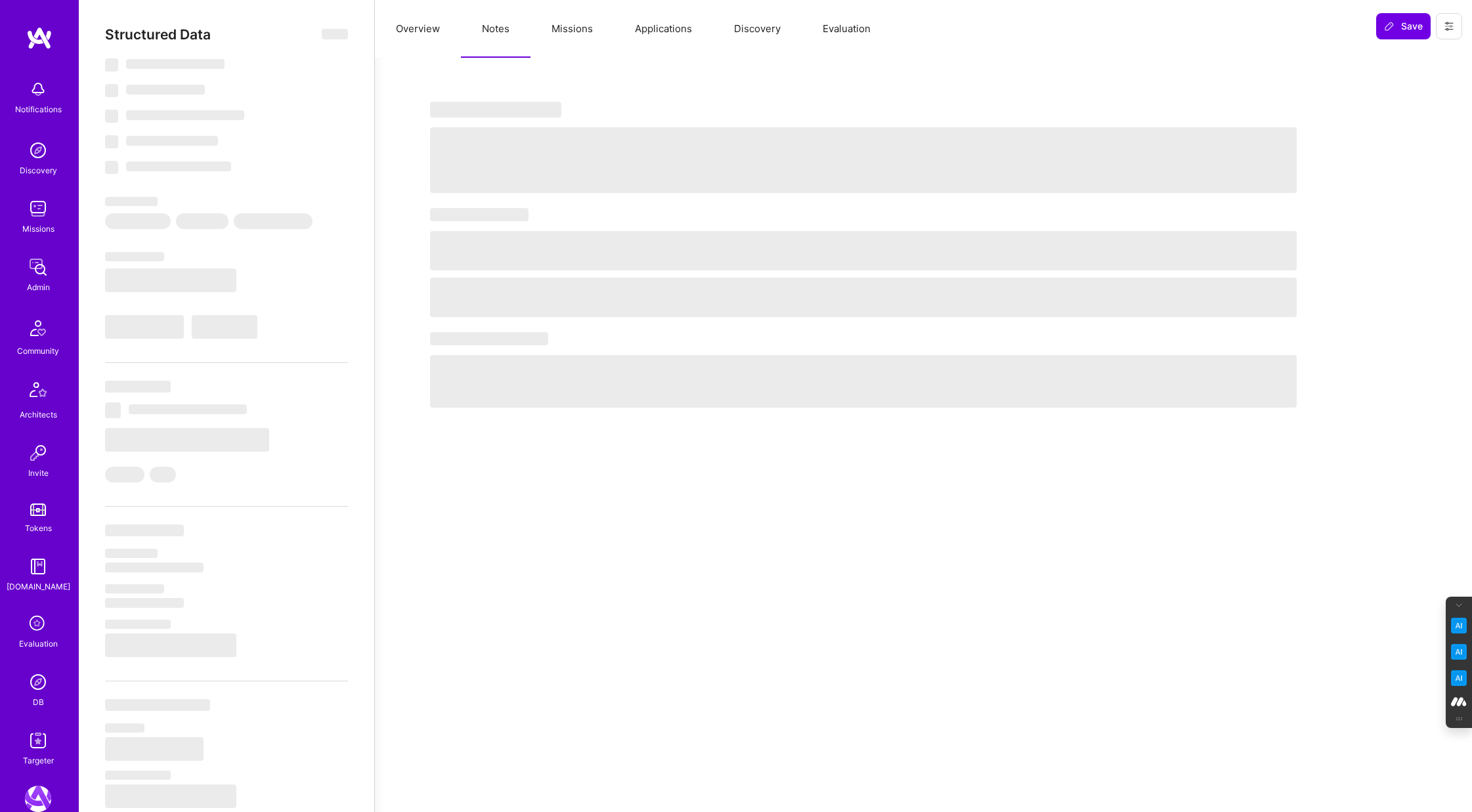
select select "GB"
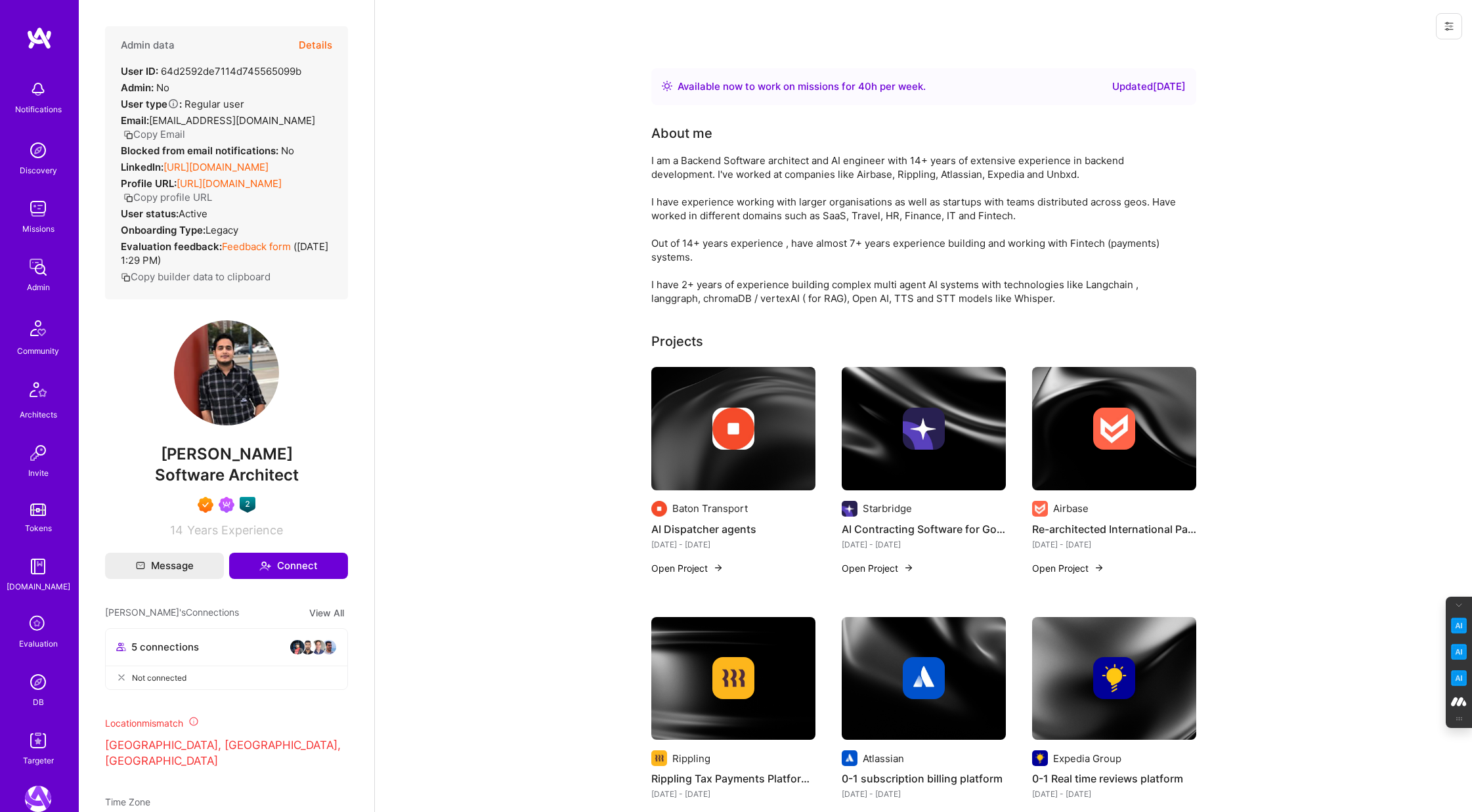
click at [313, 44] on button "Details" at bounding box center [315, 45] width 33 height 38
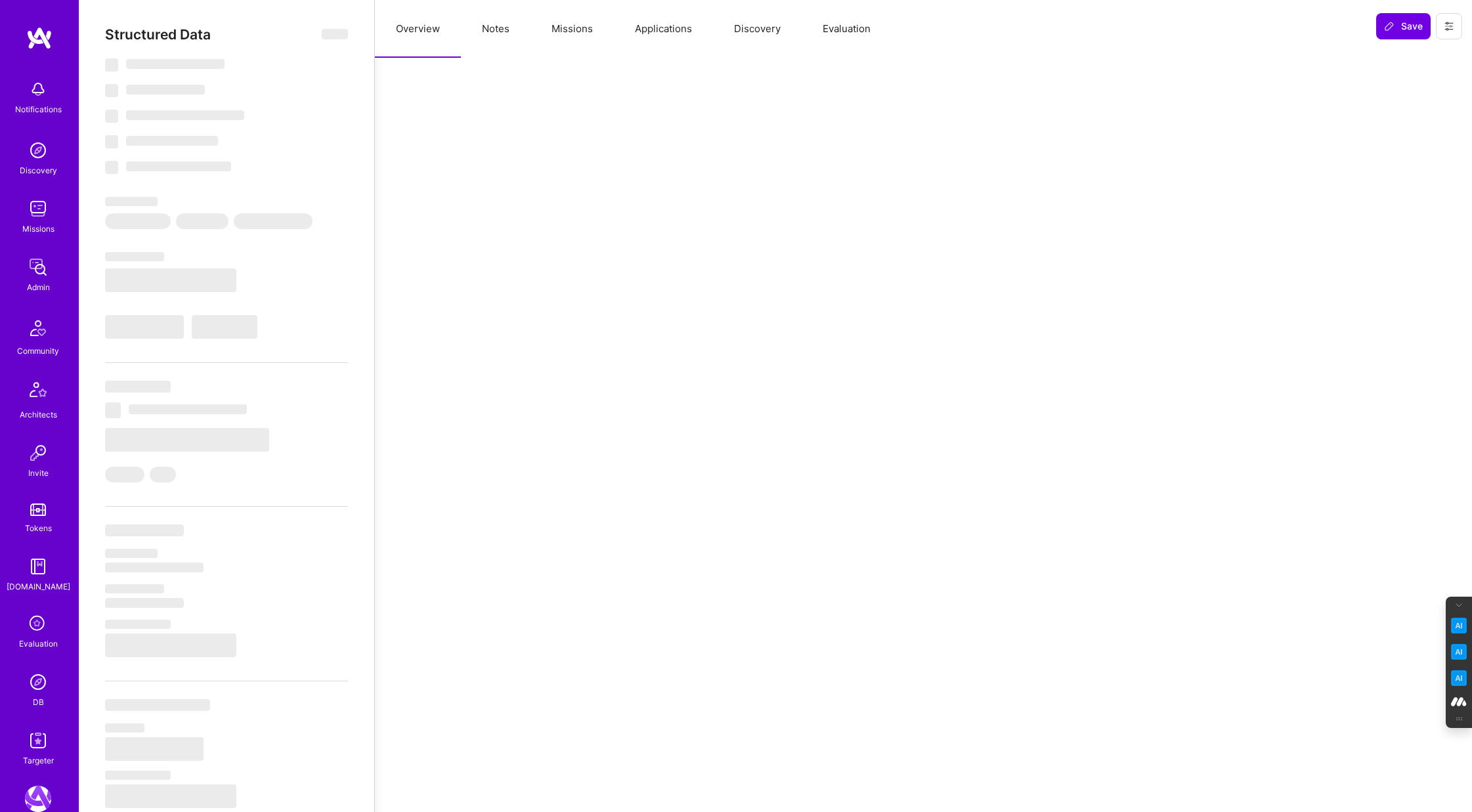
click at [497, 32] on button "Notes" at bounding box center [495, 29] width 69 height 58
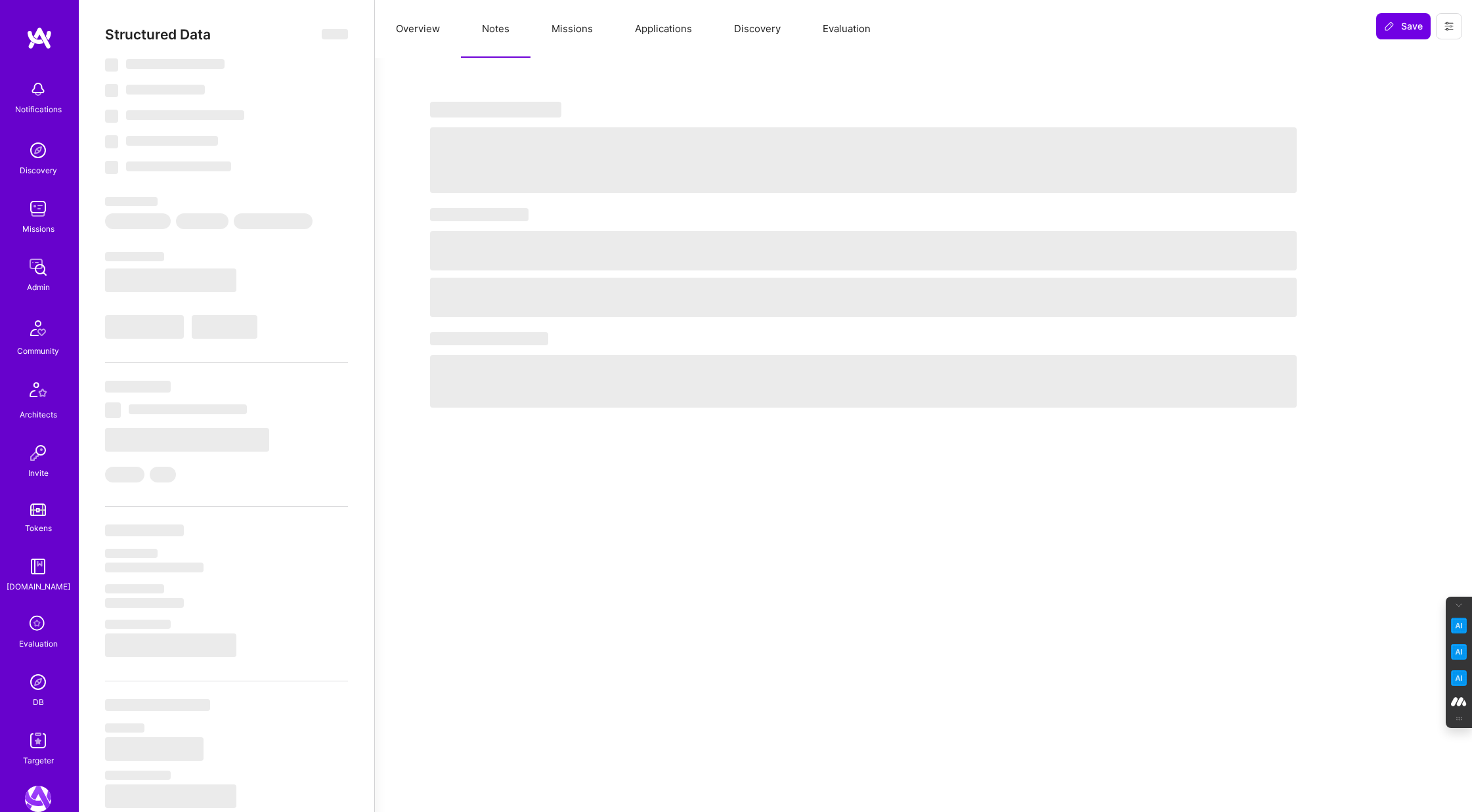
select select "Right Now"
select select "7"
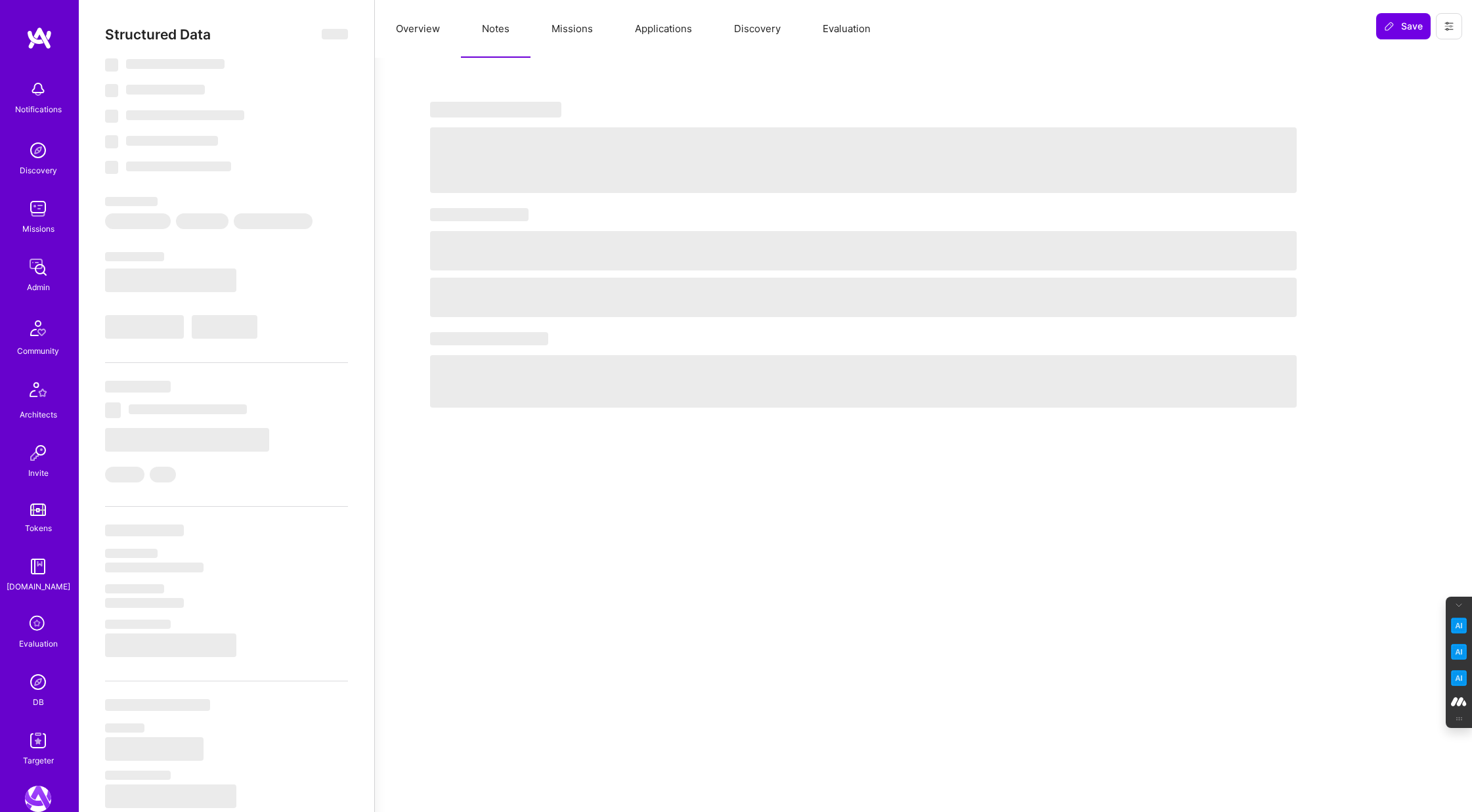
select select "IN"
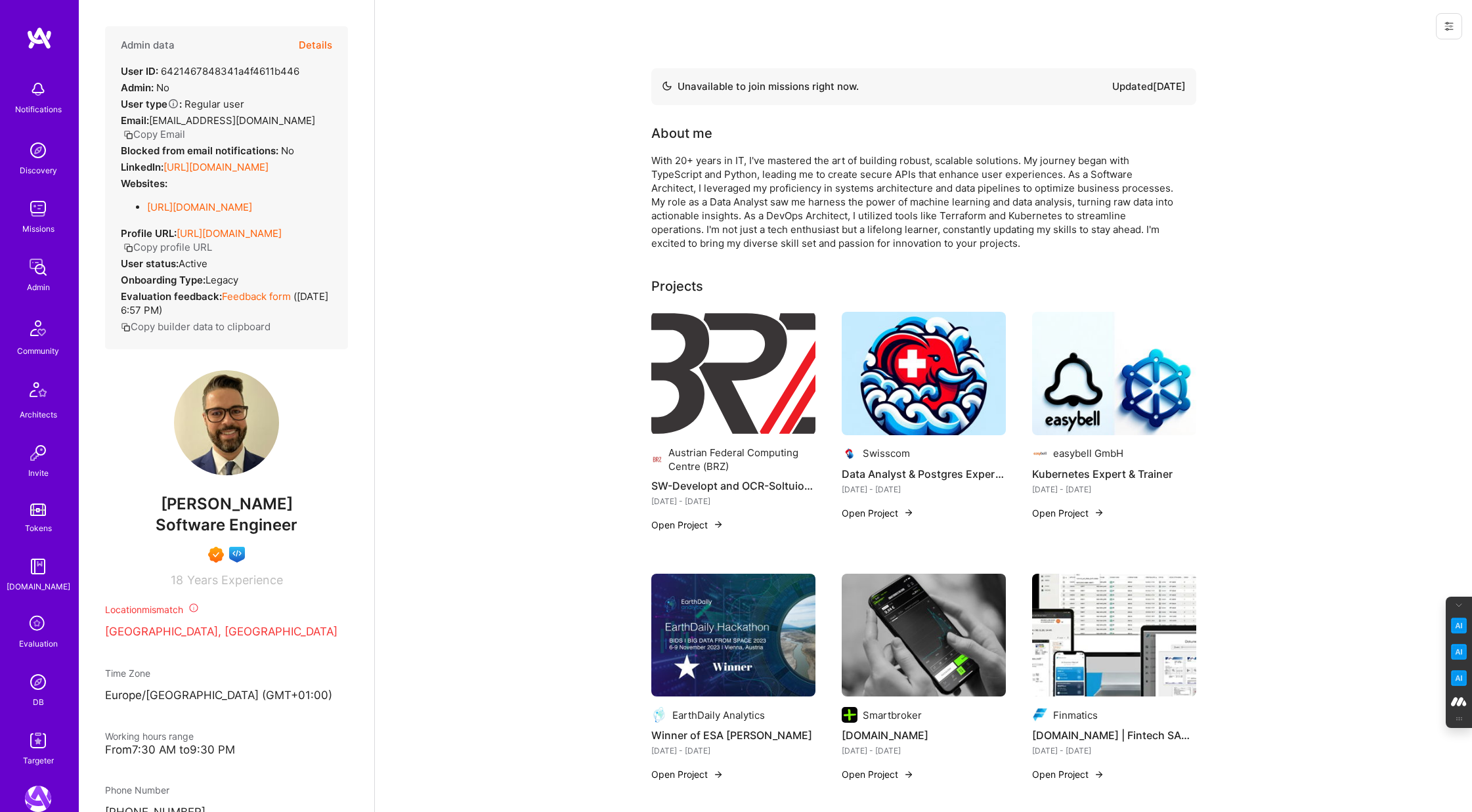
click at [323, 46] on button "Details" at bounding box center [315, 45] width 33 height 38
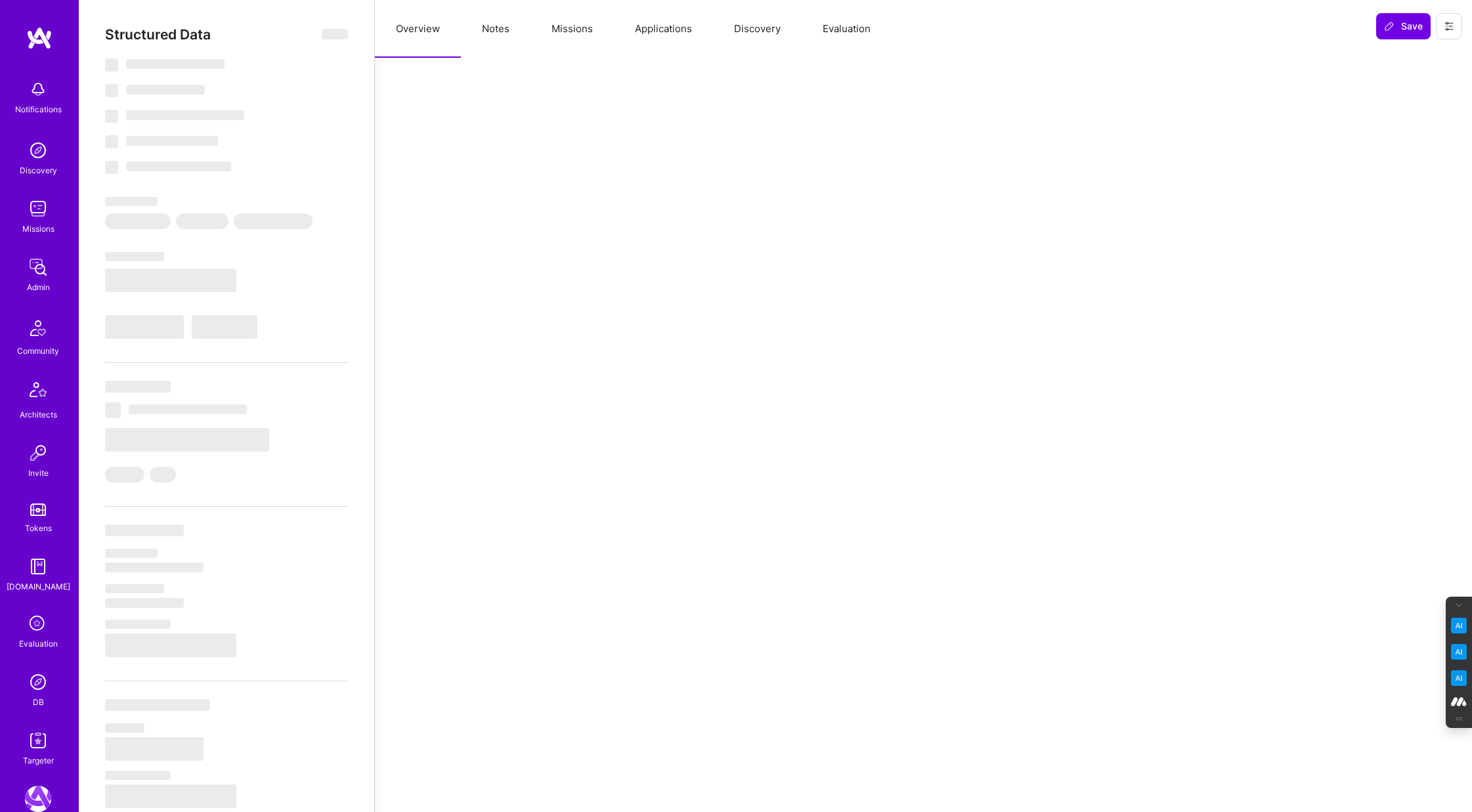
click at [495, 28] on button "Notes" at bounding box center [495, 29] width 69 height 58
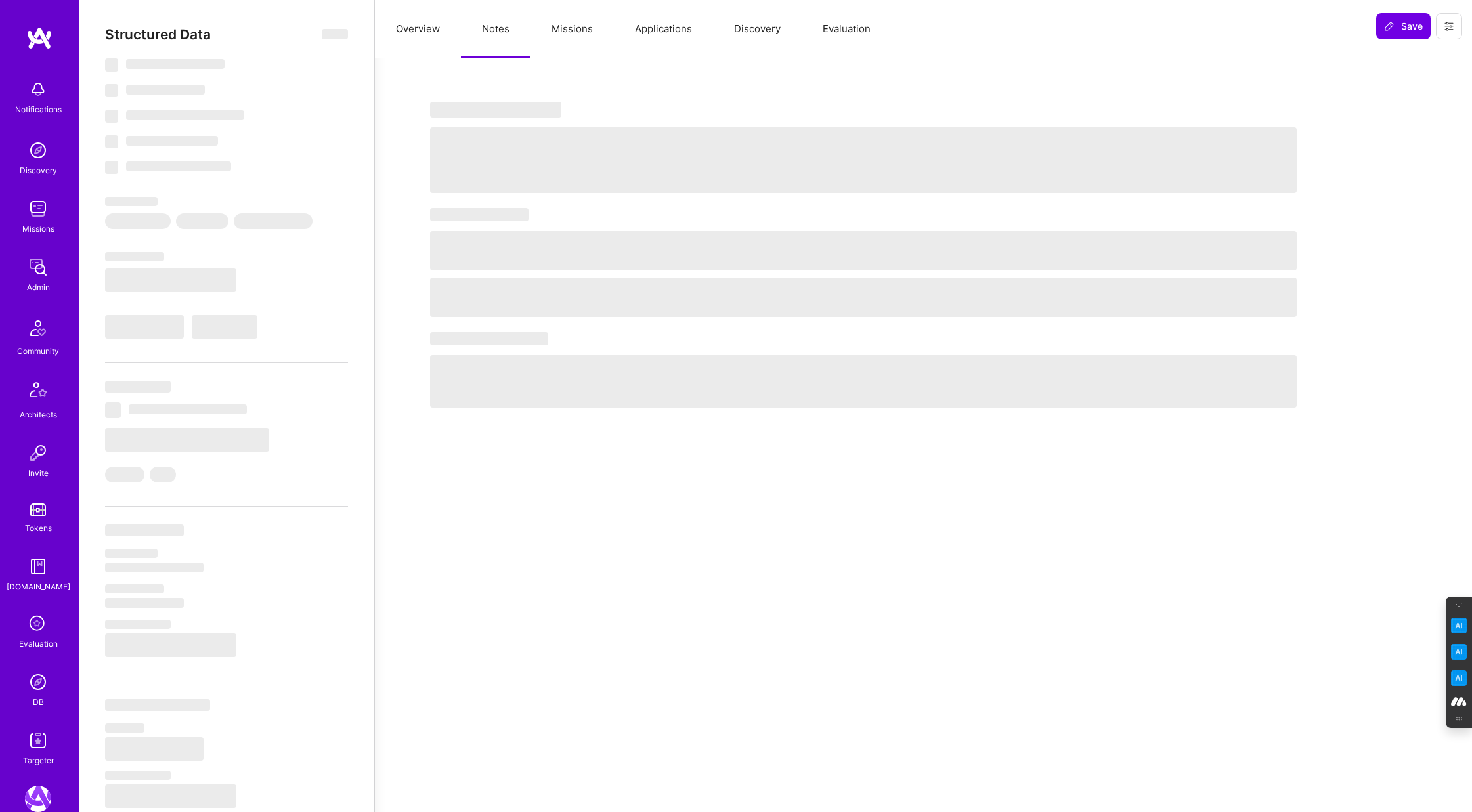
select select "Not Available"
select select "6 Months"
select select "7"
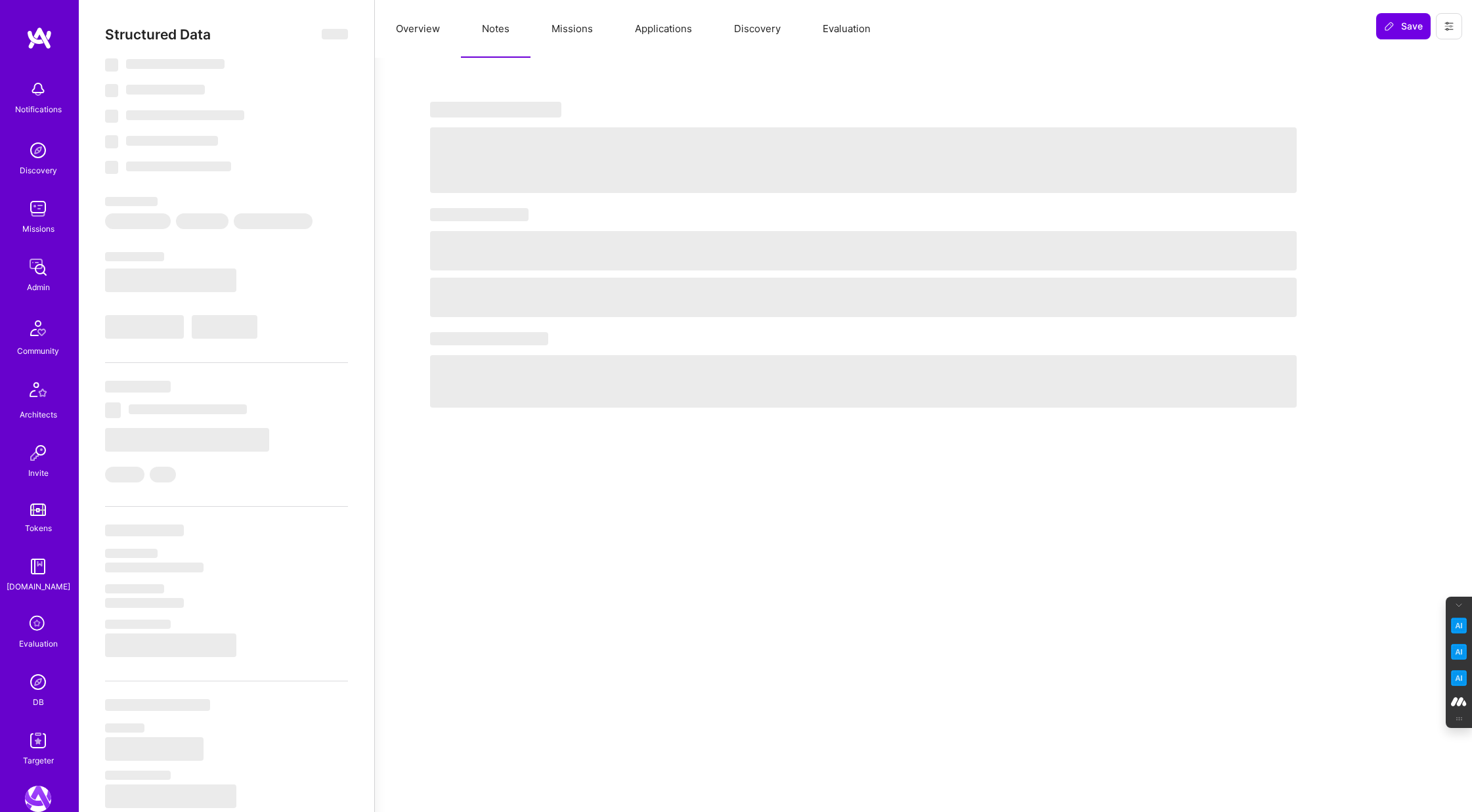
select select "7"
select select "AT"
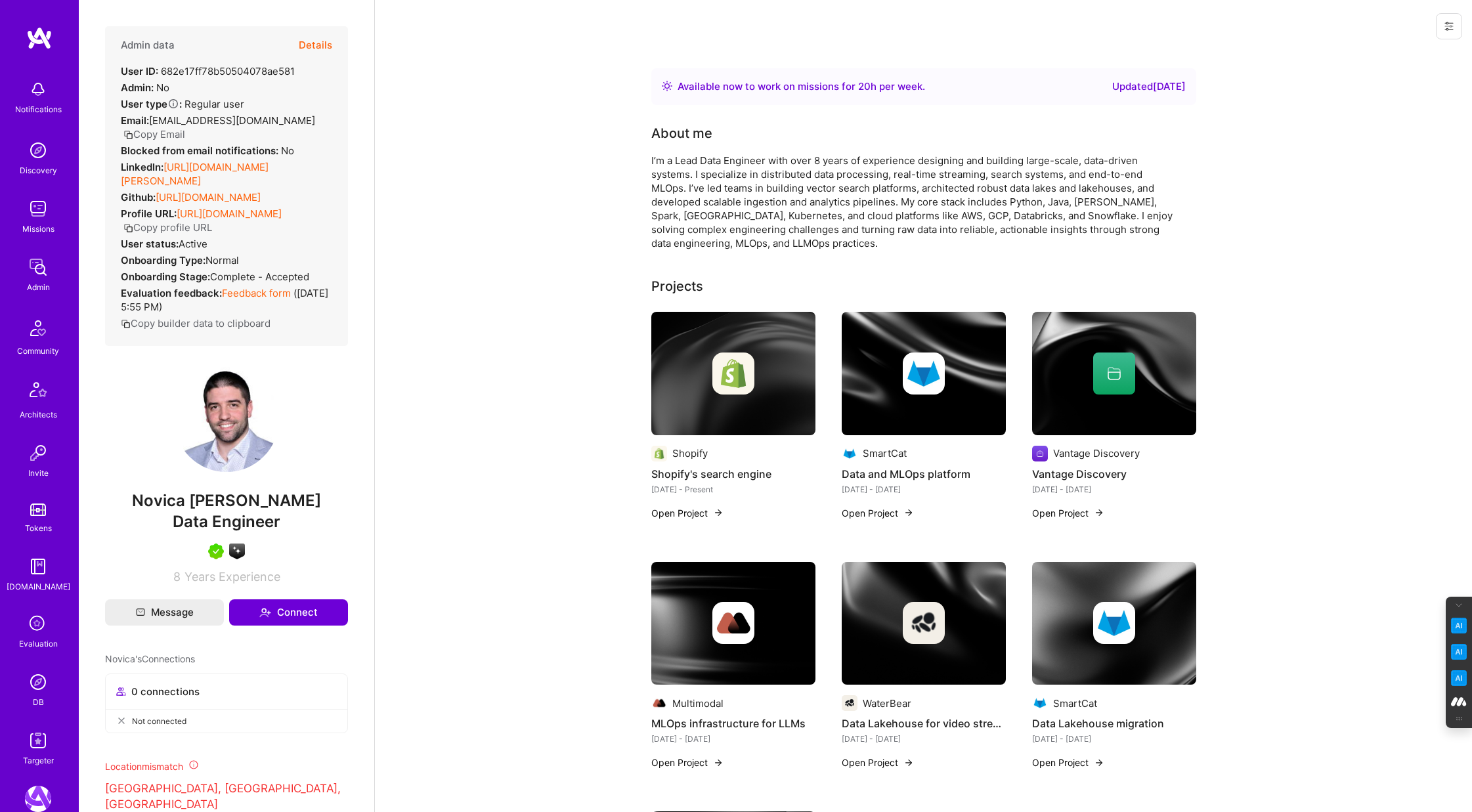
click at [317, 46] on button "Details" at bounding box center [315, 45] width 33 height 38
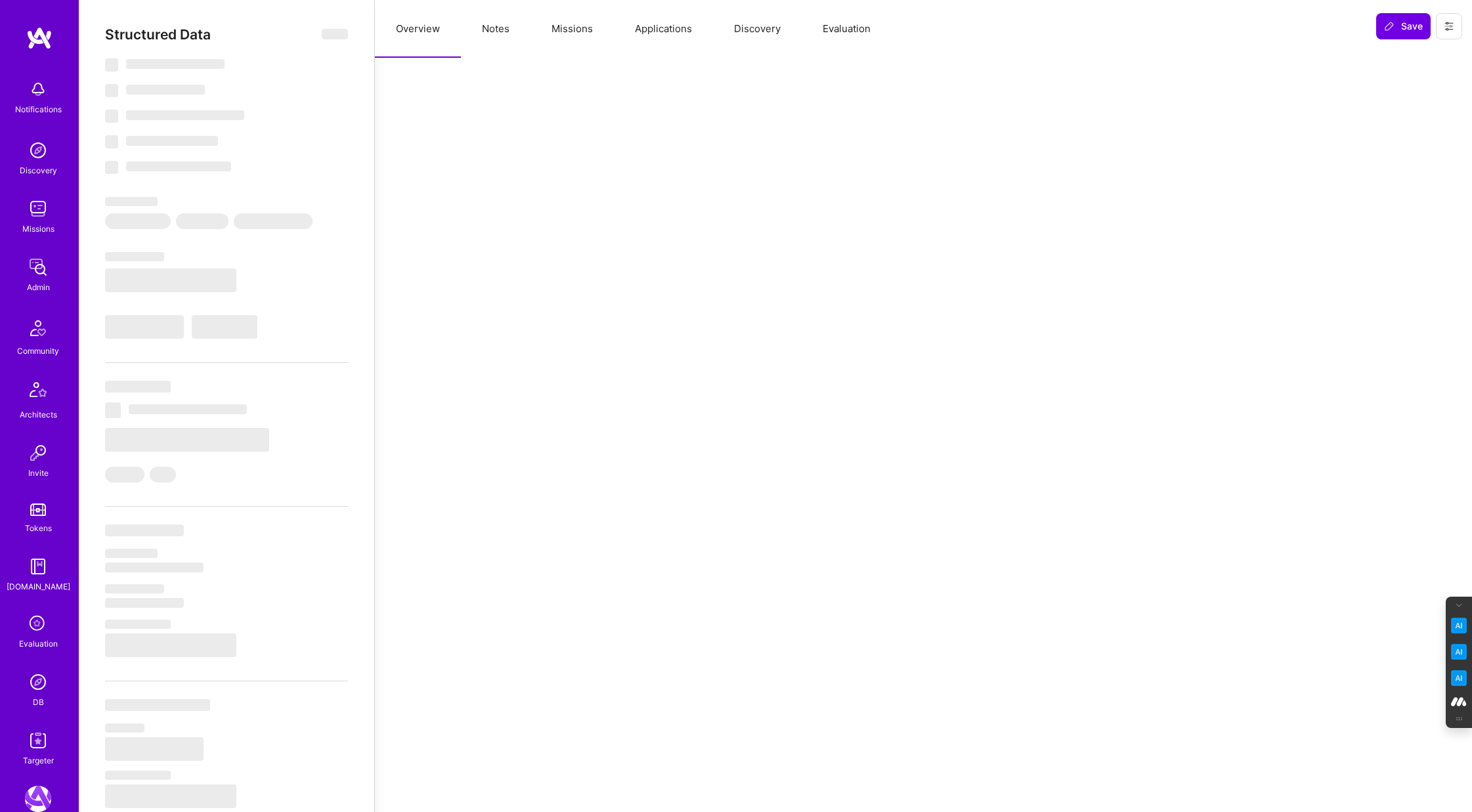
select select "Right Now"
select select "7"
select select "6"
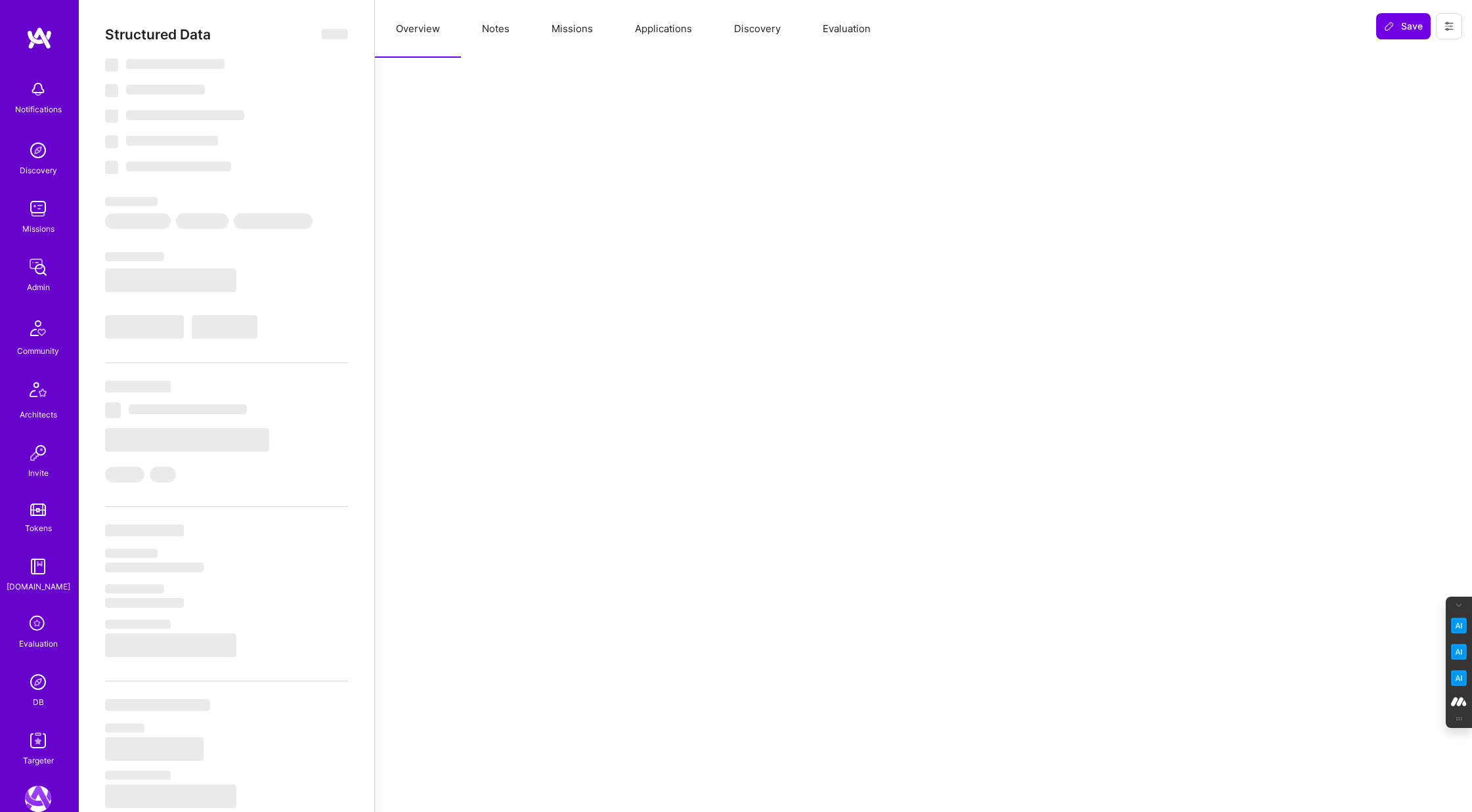
select select "RS"
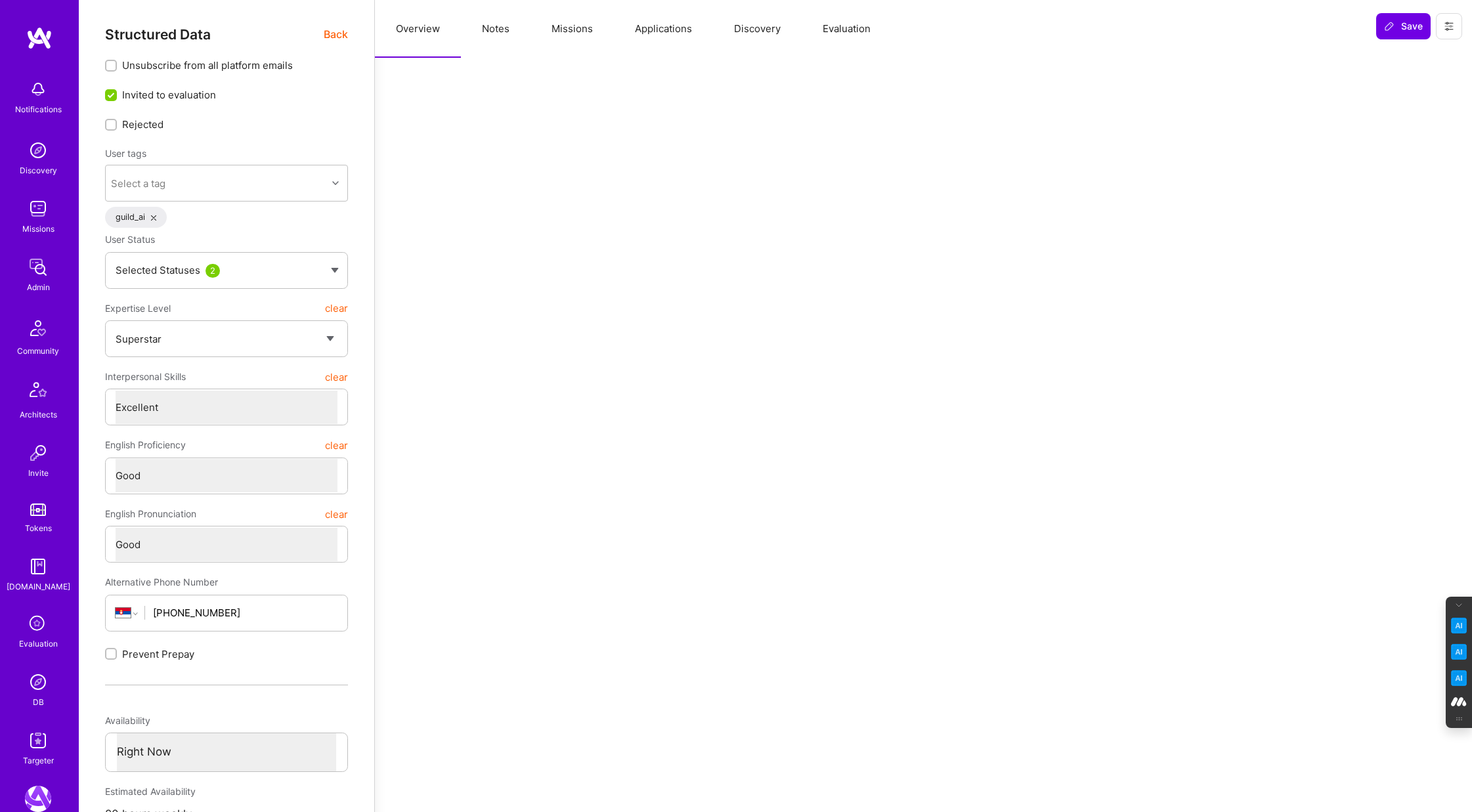
click at [497, 28] on button "Notes" at bounding box center [495, 29] width 69 height 58
type textarea "x"
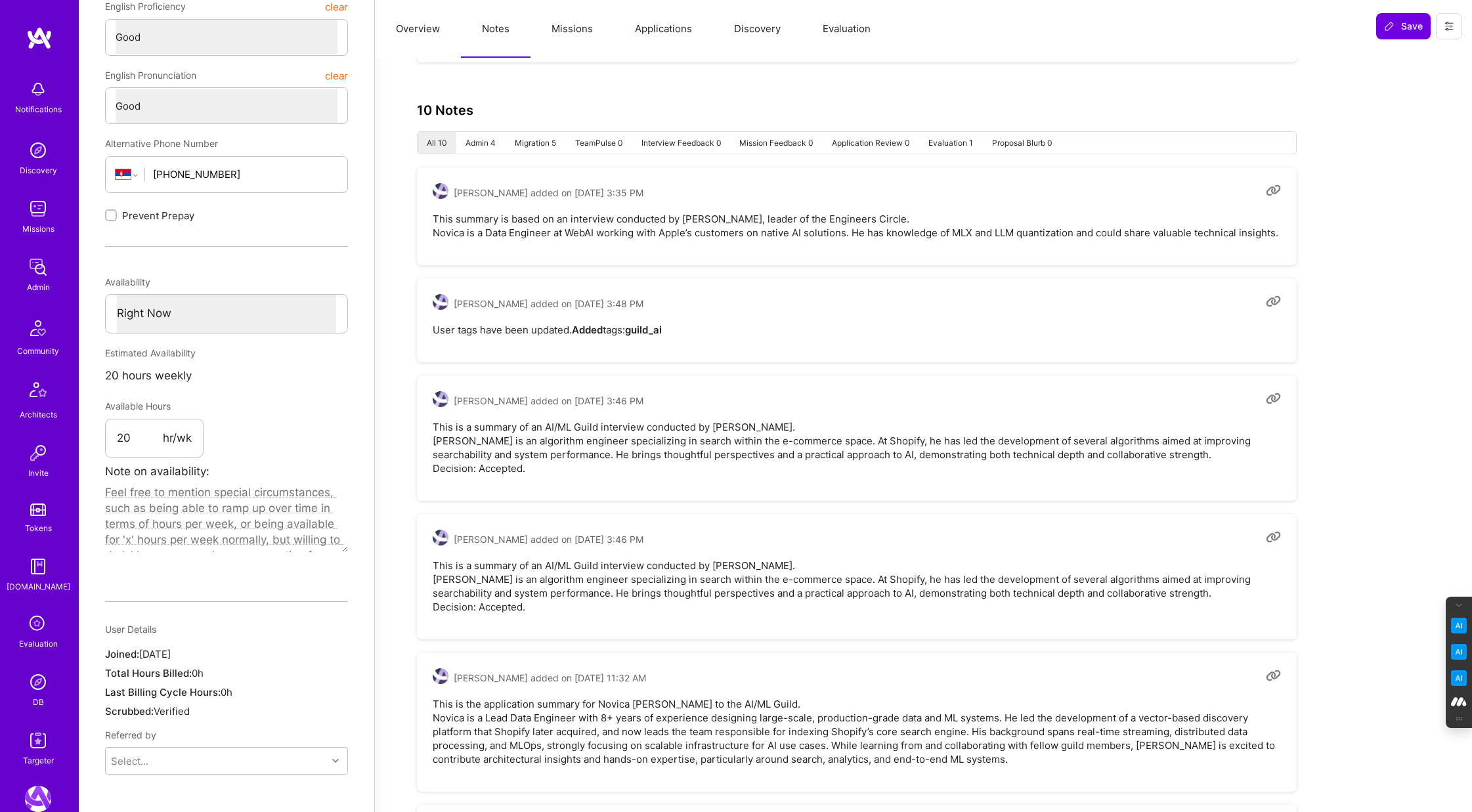
scroll to position [440, 0]
